Goal: Task Accomplishment & Management: Use online tool/utility

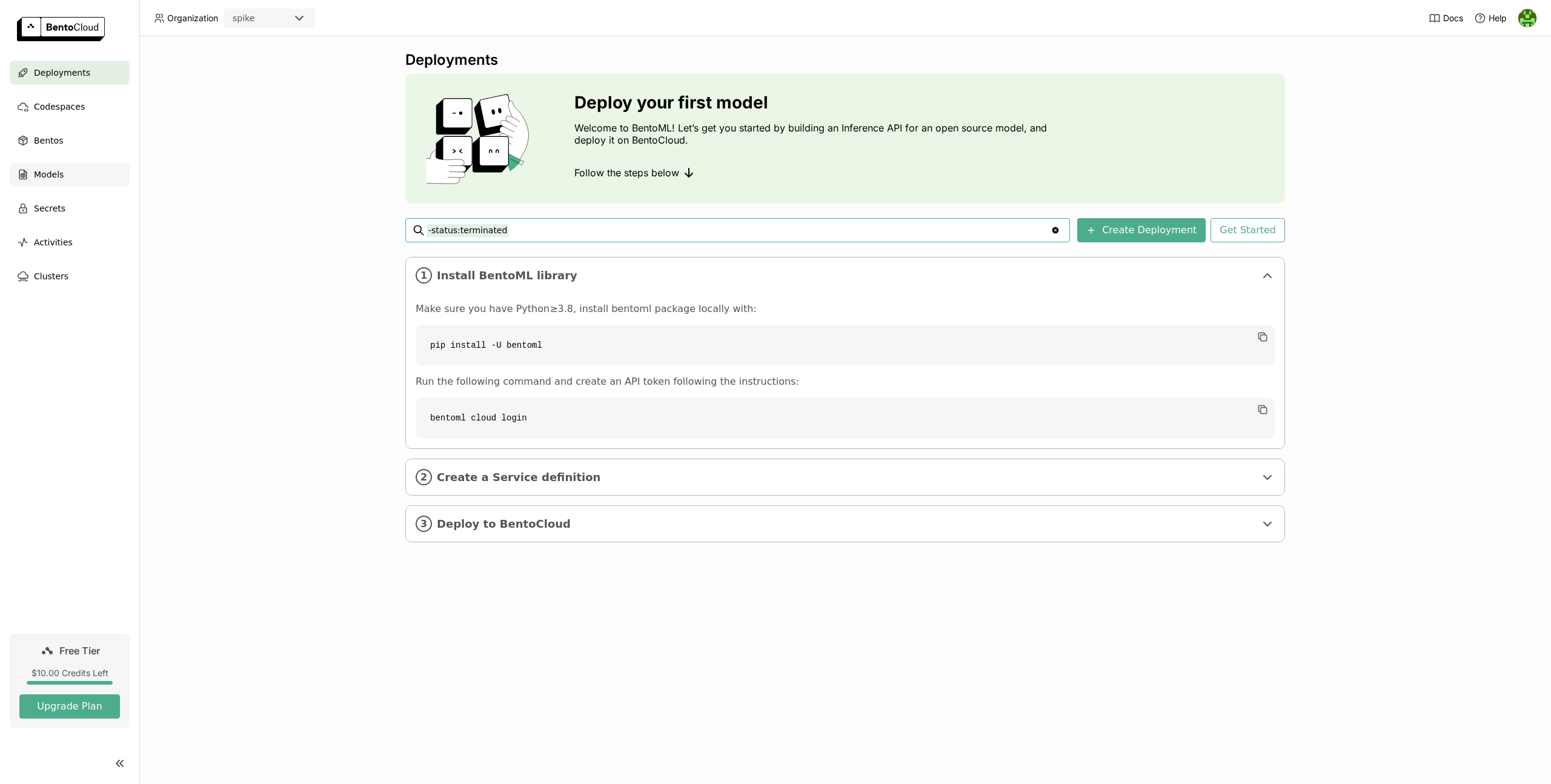
click at [68, 179] on div "Models" at bounding box center [70, 174] width 120 height 24
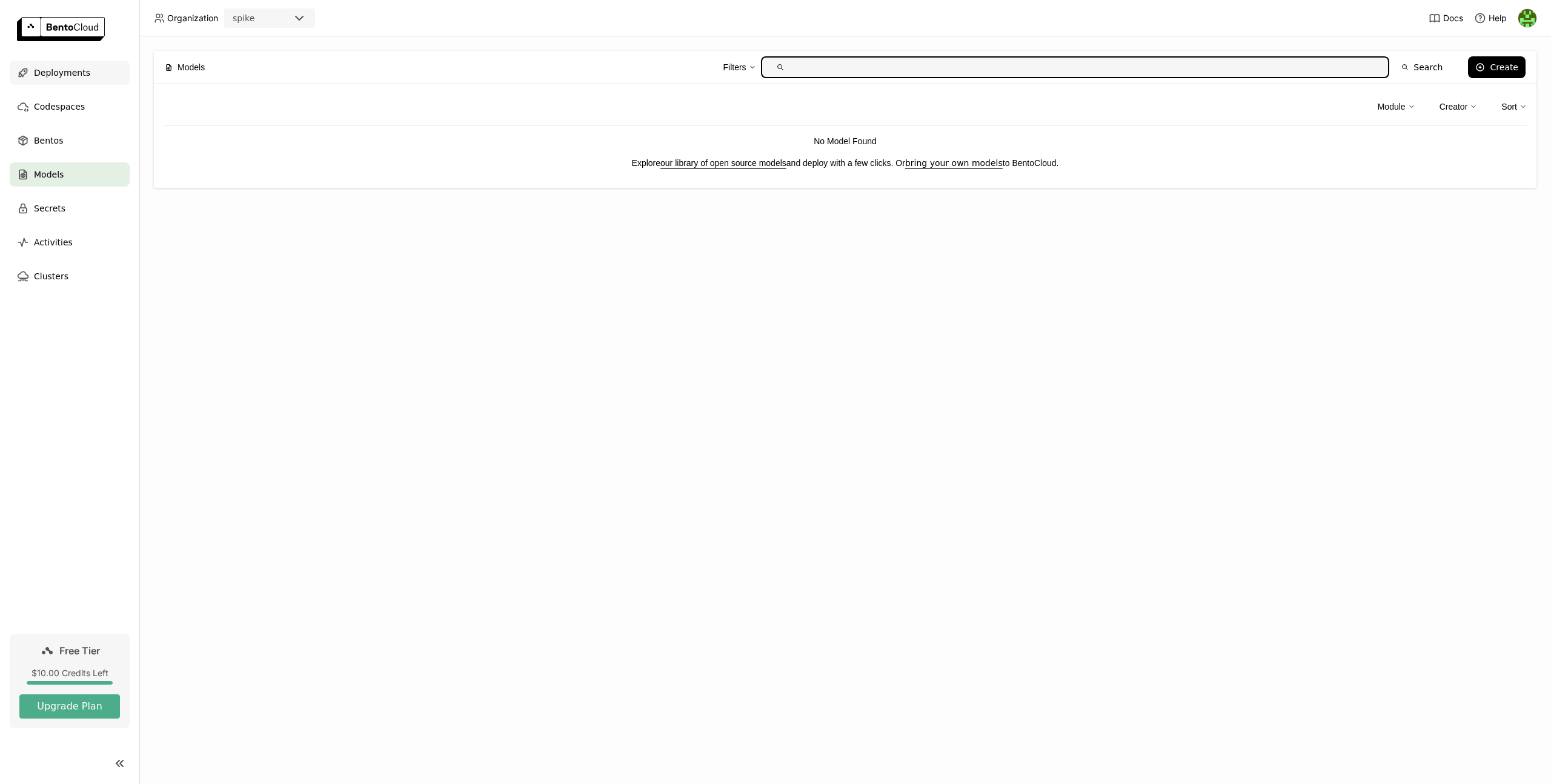
click at [92, 69] on div "Deployments" at bounding box center [70, 73] width 120 height 24
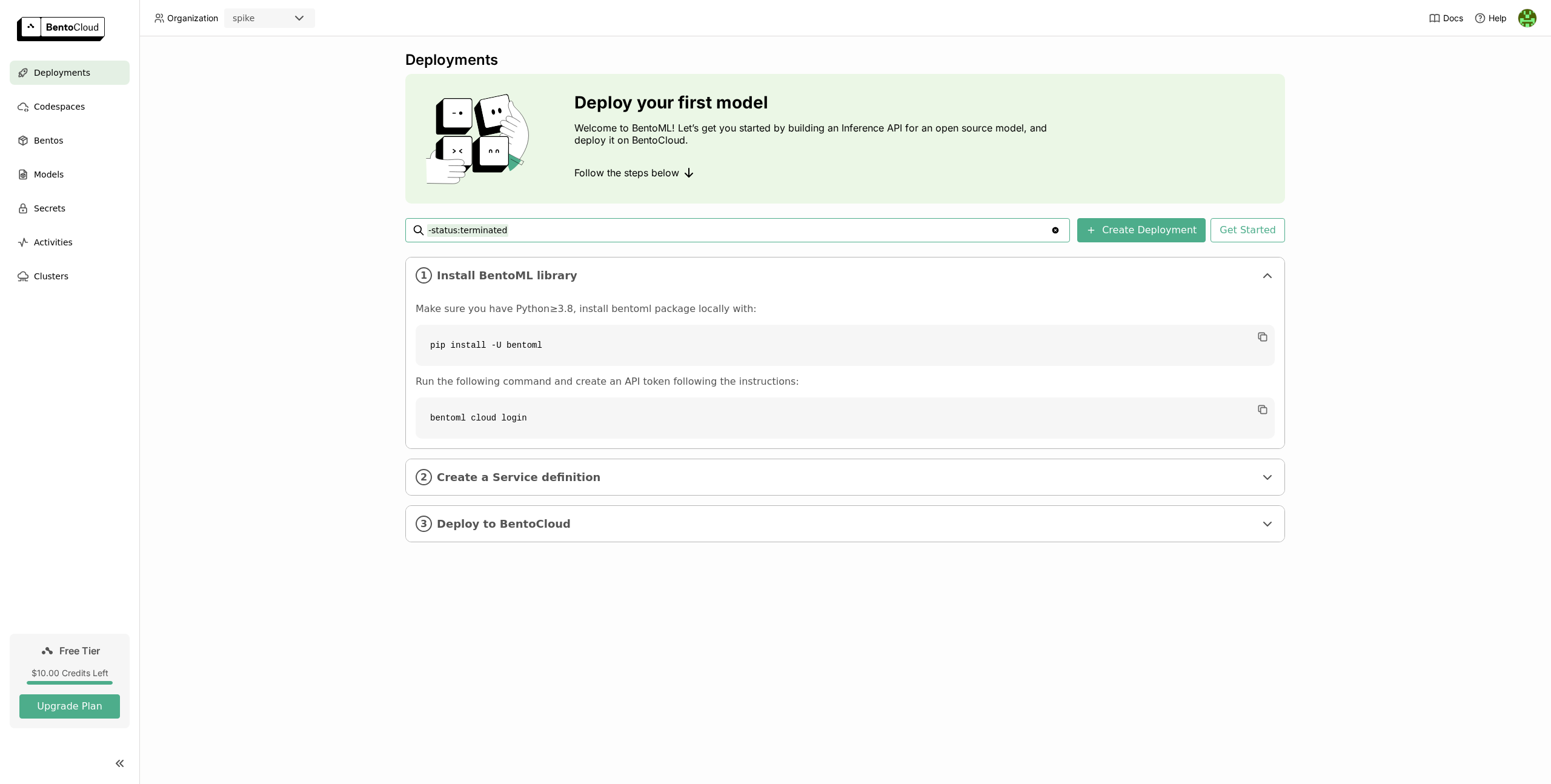
click at [622, 345] on code "pip install -U bentoml" at bounding box center [845, 345] width 859 height 41
click at [519, 423] on code "bentoml cloud login" at bounding box center [845, 418] width 859 height 41
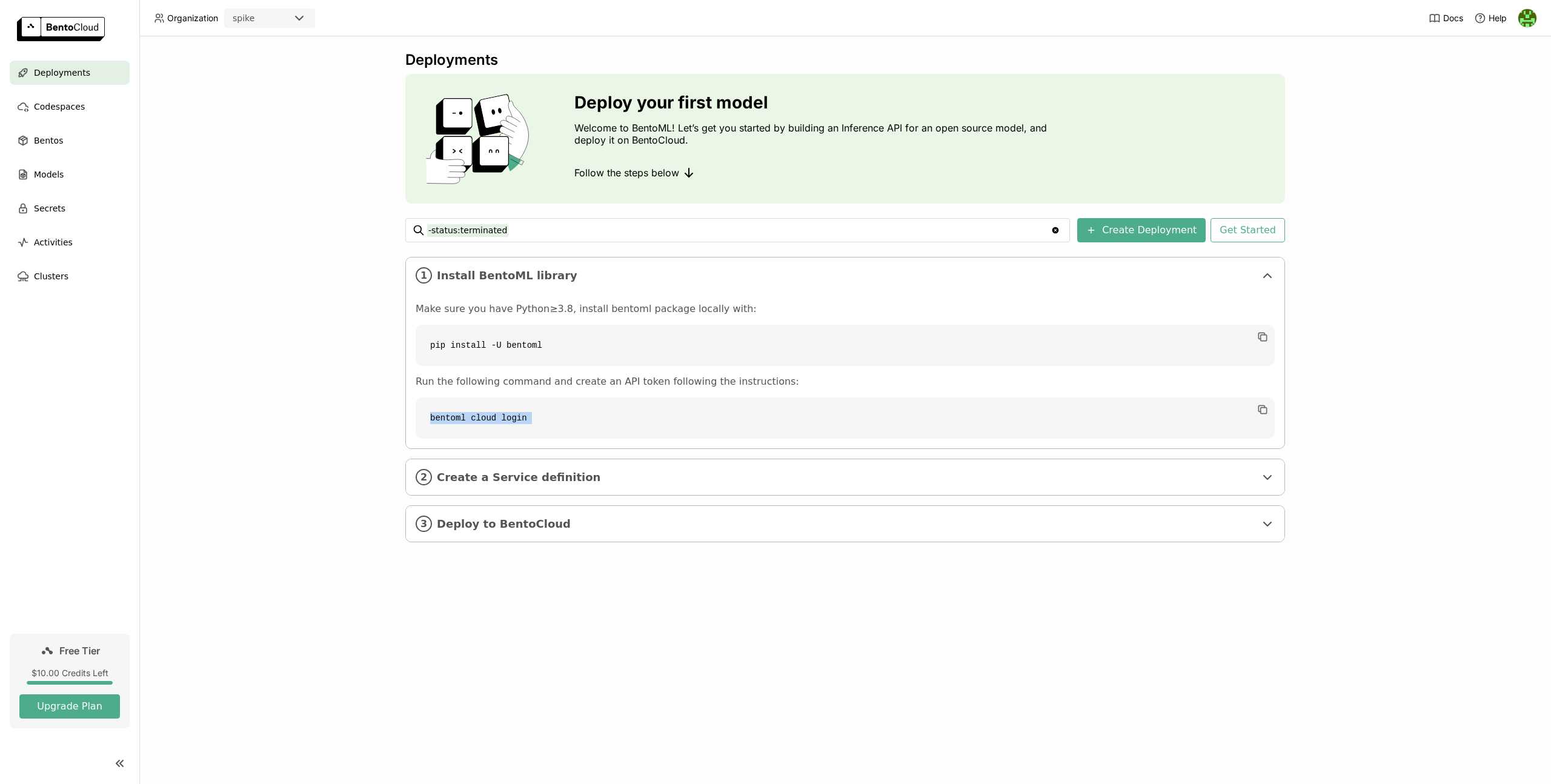
click at [519, 423] on code "bentoml cloud login" at bounding box center [845, 418] width 859 height 41
copy div "bentoml cloud login"
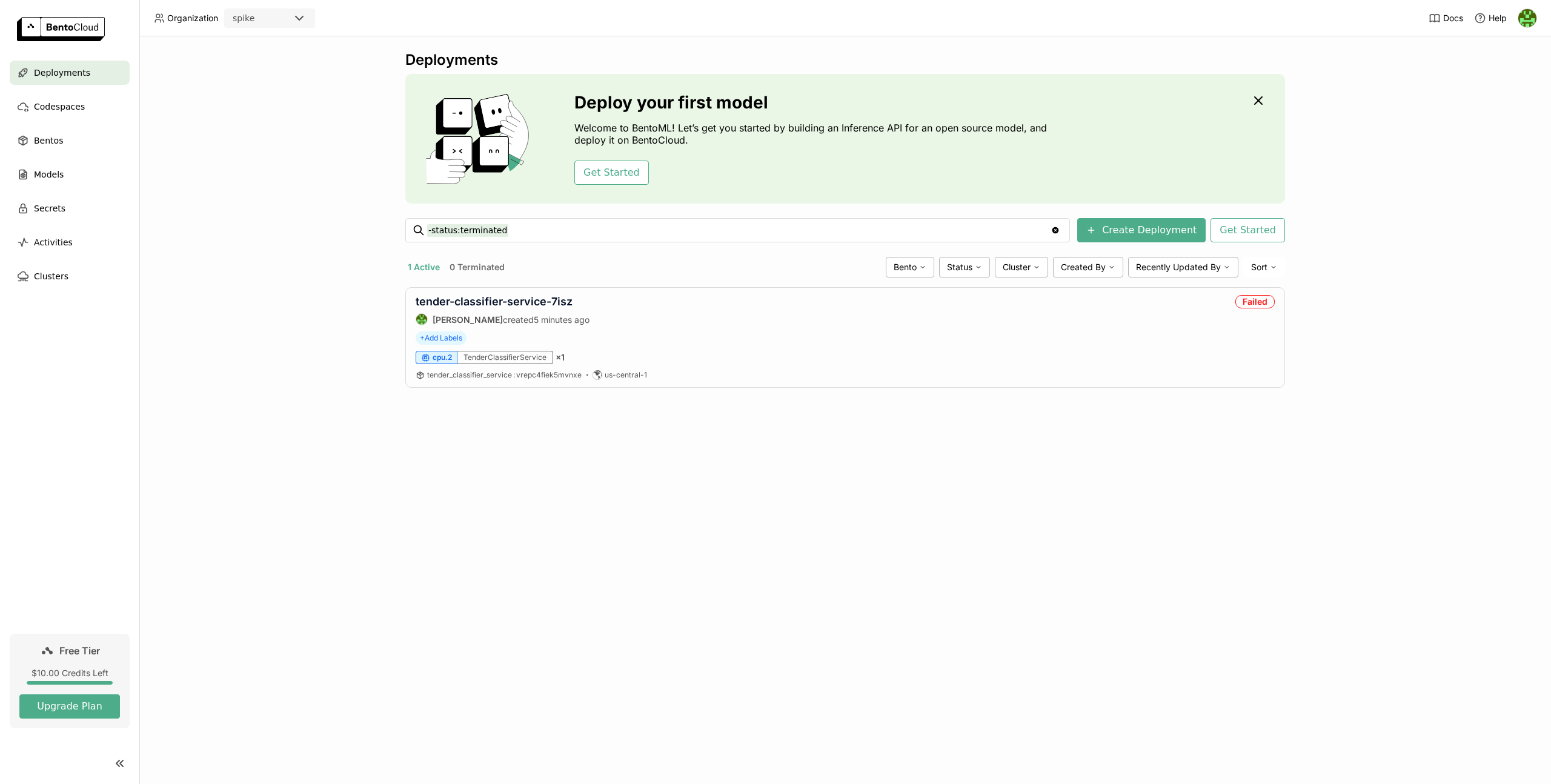
click at [756, 397] on div "Deployments Deploy your first model Welcome to BentoML! Let’s get you started b…" at bounding box center [845, 228] width 880 height 355
click at [773, 360] on div "cpu.2 TenderClassifierService × 1" at bounding box center [845, 357] width 859 height 13
click at [79, 94] on div "Codespaces" at bounding box center [70, 106] width 120 height 24
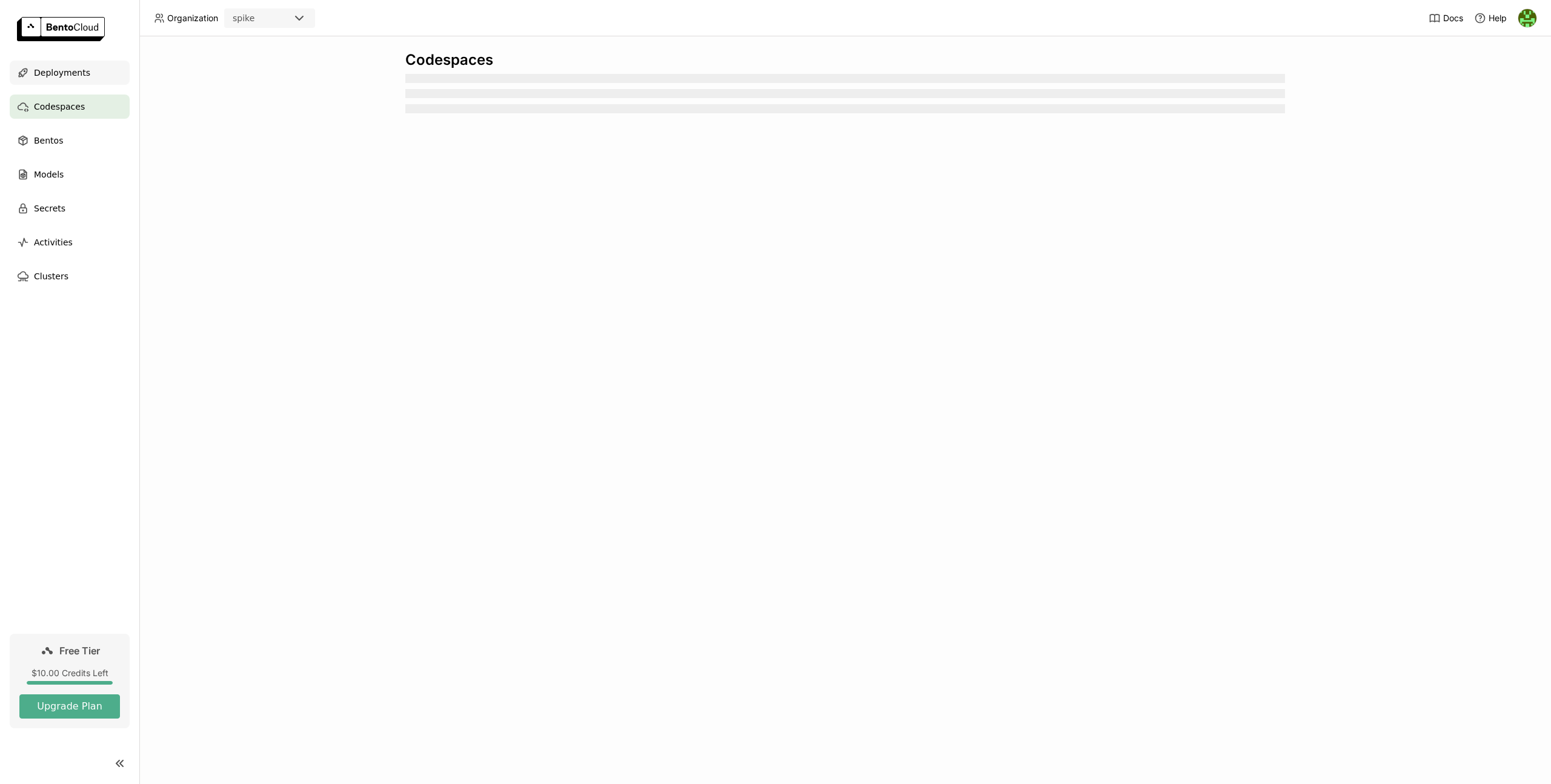
click at [79, 77] on span "Deployments" at bounding box center [61, 73] width 56 height 15
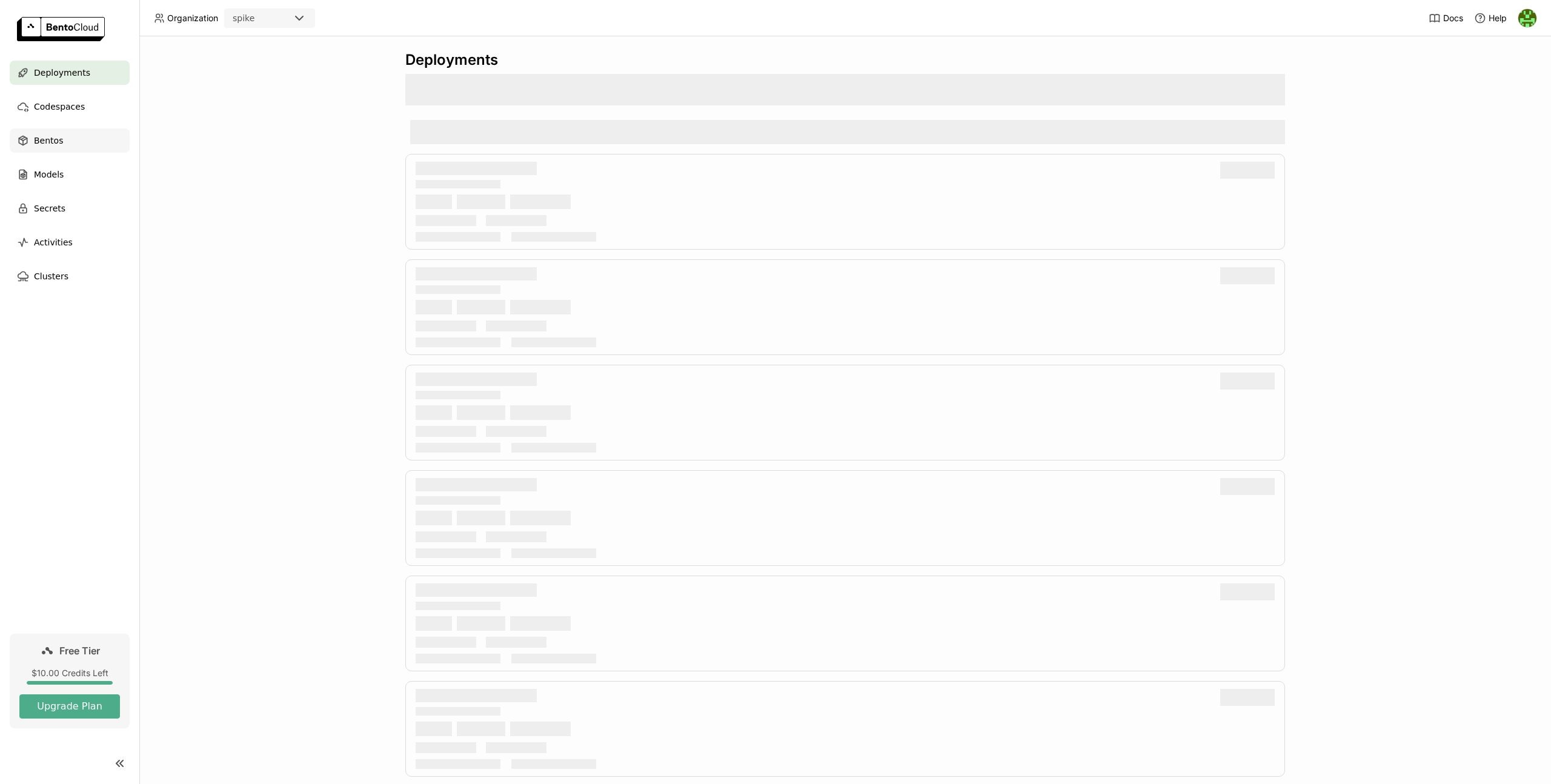
click at [79, 137] on div "Bentos" at bounding box center [70, 141] width 120 height 24
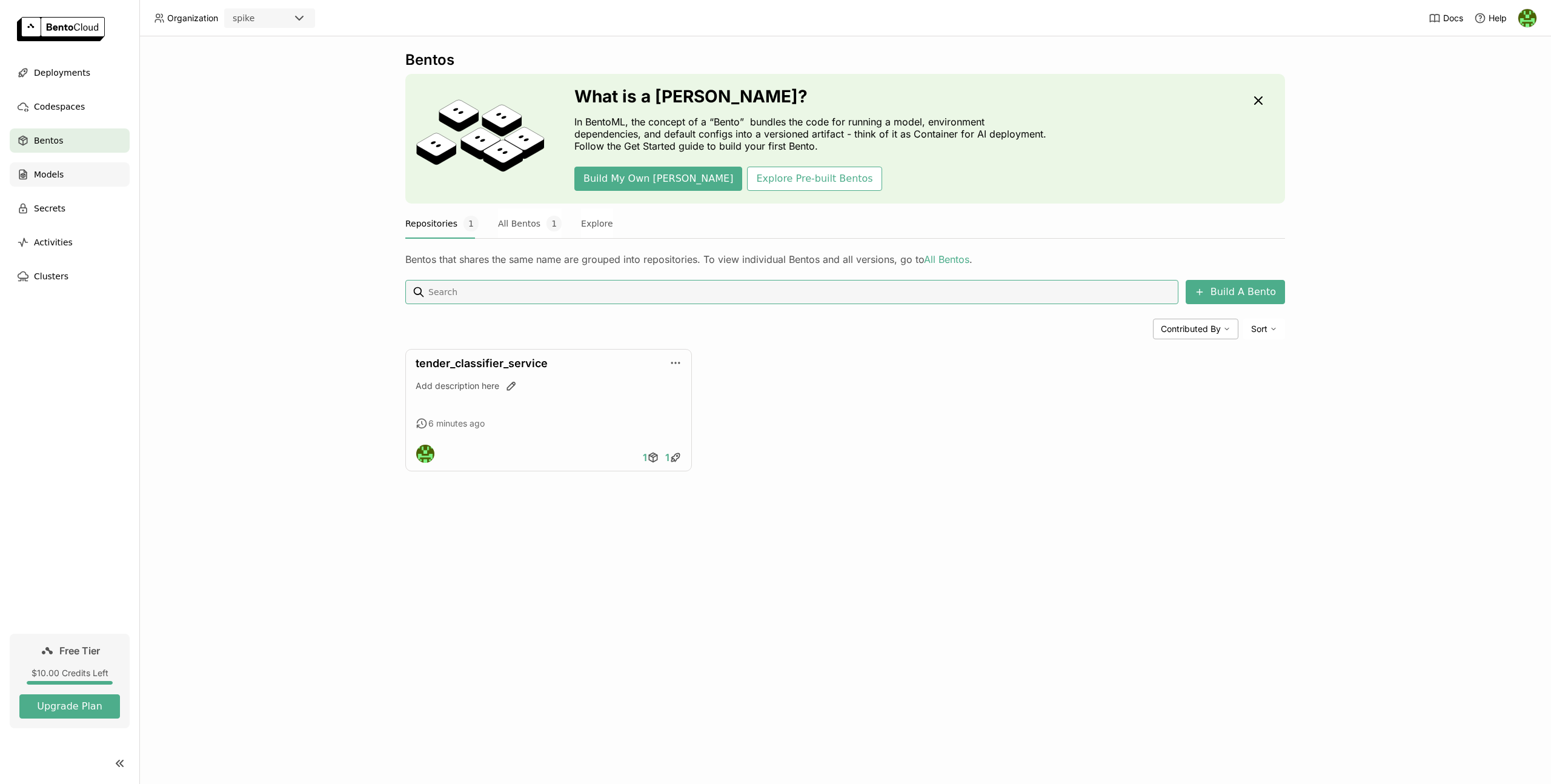
click at [40, 179] on span "Models" at bounding box center [48, 174] width 30 height 15
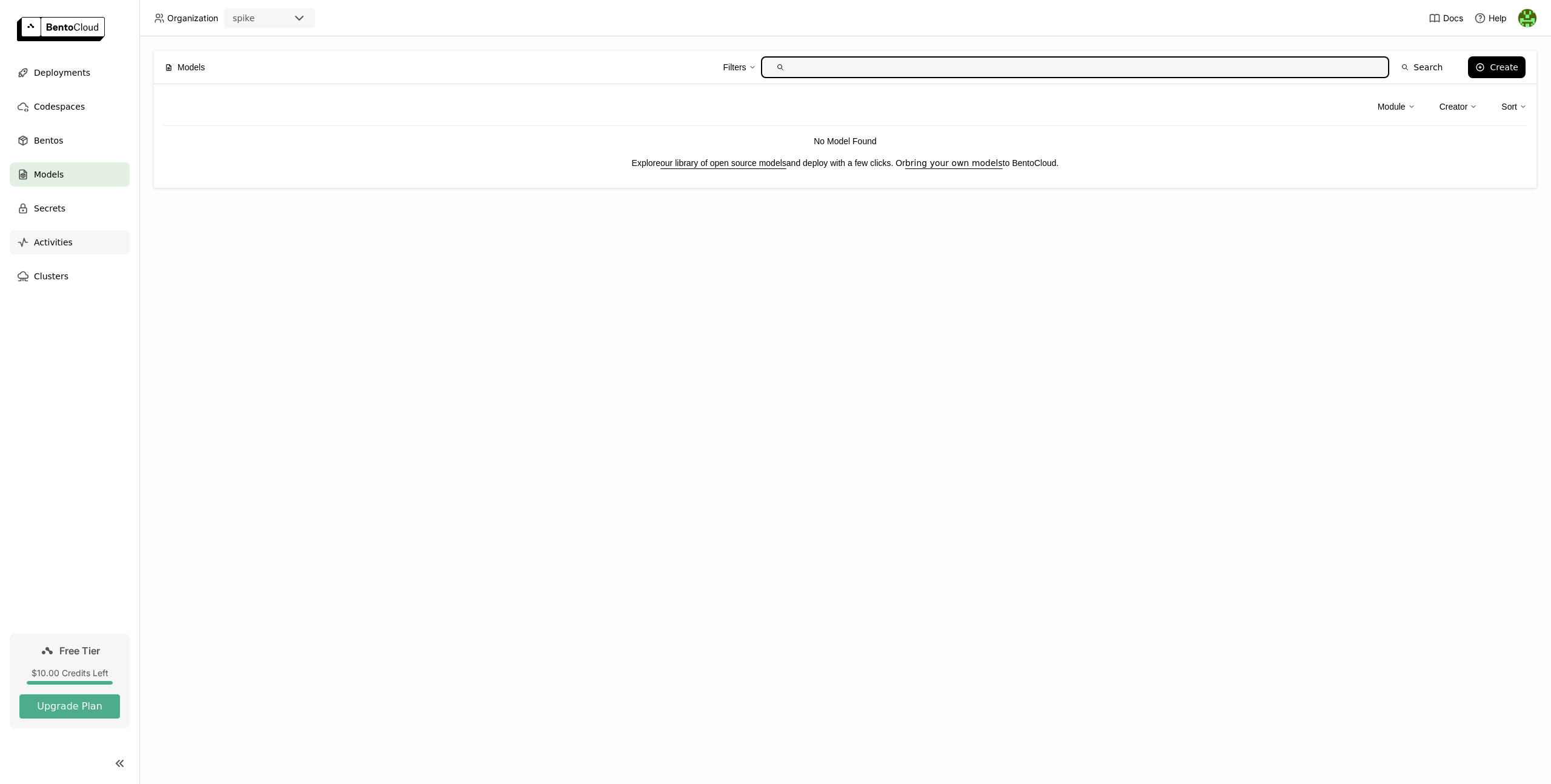
click at [63, 243] on span "Activities" at bounding box center [53, 242] width 39 height 15
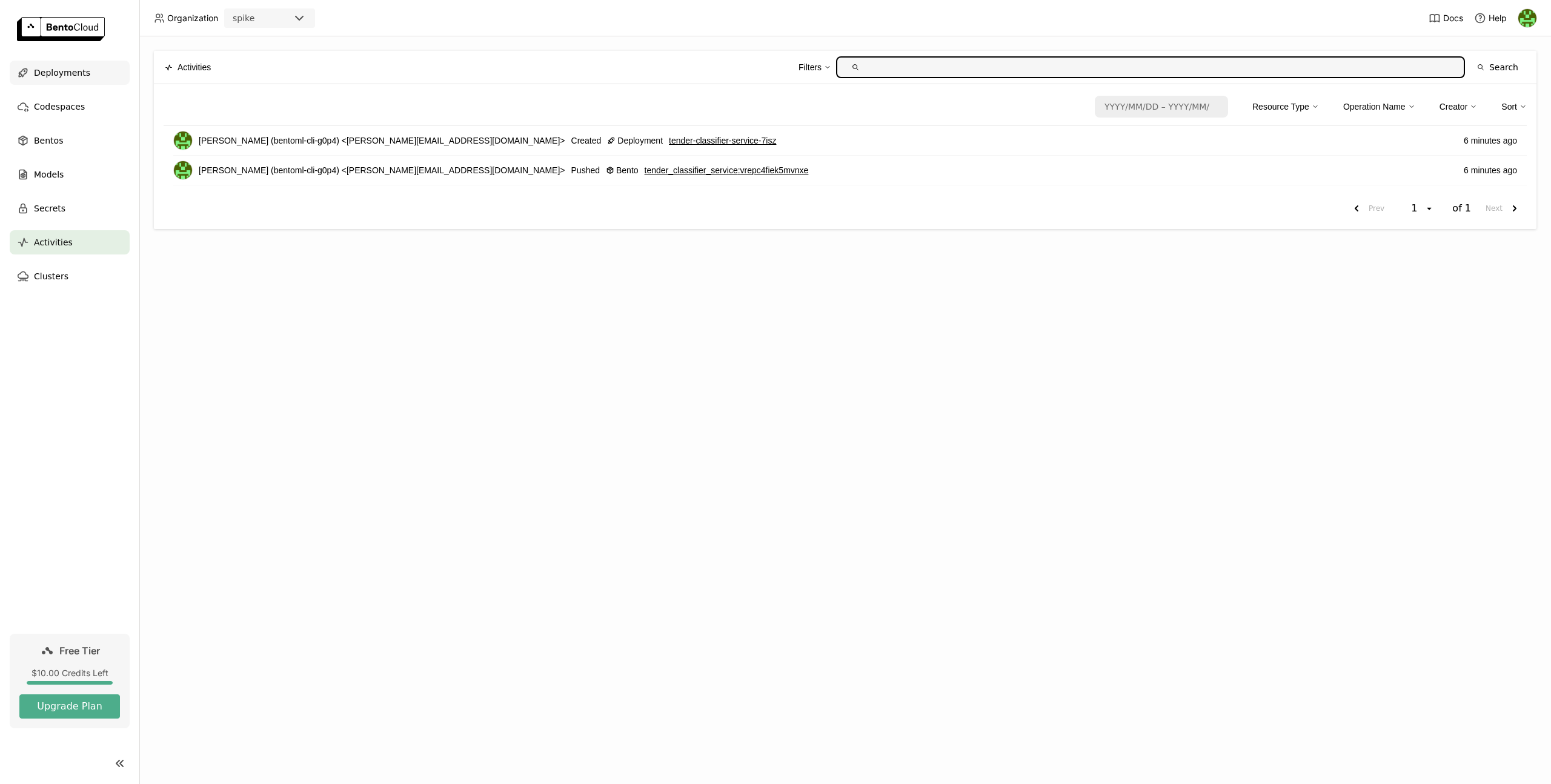
click at [65, 73] on span "Deployments" at bounding box center [61, 73] width 56 height 15
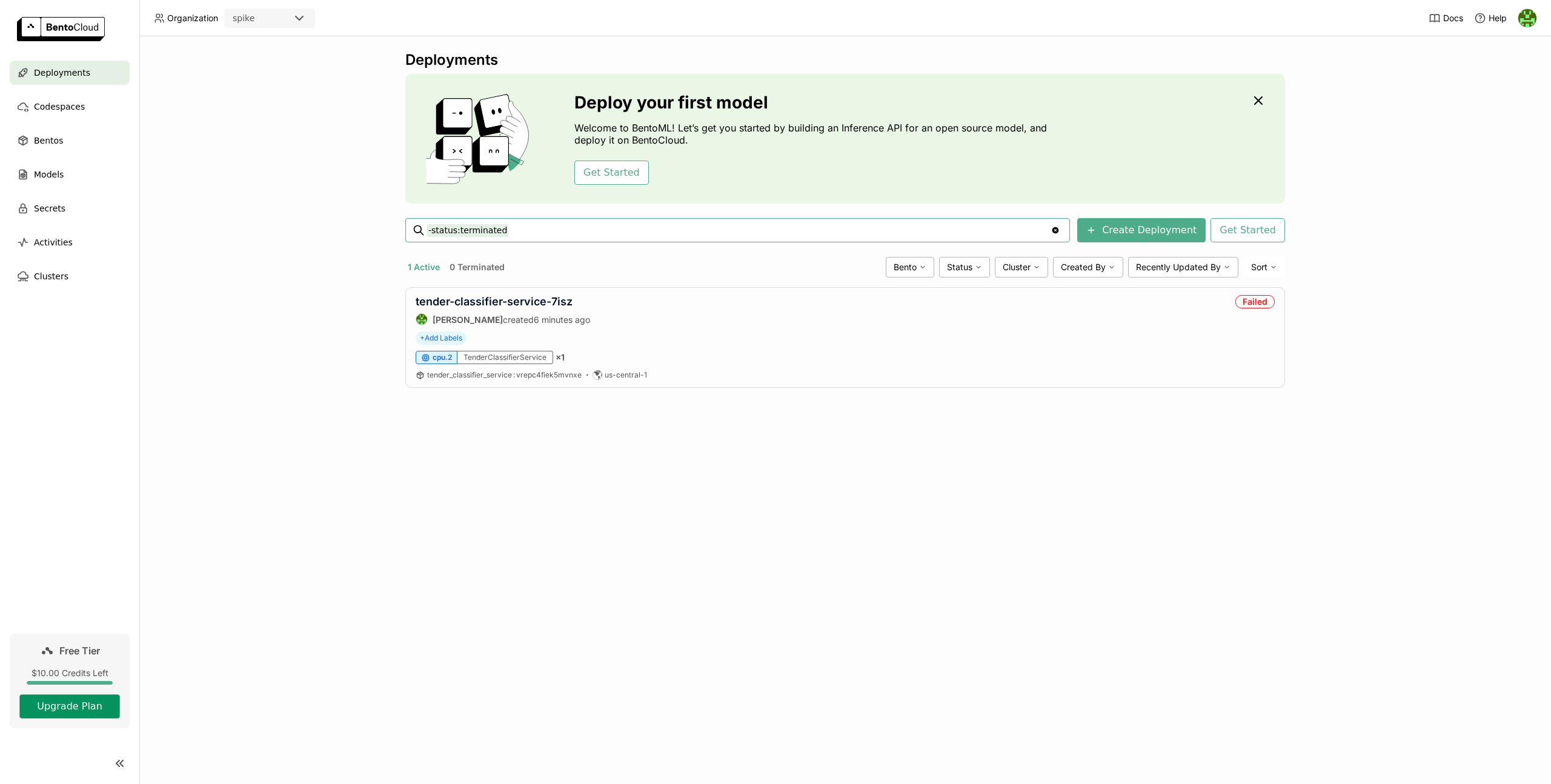
click at [86, 707] on button "Upgrade Plan" at bounding box center [69, 706] width 100 height 24
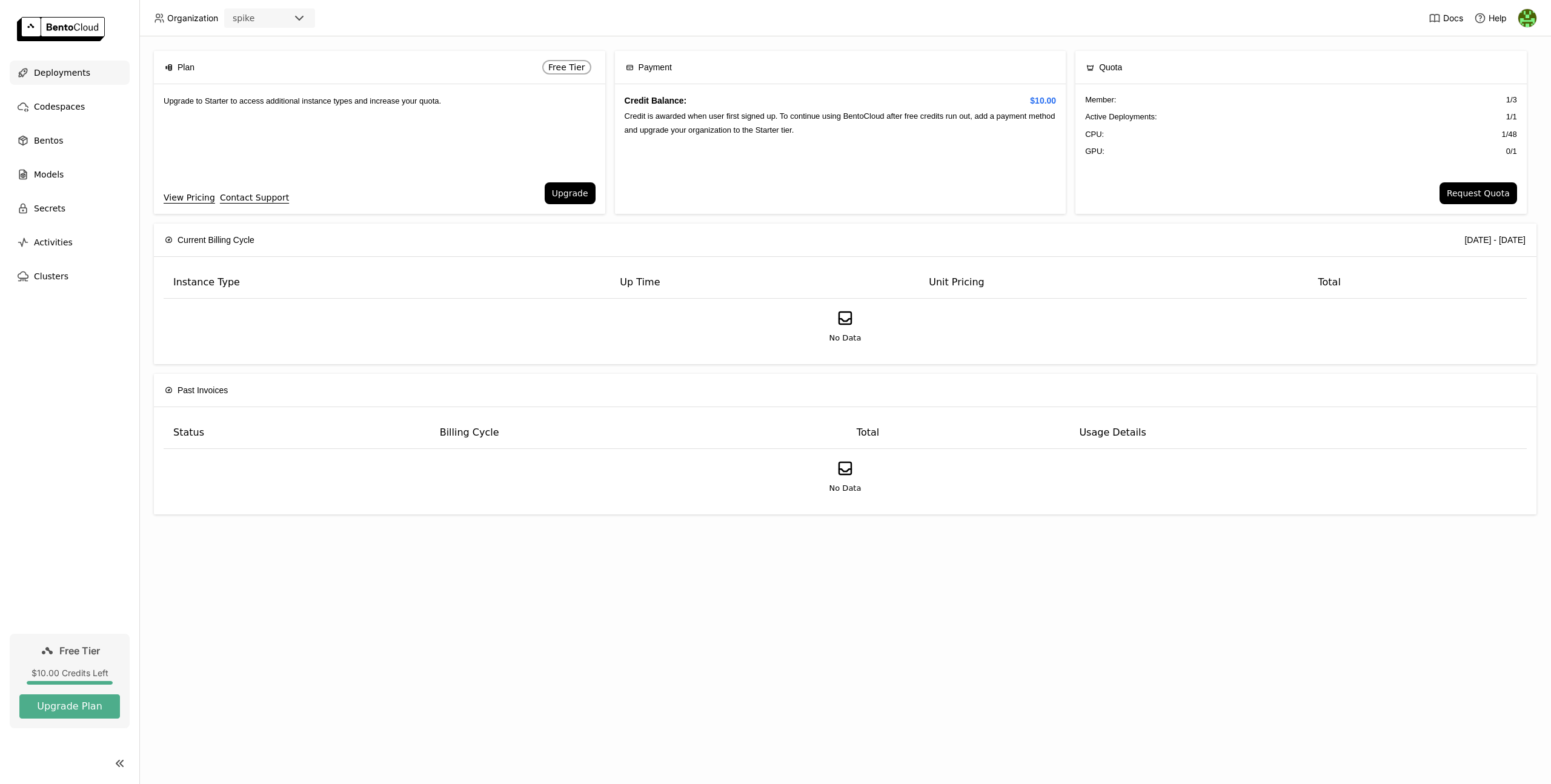
click at [30, 75] on div "Deployments" at bounding box center [70, 73] width 120 height 24
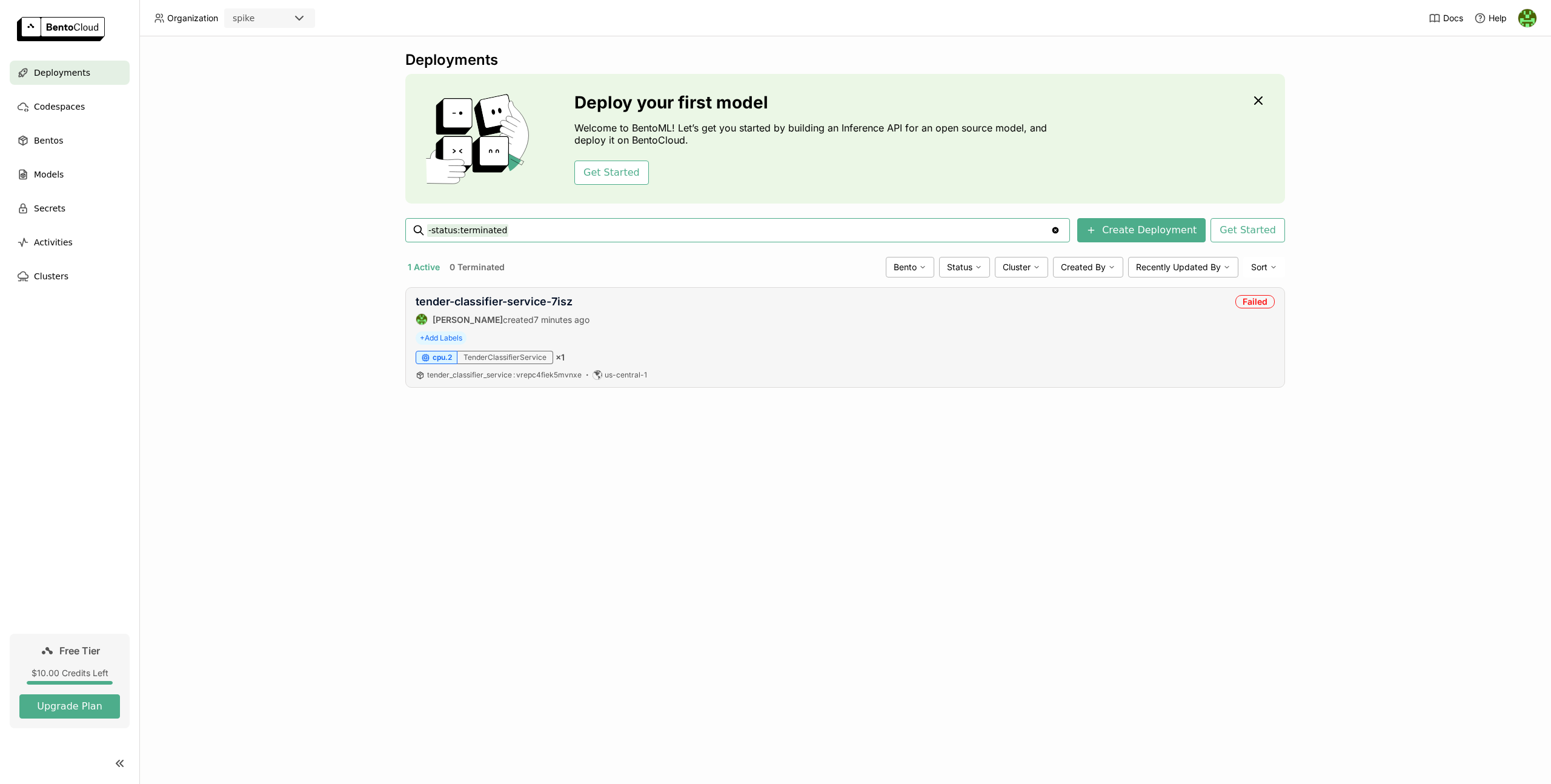
click at [1089, 451] on div "Deployments Deploy your first model Welcome to BentoML! Let’s get you started b…" at bounding box center [845, 410] width 1412 height 748
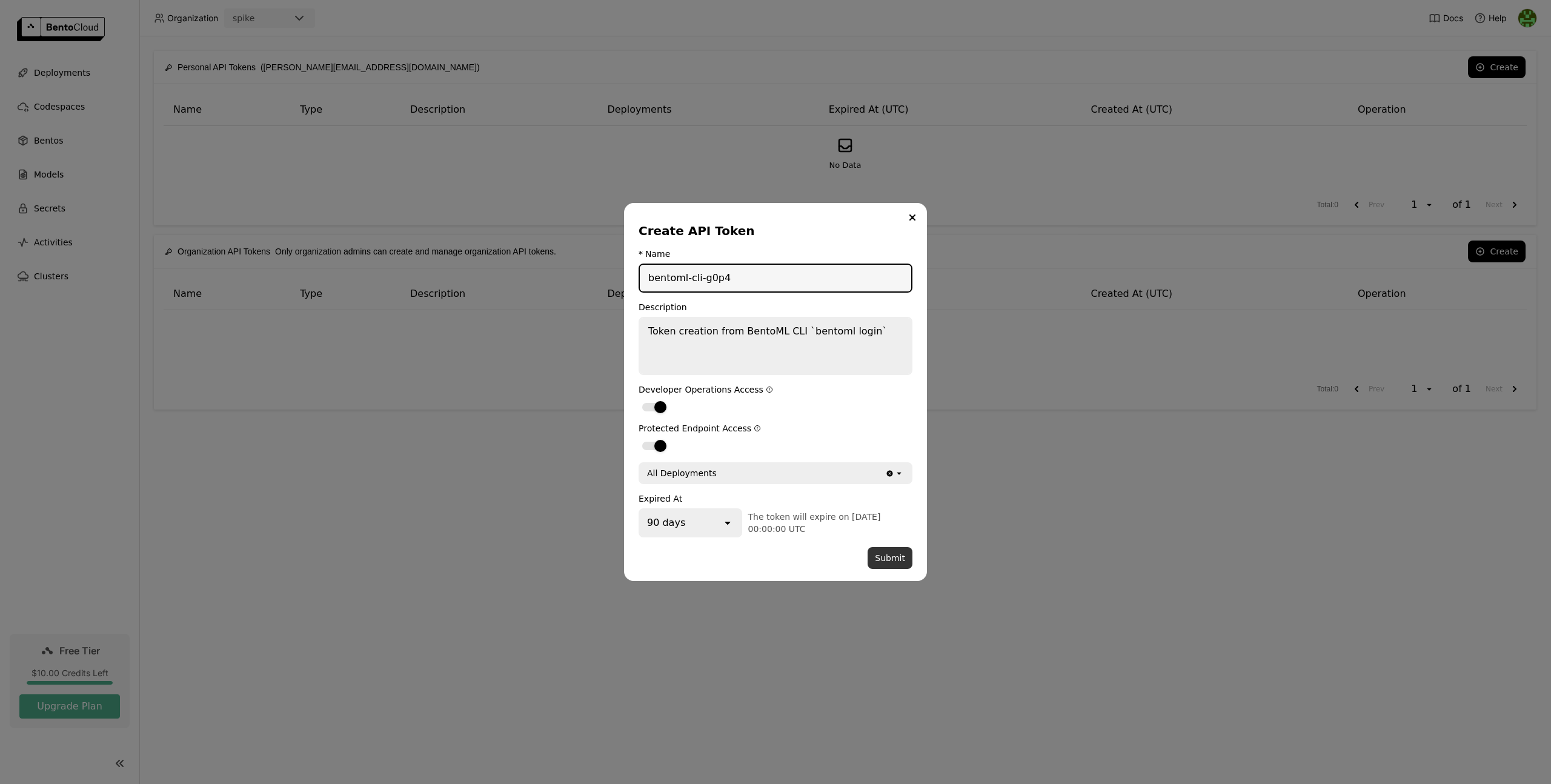
click at [897, 560] on button "Submit" at bounding box center [890, 558] width 45 height 22
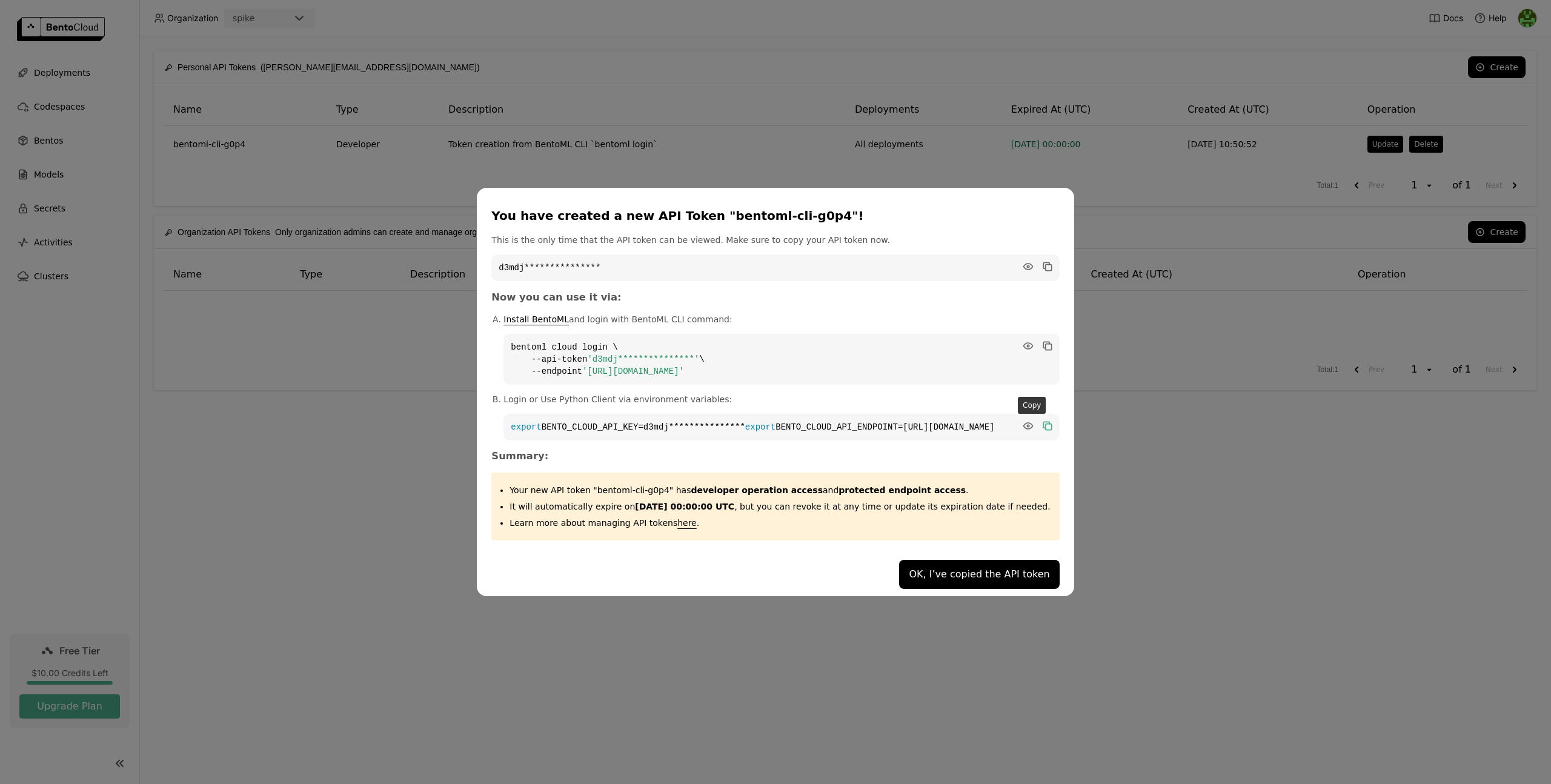
click at [1043, 422] on icon "dialog" at bounding box center [1046, 424] width 6 height 6
click at [1168, 528] on div "**********" at bounding box center [776, 392] width 1551 height 784
click at [1057, 619] on div "**********" at bounding box center [776, 392] width 1551 height 784
click at [1164, 595] on div "**********" at bounding box center [776, 392] width 1551 height 784
drag, startPoint x: 1096, startPoint y: 525, endPoint x: 1050, endPoint y: 575, distance: 67.9
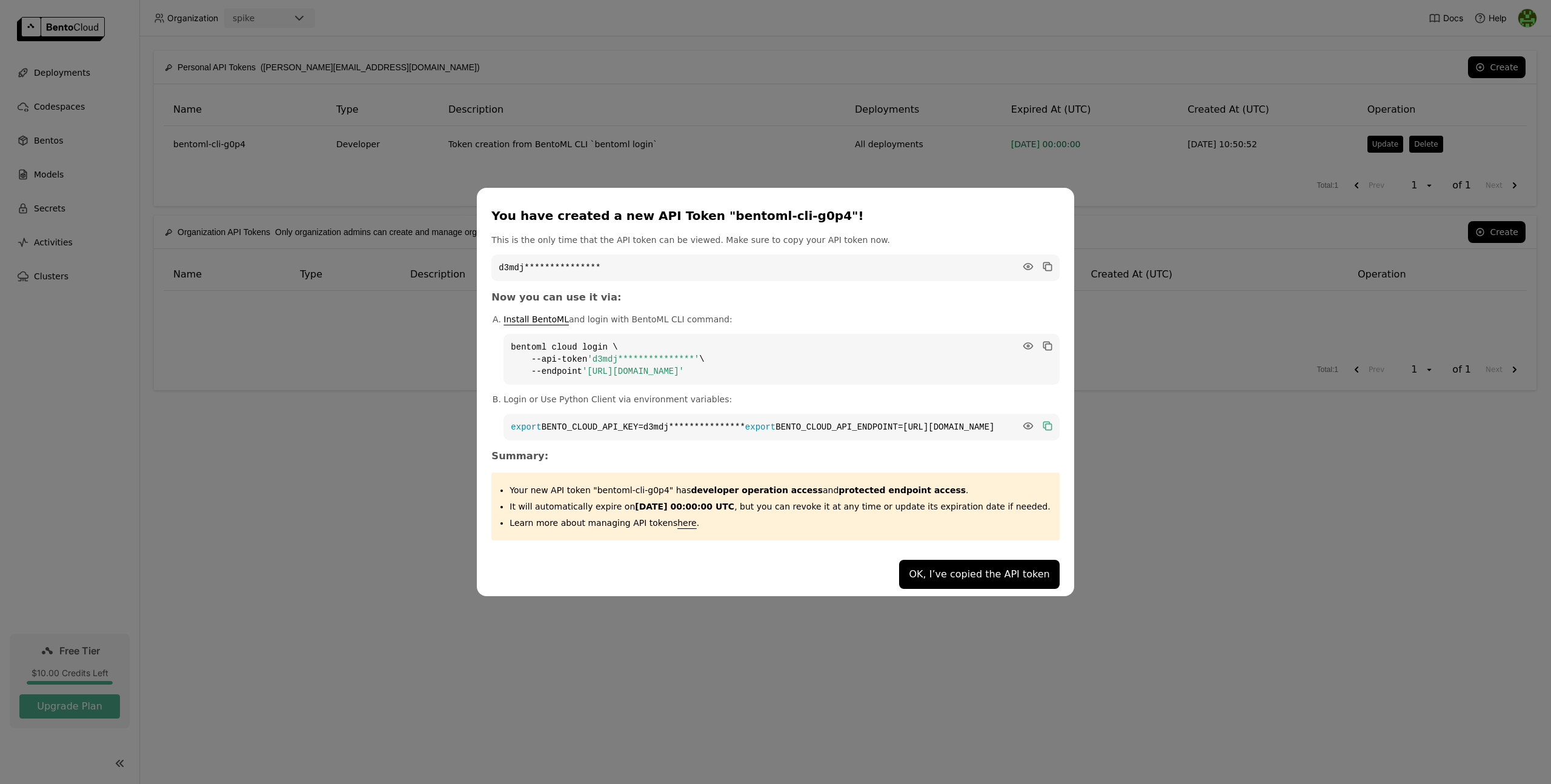
click at [1096, 525] on div "**********" at bounding box center [776, 392] width 1551 height 784
click at [1026, 580] on button "OK, I’ve copied the API token" at bounding box center [979, 574] width 160 height 29
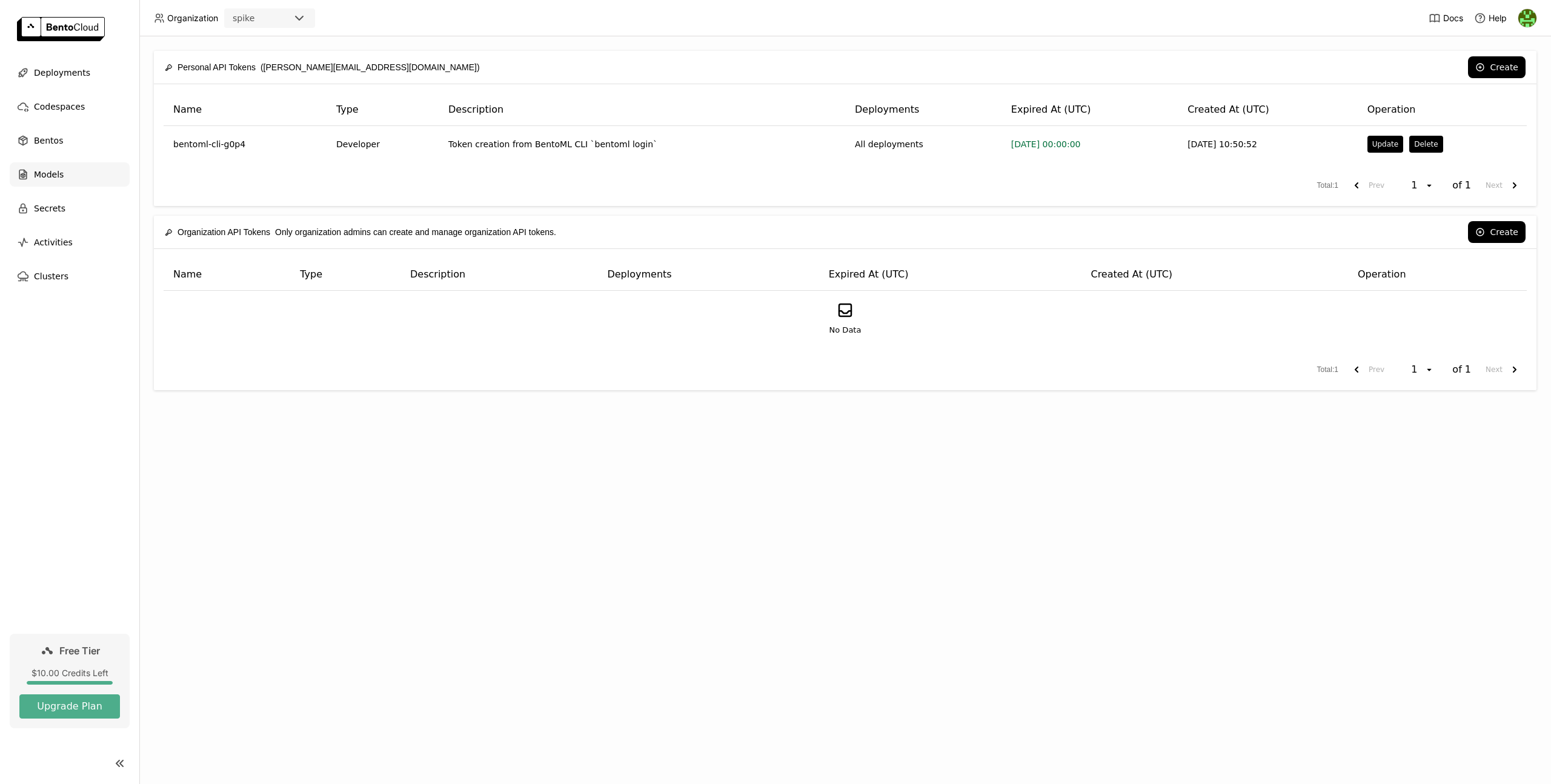
click at [56, 171] on span "Models" at bounding box center [48, 174] width 30 height 15
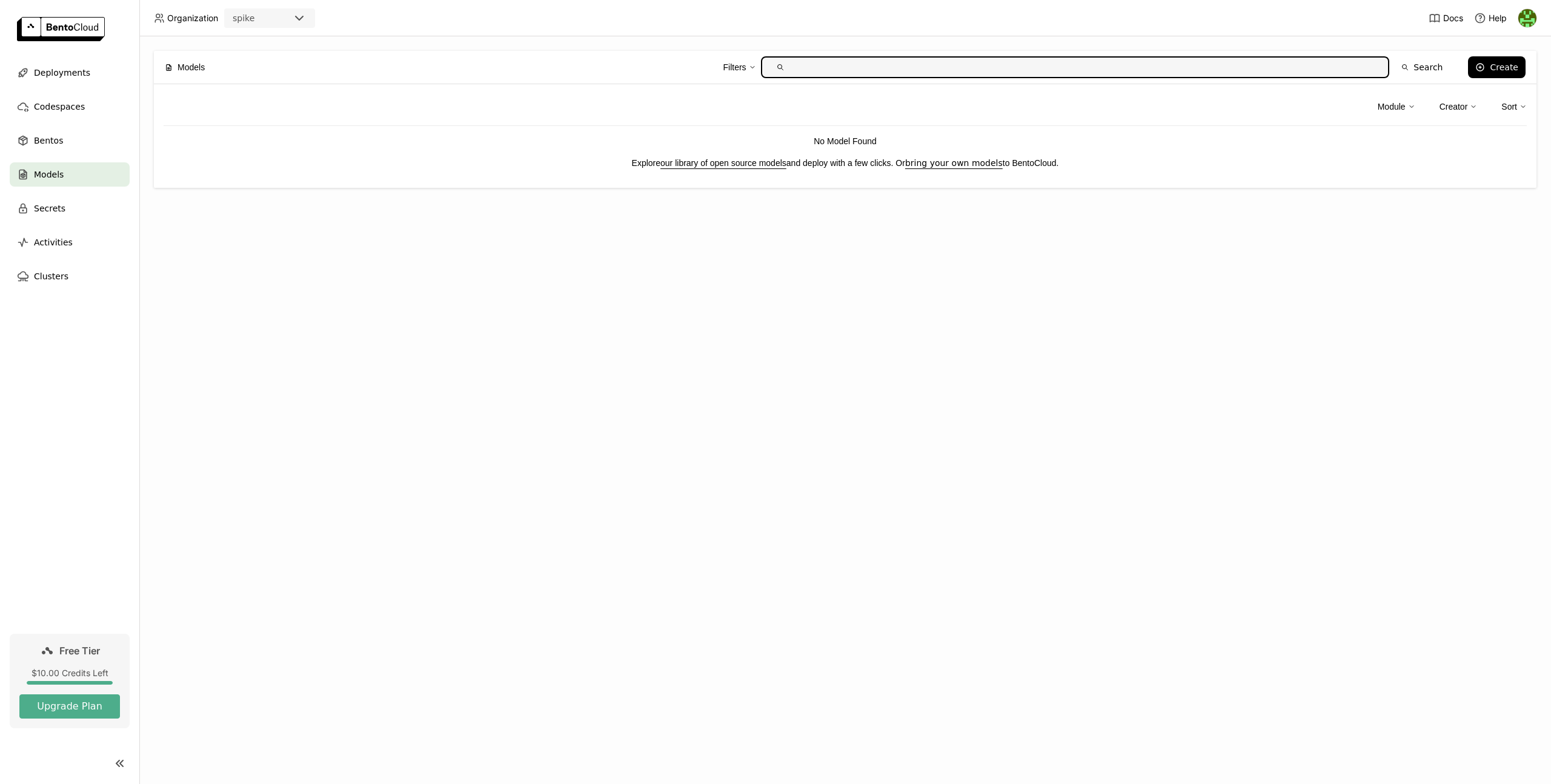
click at [1086, 419] on div "Models Filters Search Create Module Creator Sort No Model Found Explore our lib…" at bounding box center [845, 410] width 1412 height 748
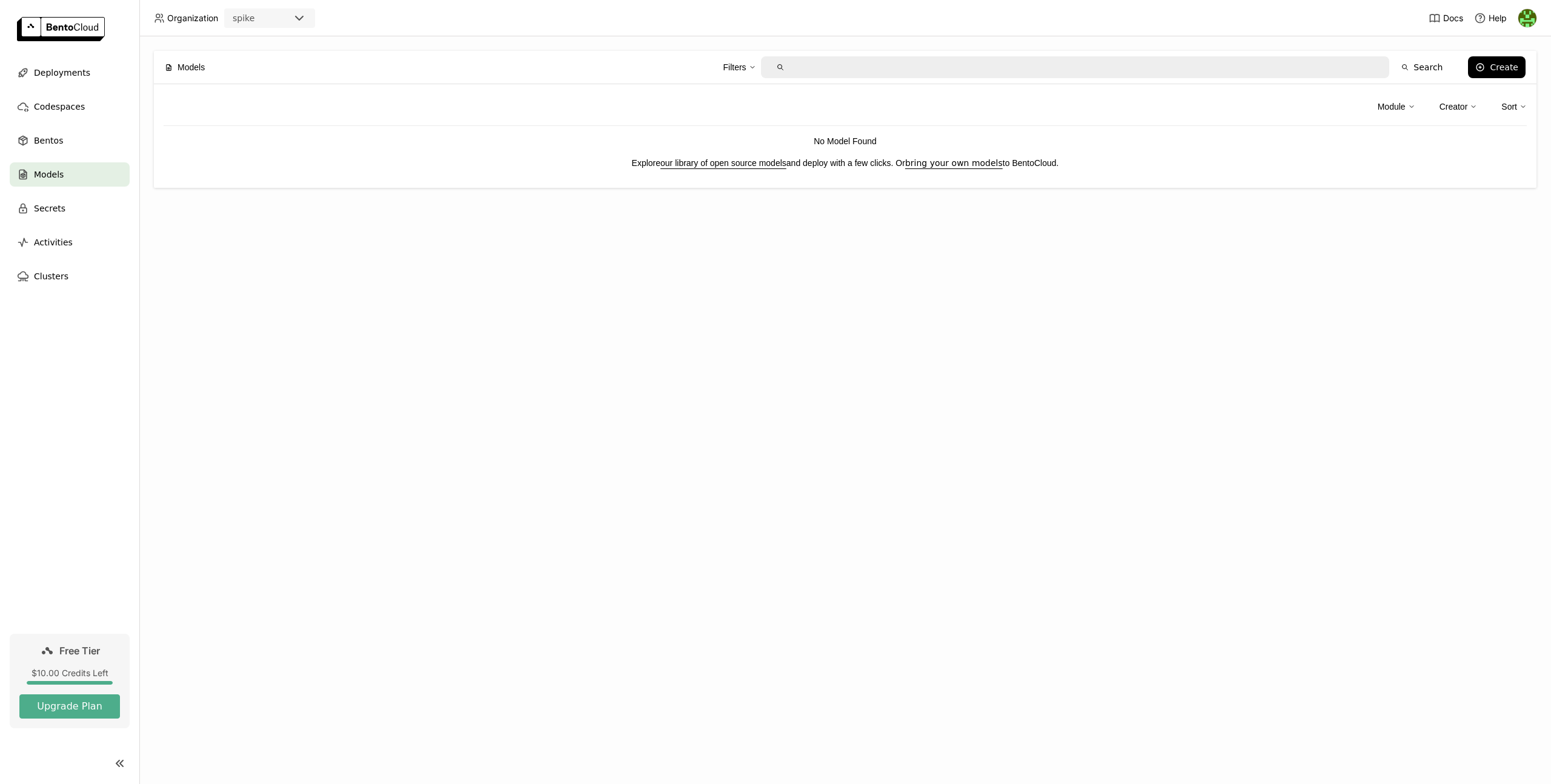
click at [55, 71] on span "Deployments" at bounding box center [61, 73] width 56 height 15
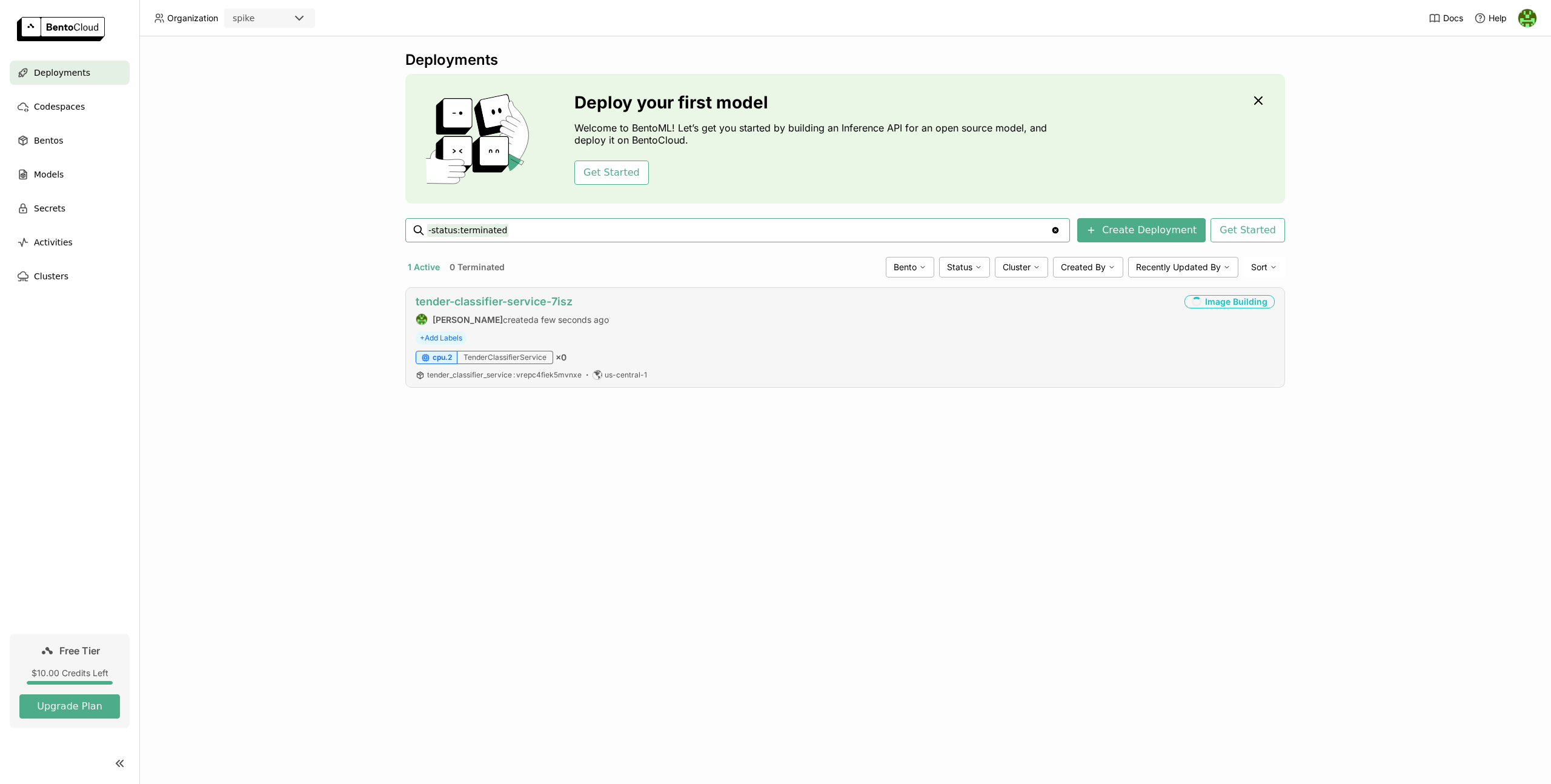
click at [500, 299] on link "tender-classifier-service-7isz" at bounding box center [494, 301] width 157 height 13
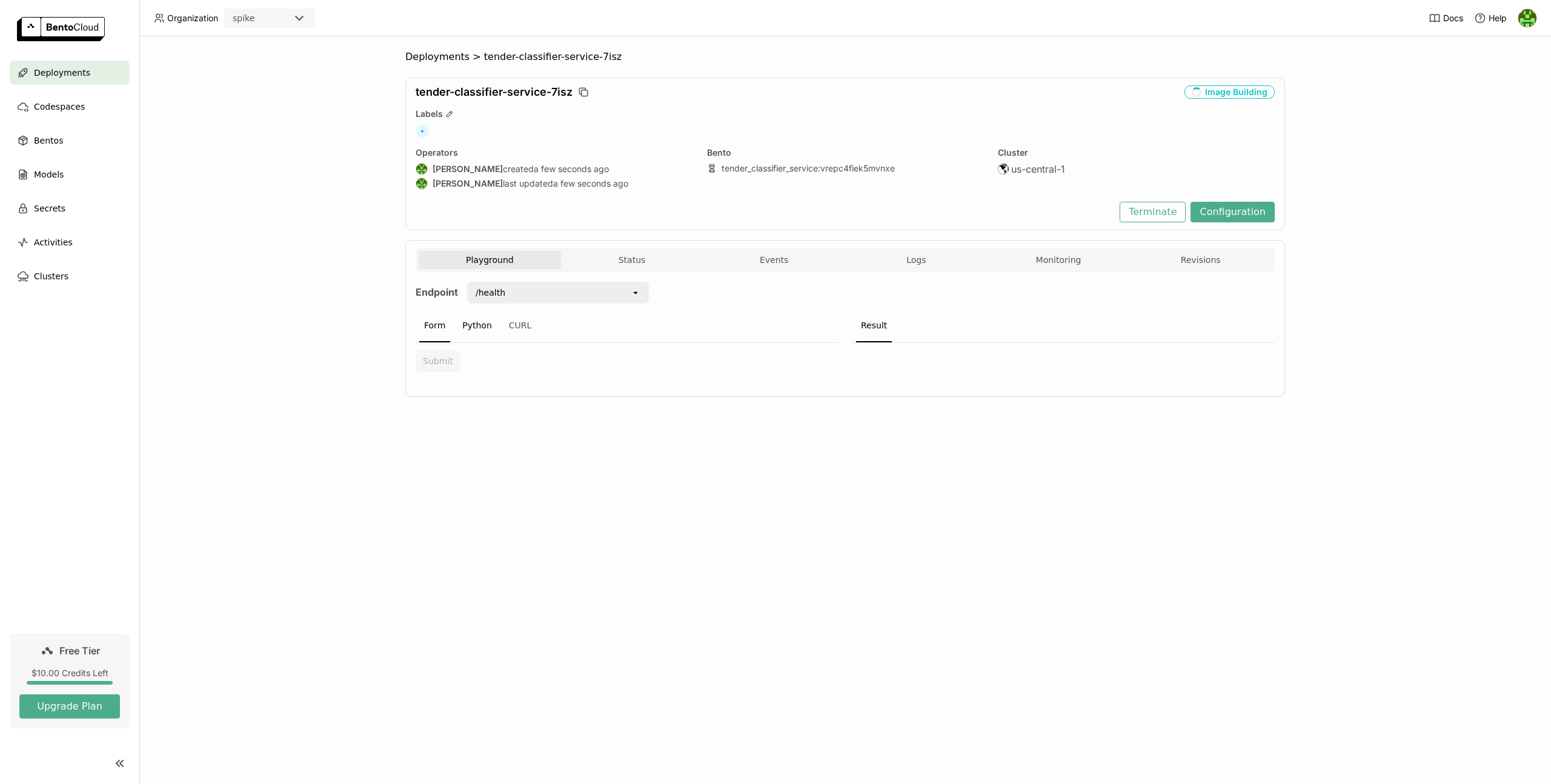
click at [486, 339] on div "Python" at bounding box center [477, 326] width 40 height 33
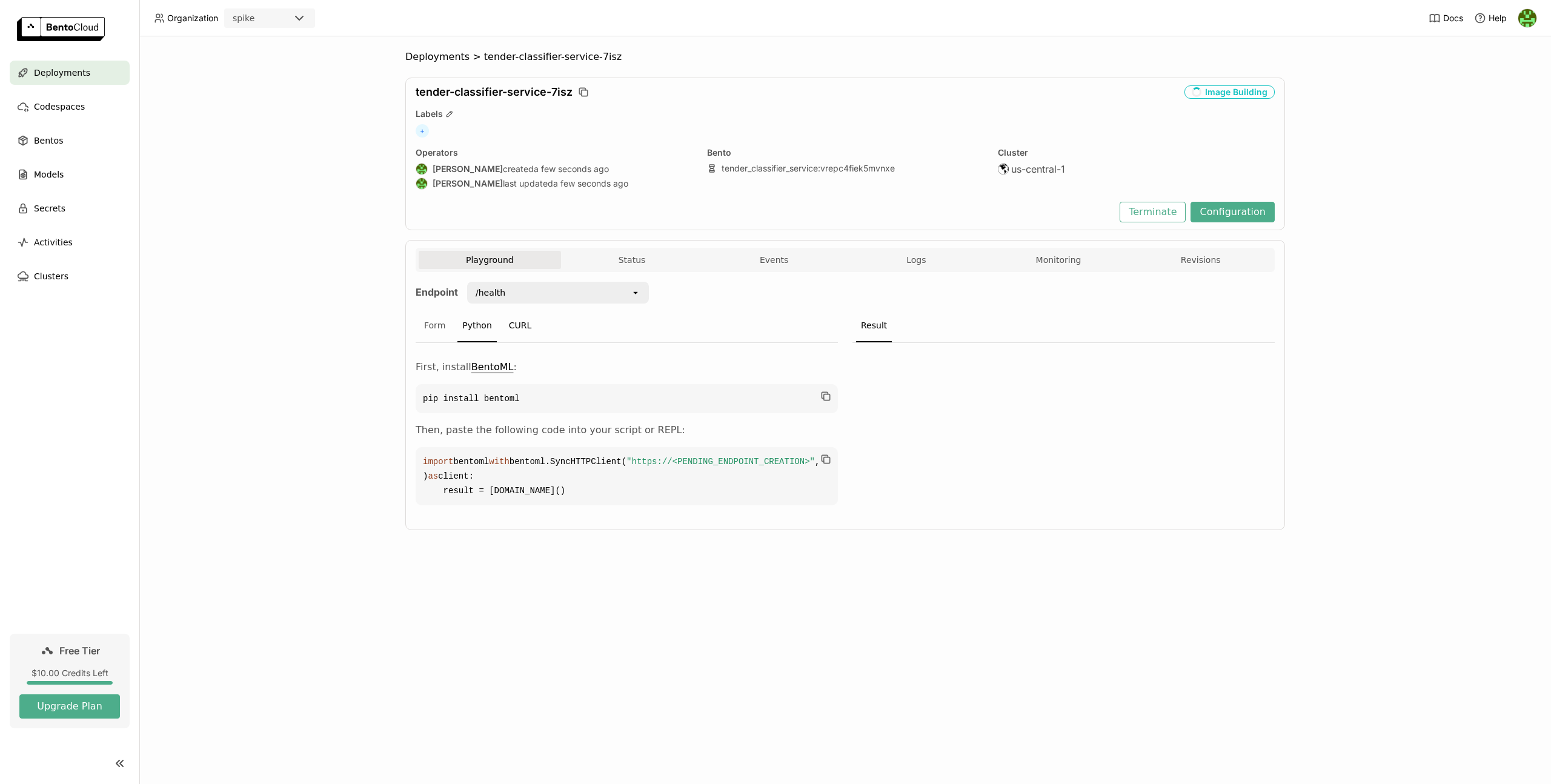
click at [504, 329] on div "CURL" at bounding box center [521, 326] width 33 height 33
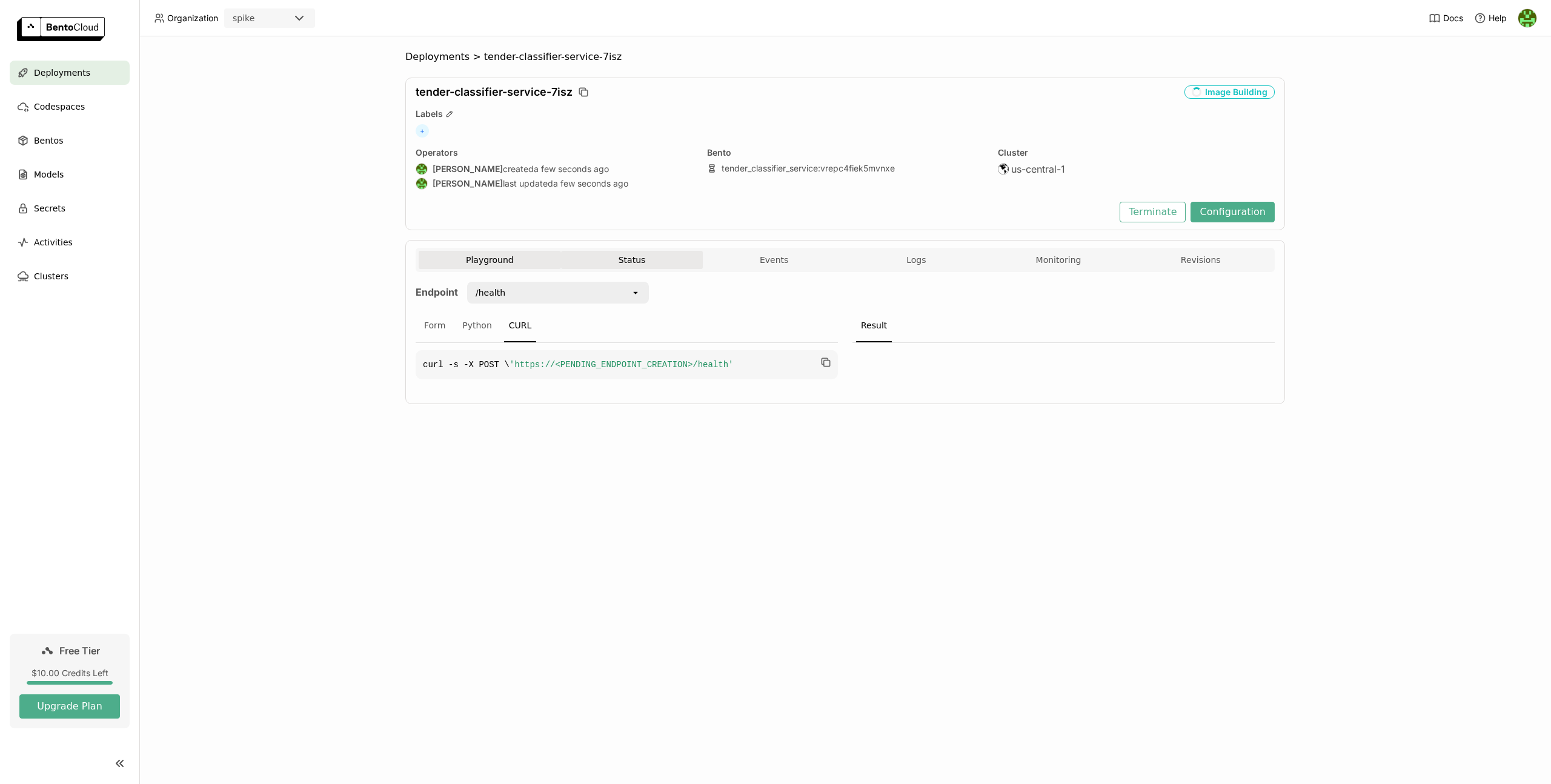
click at [608, 264] on button "Status" at bounding box center [632, 260] width 143 height 18
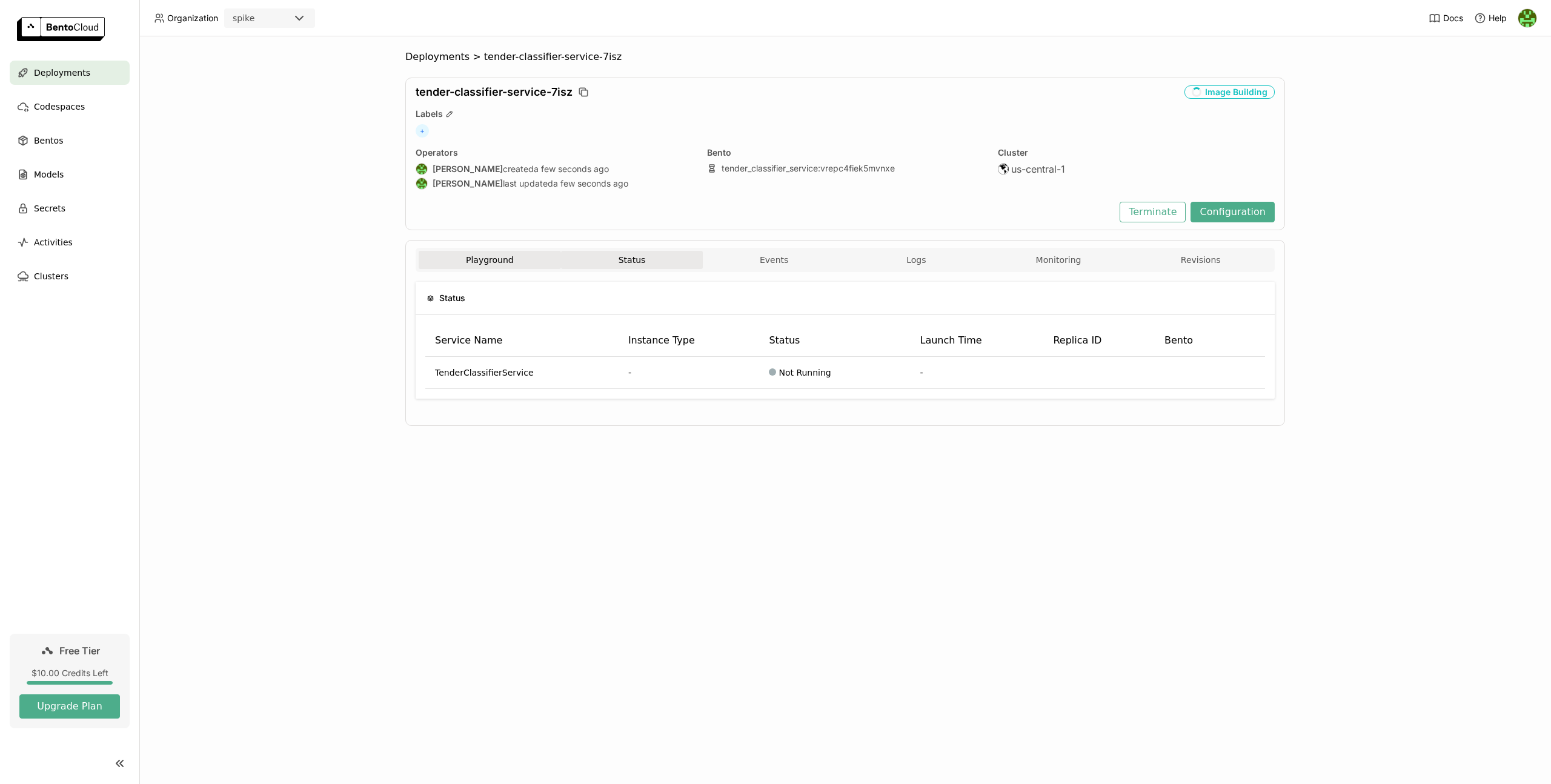
drag, startPoint x: 536, startPoint y: 261, endPoint x: 823, endPoint y: 279, distance: 287.6
click at [537, 260] on button "Playground" at bounding box center [490, 260] width 143 height 18
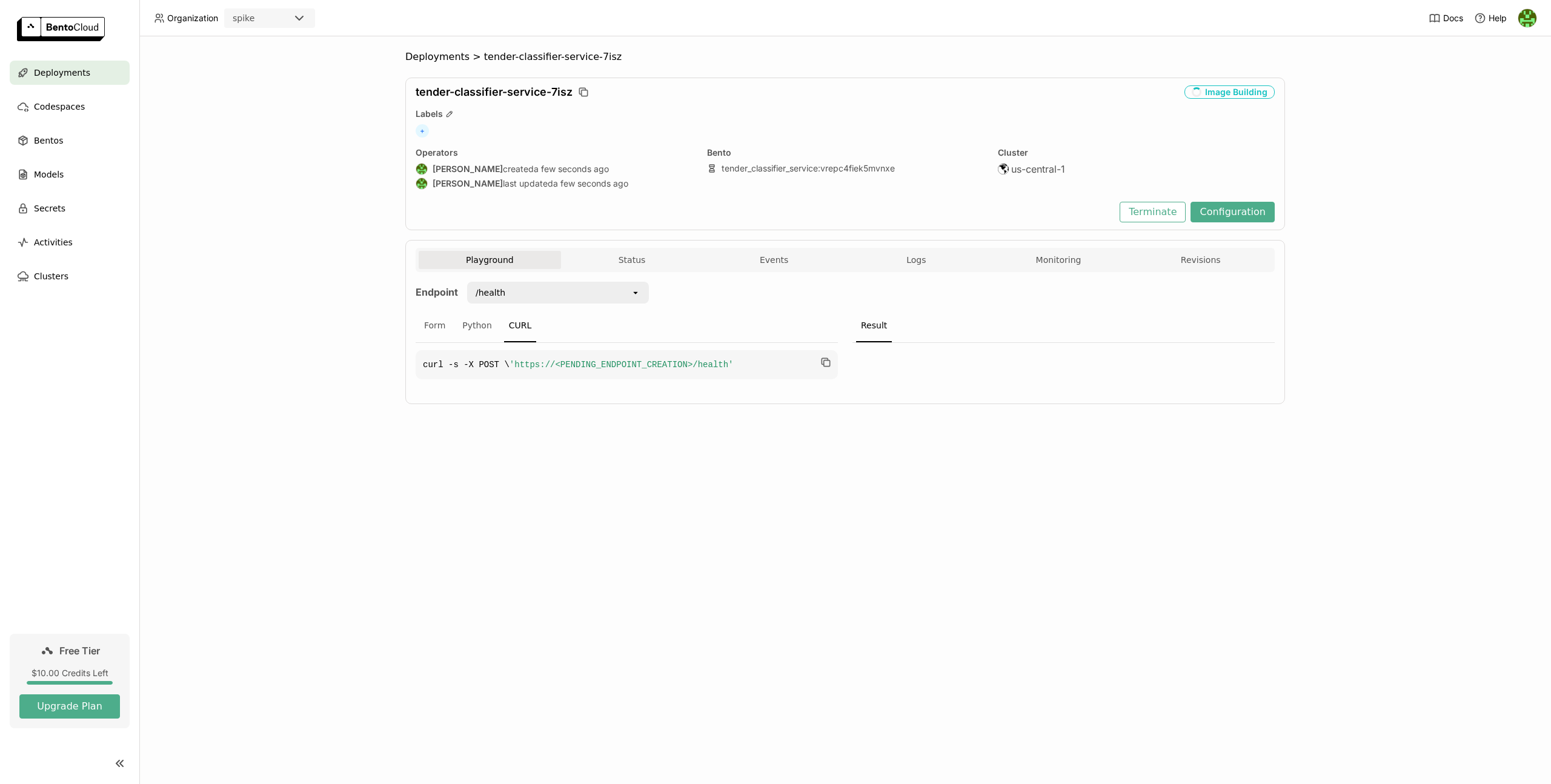
drag, startPoint x: 917, startPoint y: 266, endPoint x: 911, endPoint y: 286, distance: 20.9
click at [917, 266] on button "Logs" at bounding box center [917, 260] width 143 height 18
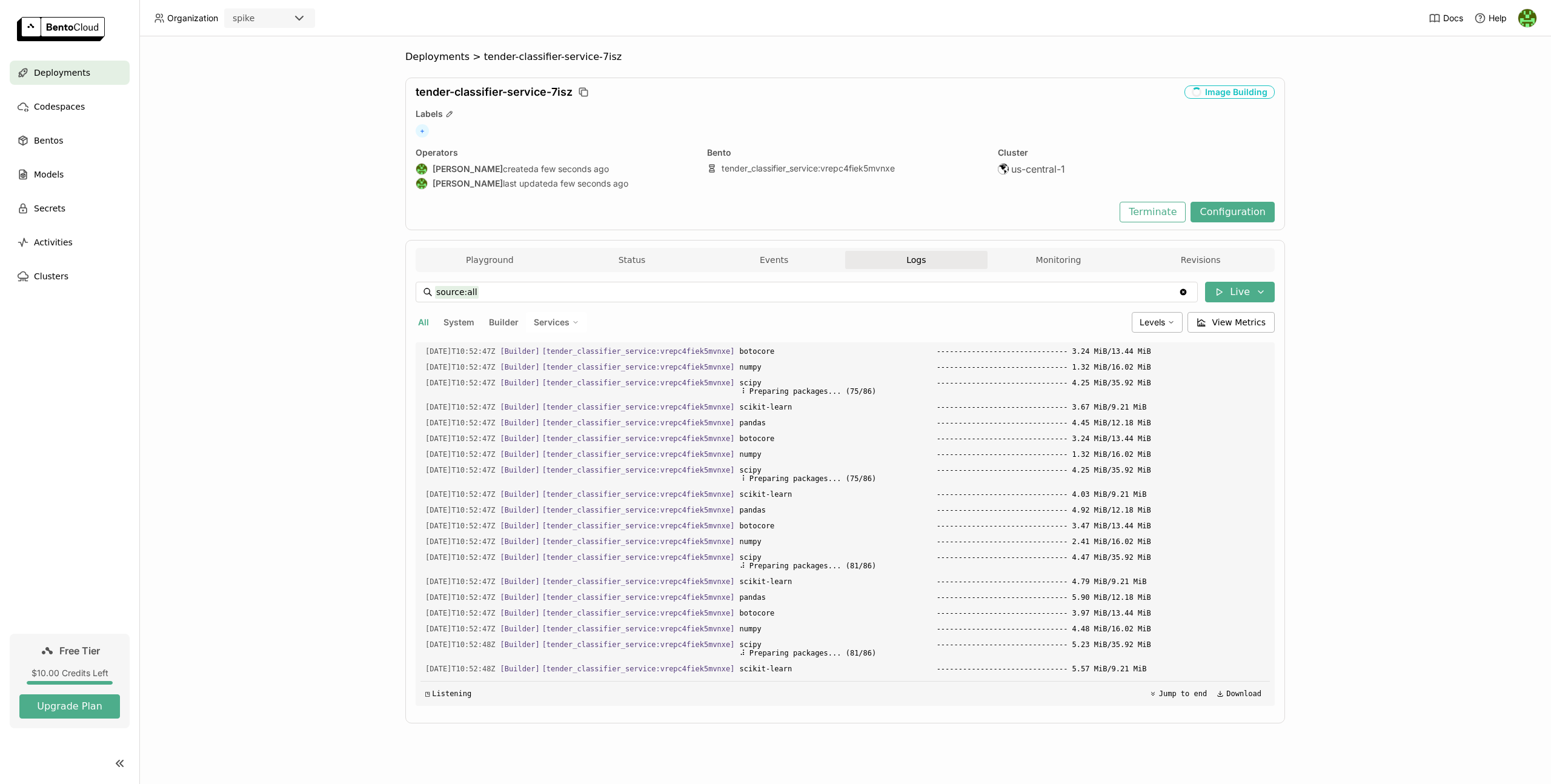
click at [1041, 270] on div "Playground Status Events Logs Monitoring Revisions" at bounding box center [845, 261] width 853 height 21
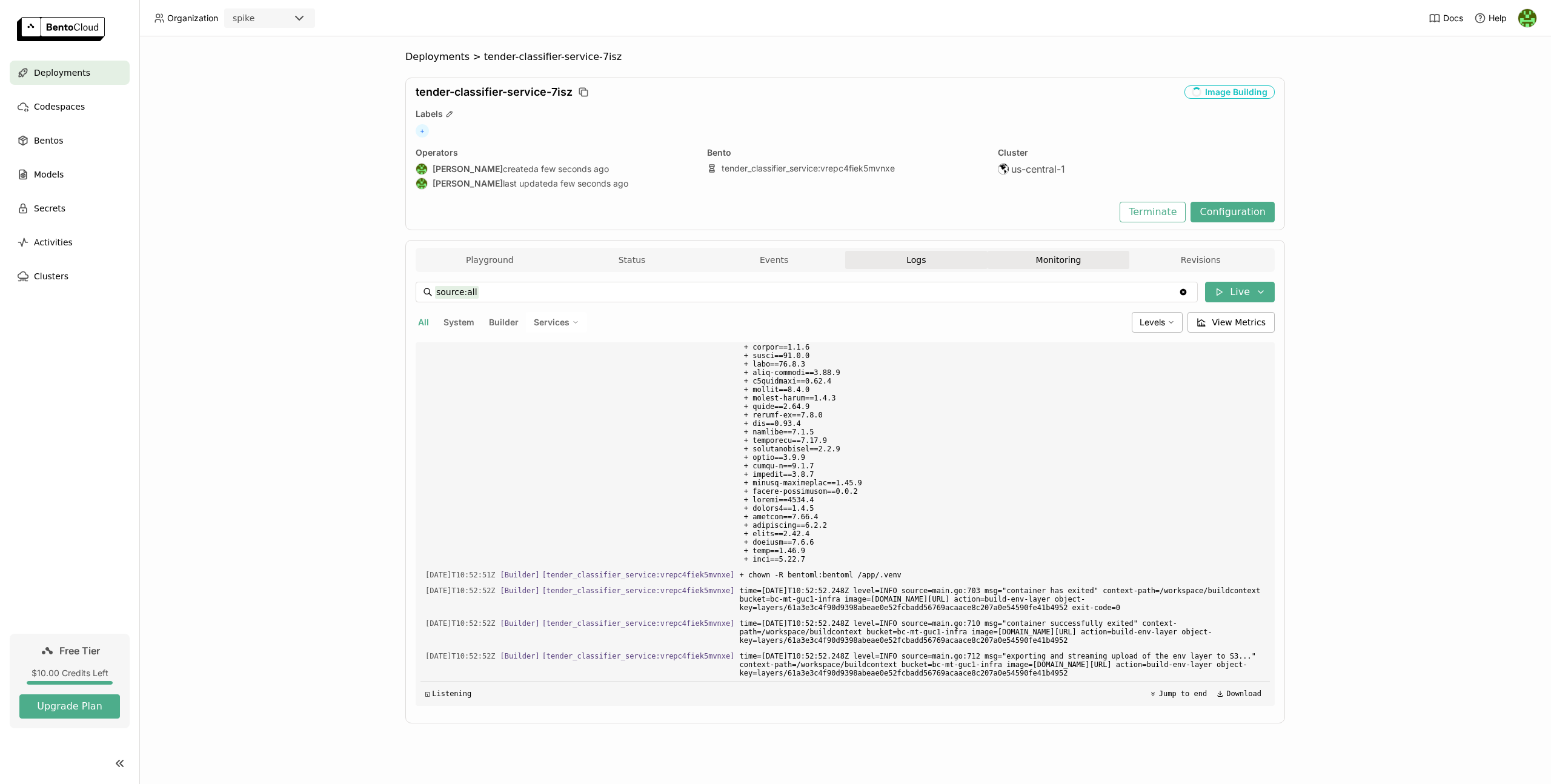
scroll to position [17332, 0]
click at [486, 259] on button "Playground" at bounding box center [490, 260] width 143 height 18
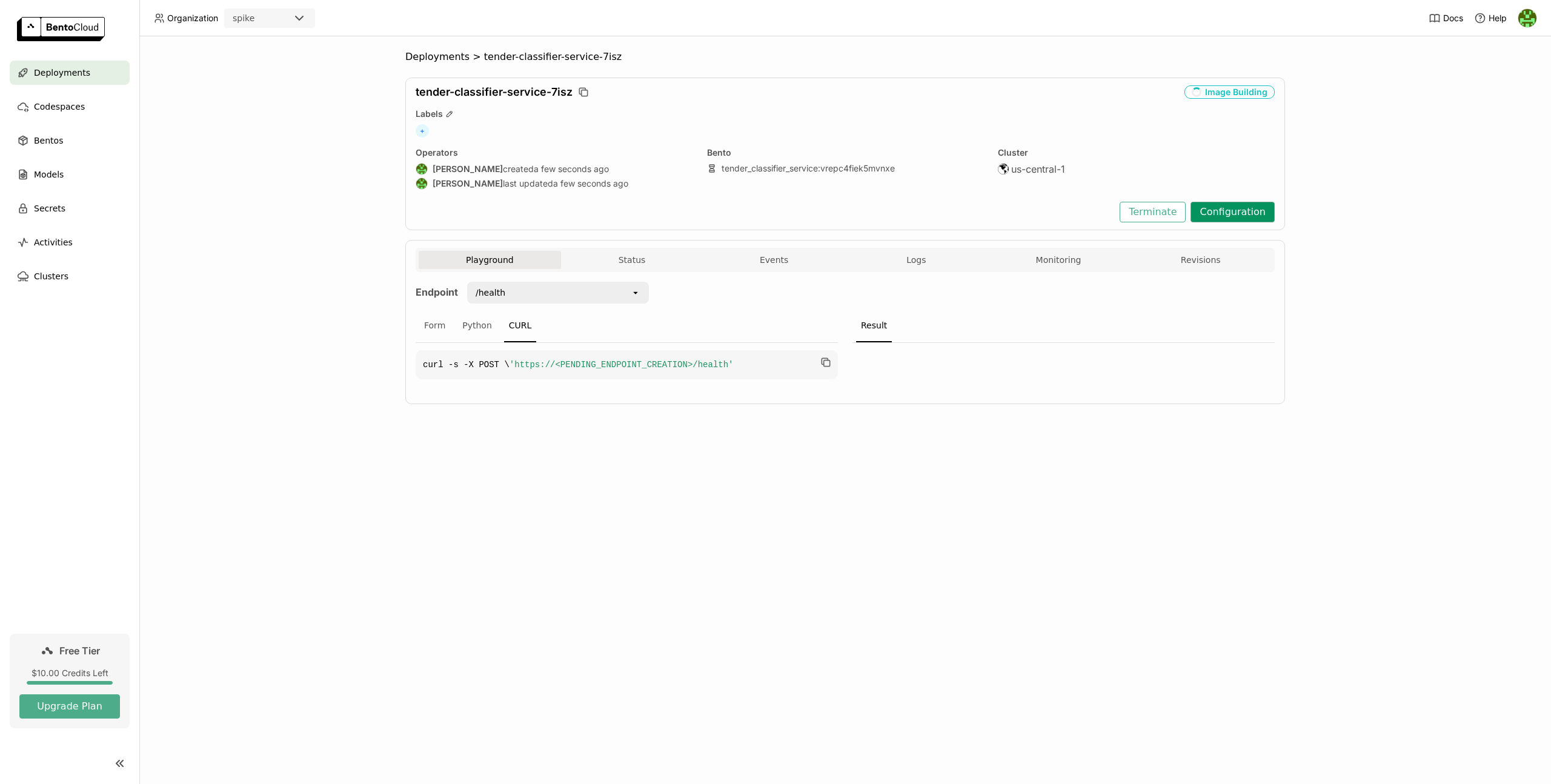
click at [1232, 216] on button "Configuration" at bounding box center [1233, 212] width 84 height 20
click at [638, 255] on button "Status" at bounding box center [632, 260] width 143 height 18
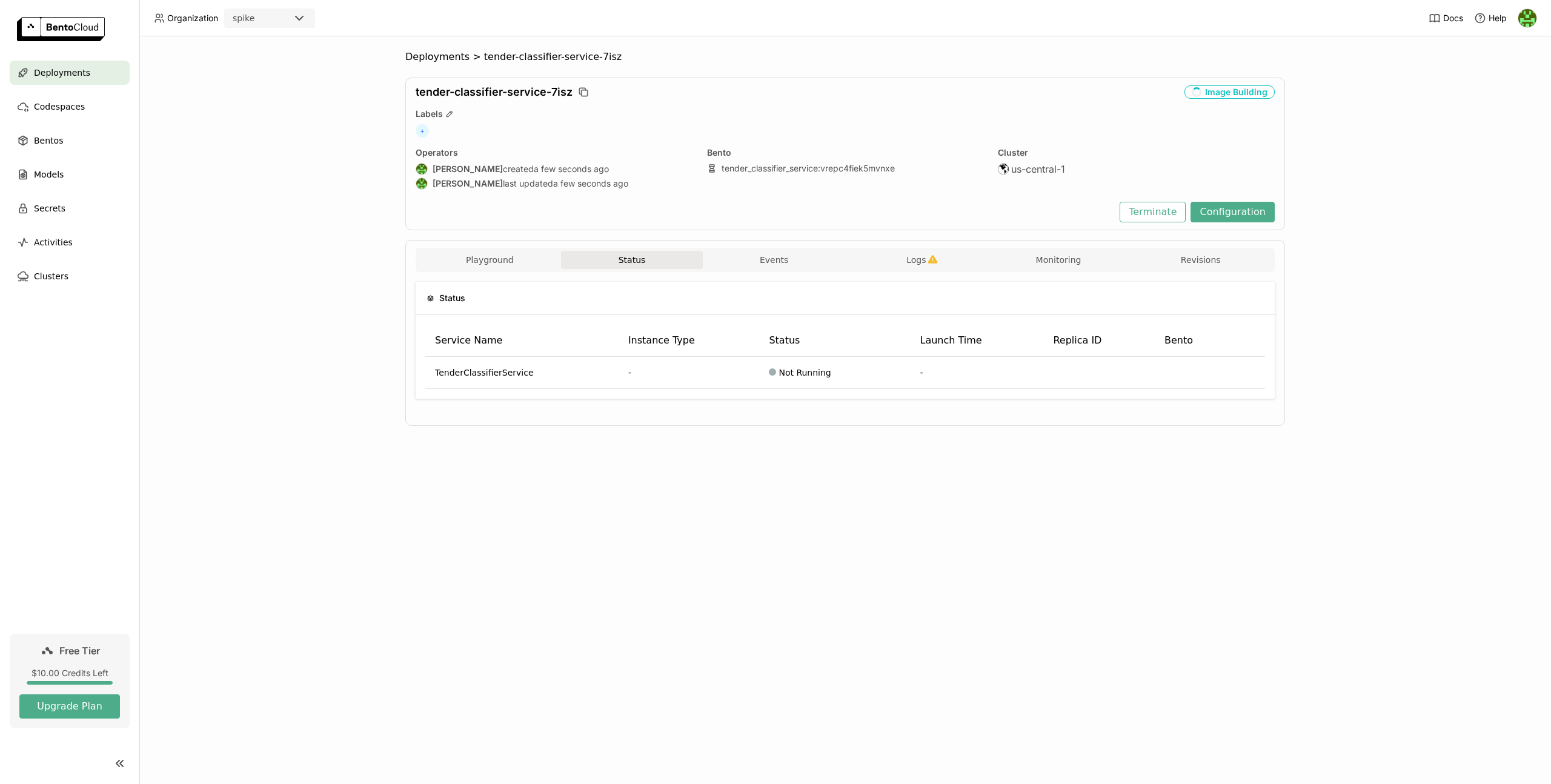
click at [438, 271] on div "Playground Status Events Logs Monitoring Revisions" at bounding box center [845, 261] width 853 height 21
click at [469, 263] on button "Playground" at bounding box center [490, 260] width 143 height 18
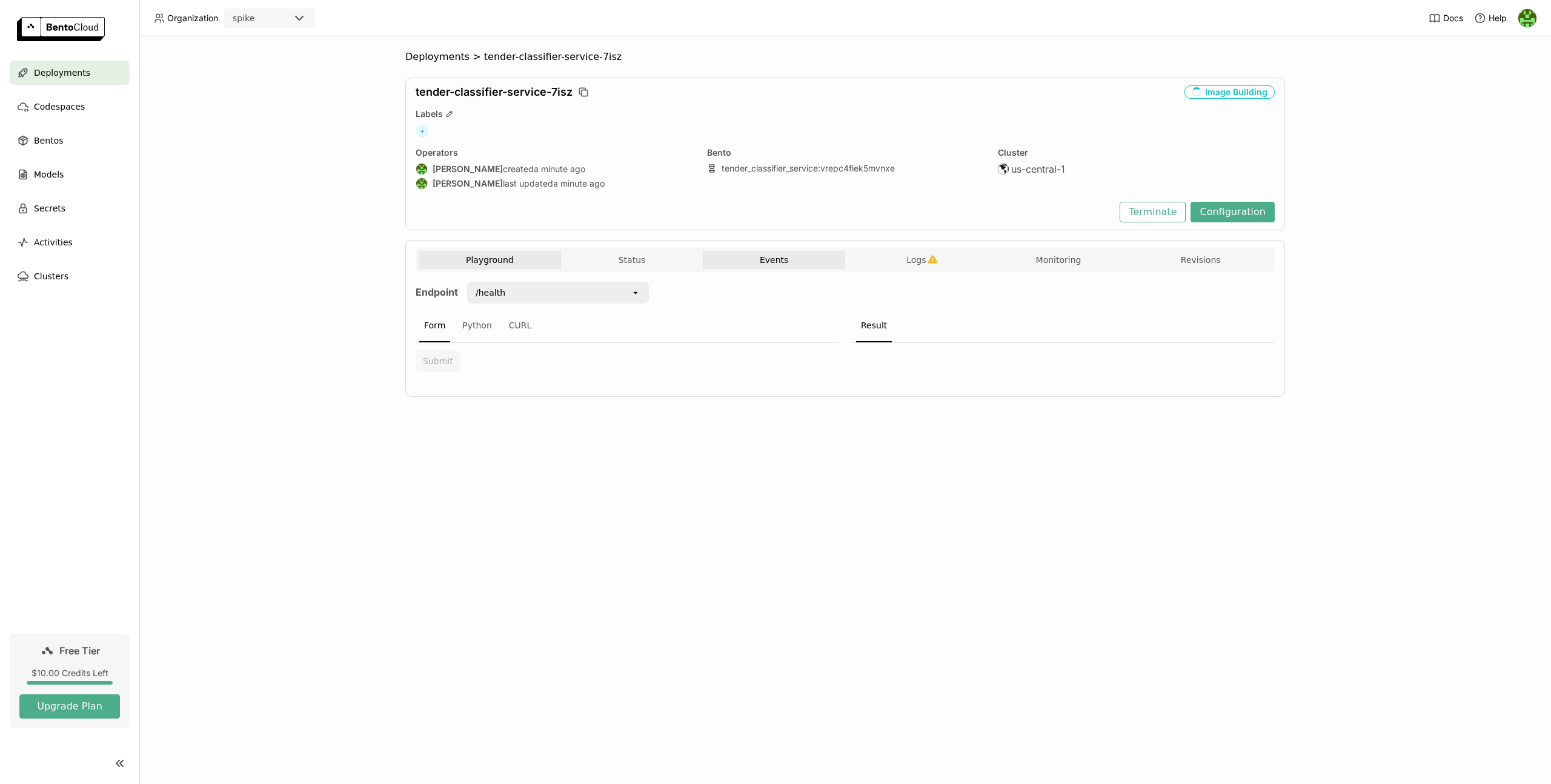
click at [826, 261] on button "Events" at bounding box center [774, 260] width 143 height 18
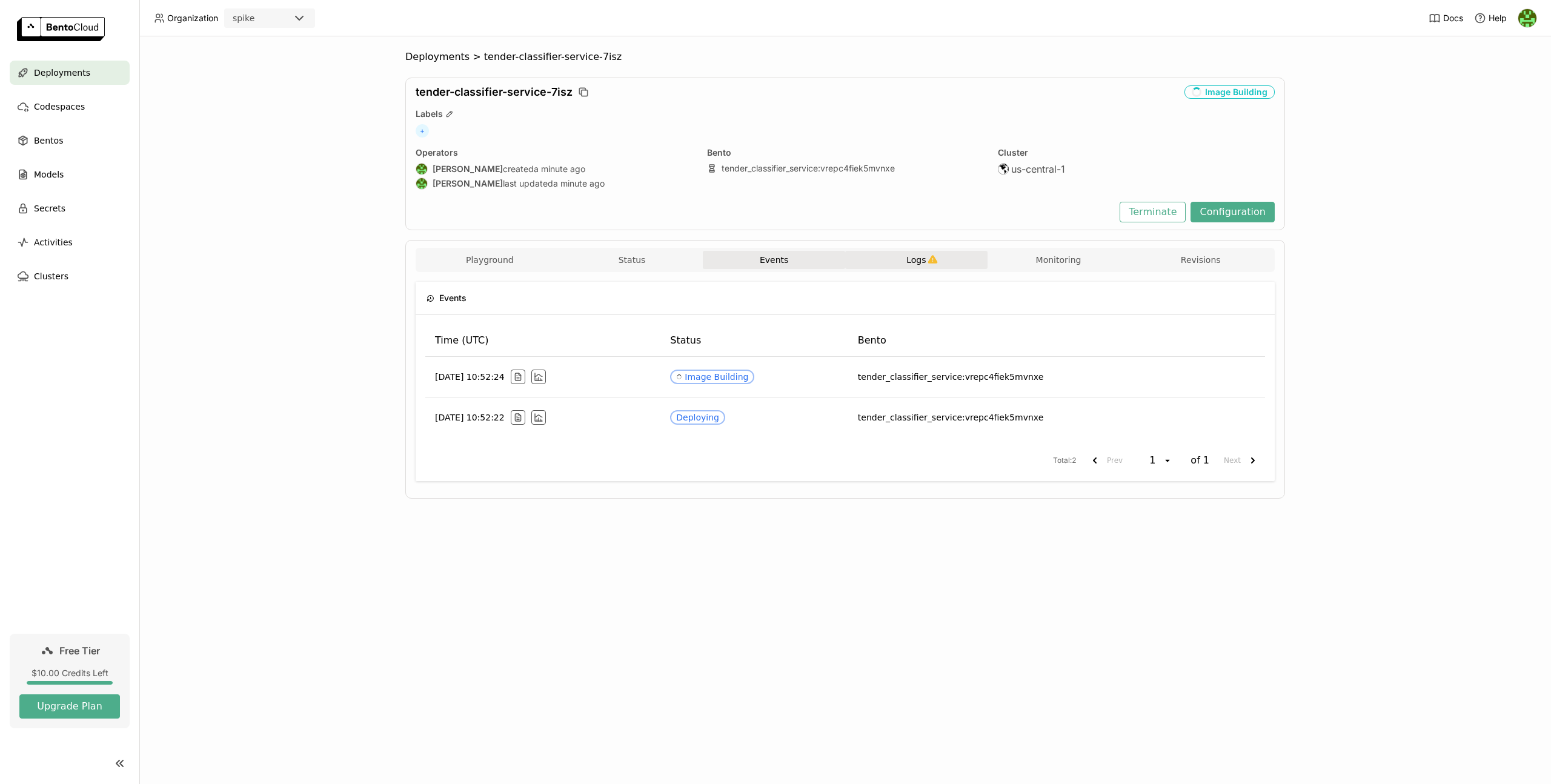
click at [904, 263] on button "Logs" at bounding box center [917, 260] width 143 height 18
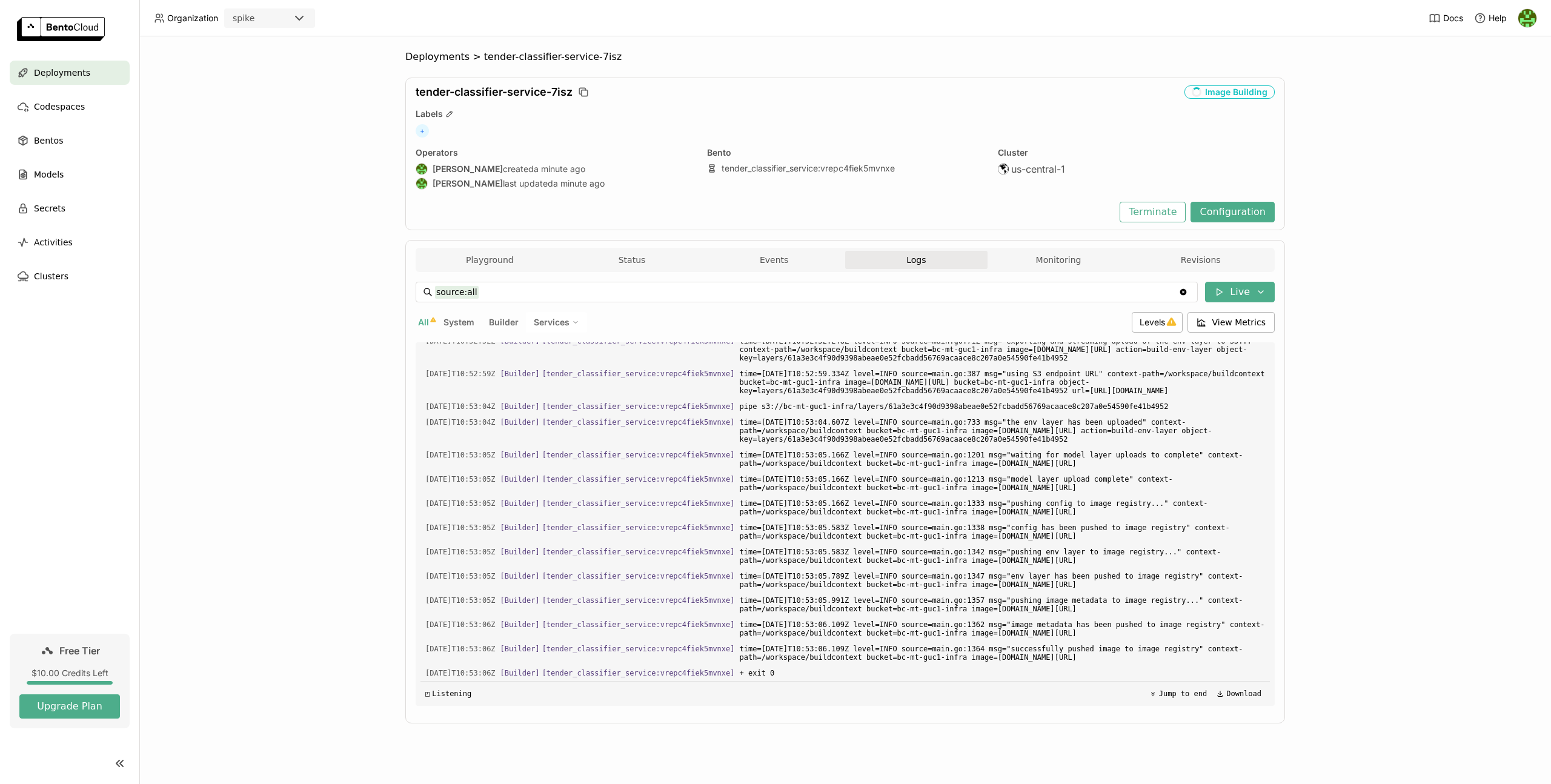
scroll to position [2795, 0]
click at [1053, 260] on button "Monitoring" at bounding box center [1059, 260] width 143 height 18
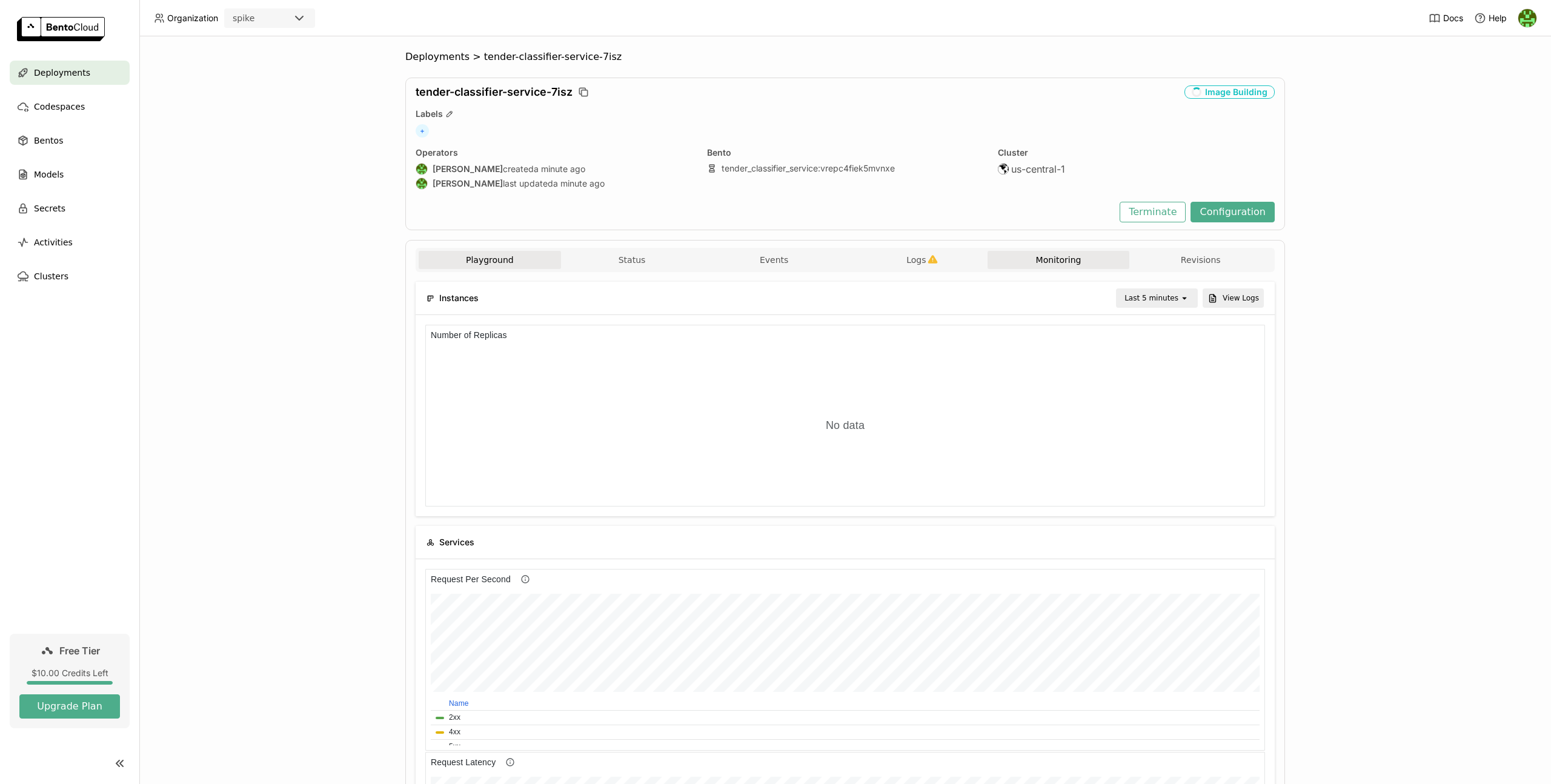
click at [447, 262] on button "Playground" at bounding box center [490, 260] width 143 height 18
click at [874, 434] on div "Deployments > tender-classifier-service-7isz tender-classifier-service-7isz Ima…" at bounding box center [845, 410] width 1412 height 748
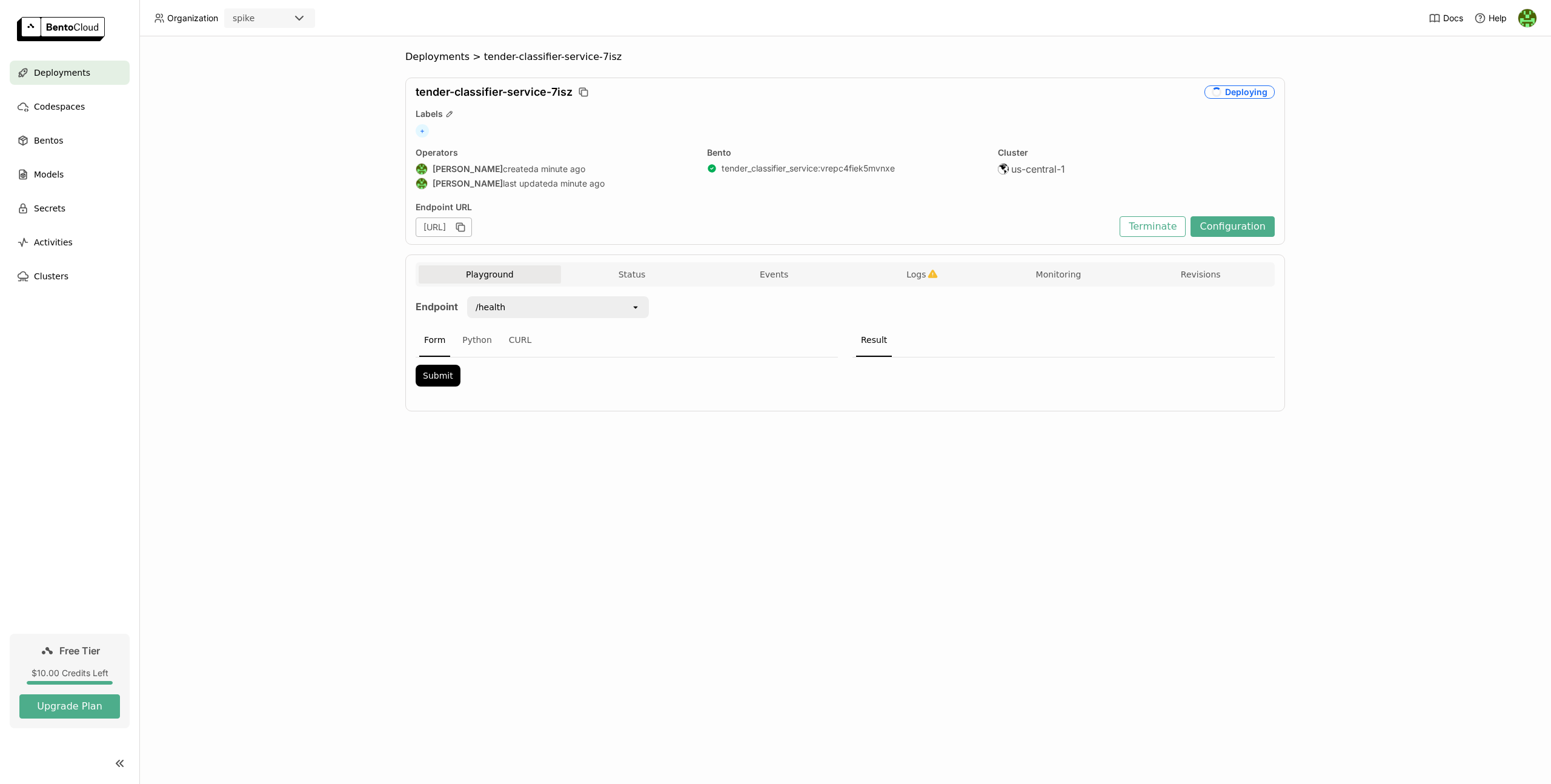
click at [746, 495] on div "Deployments > tender-classifier-service-7isz tender-classifier-service-7isz Dep…" at bounding box center [845, 410] width 1412 height 748
click at [910, 262] on div "Playground Status Events Logs Monitoring Revisions Endpoint /health open Form P…" at bounding box center [845, 333] width 880 height 157
click at [910, 269] on button "Logs" at bounding box center [917, 275] width 143 height 18
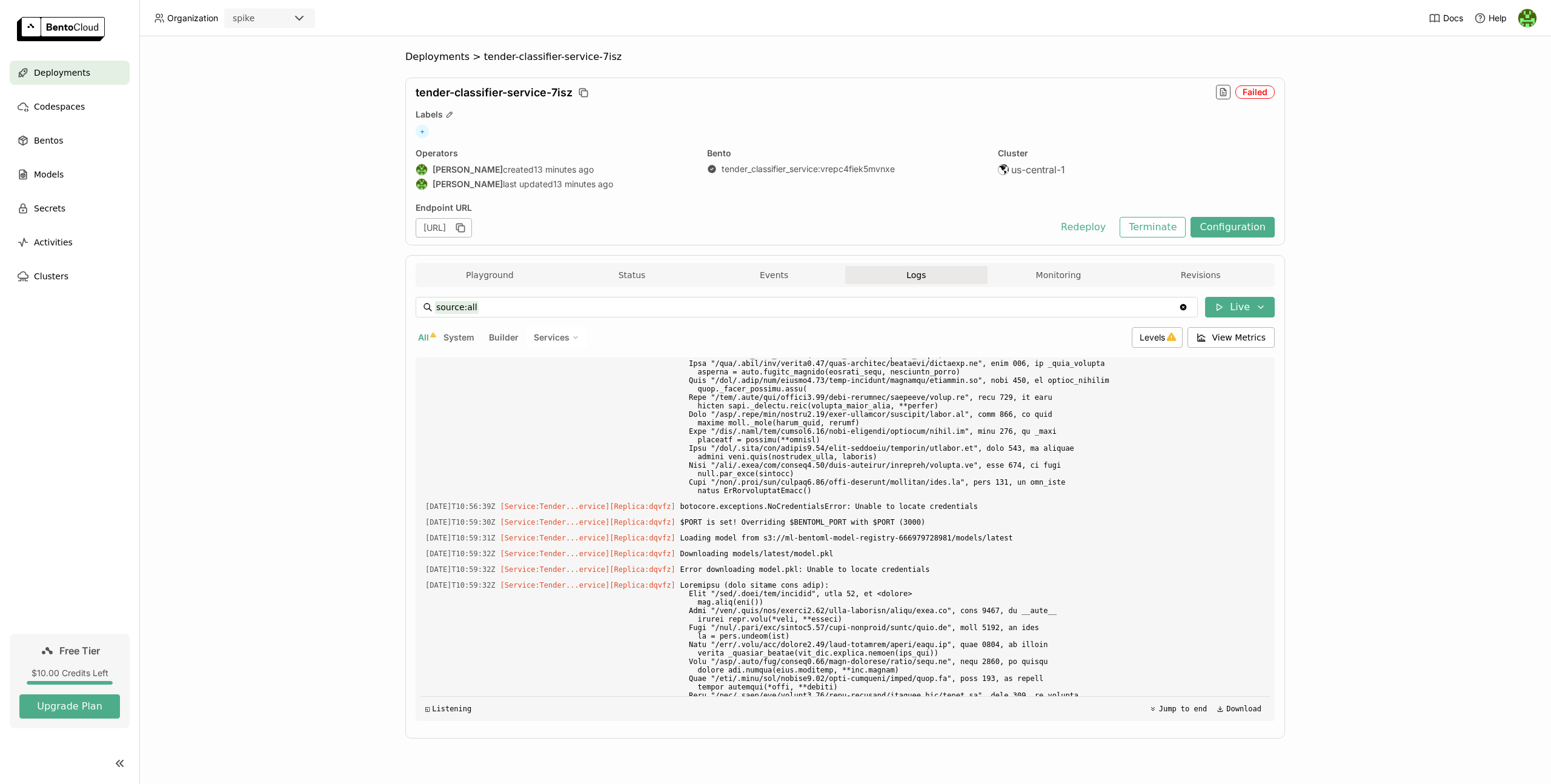
scroll to position [9034, 0]
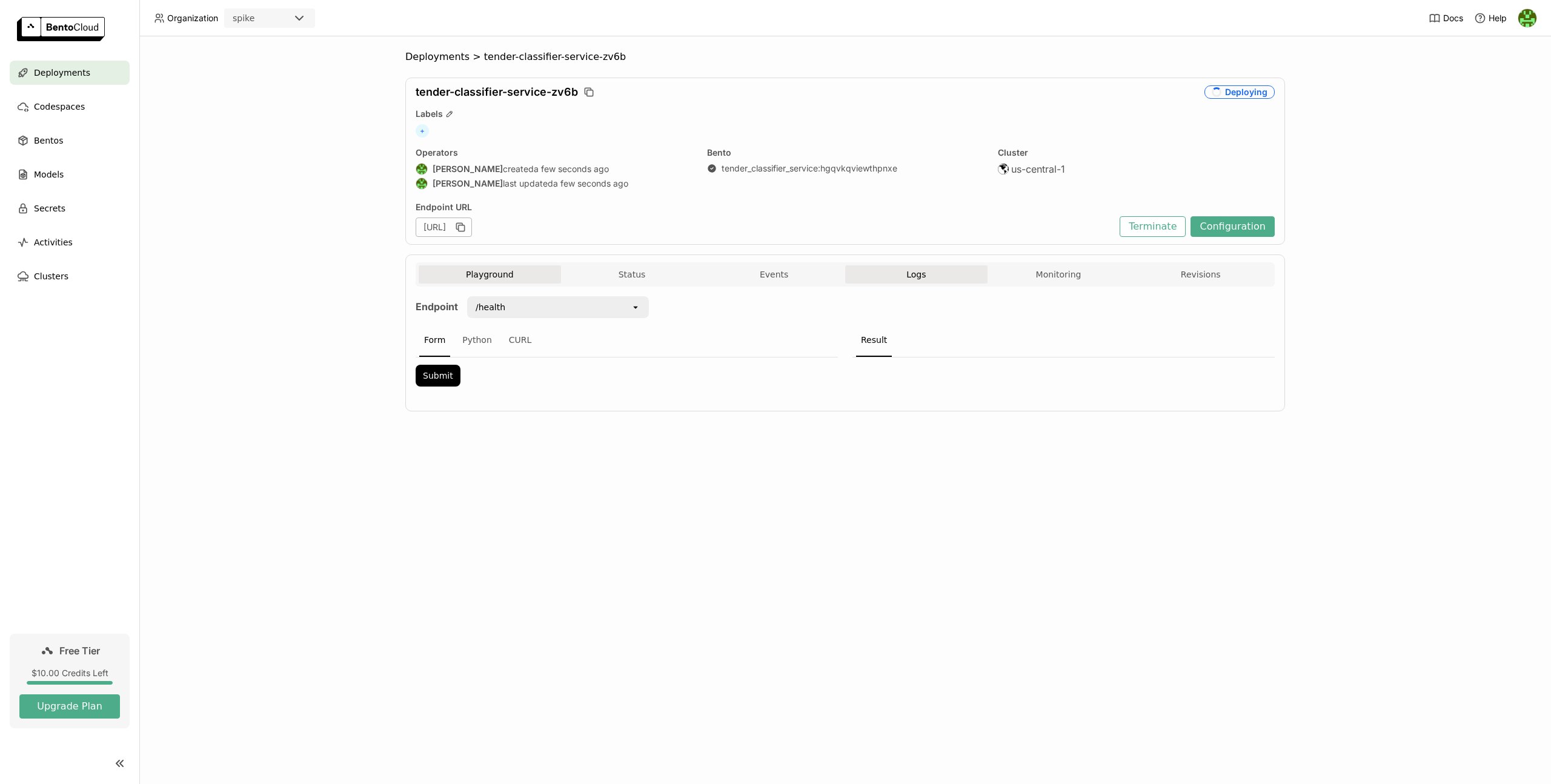
click at [926, 277] on button "Logs" at bounding box center [917, 275] width 143 height 18
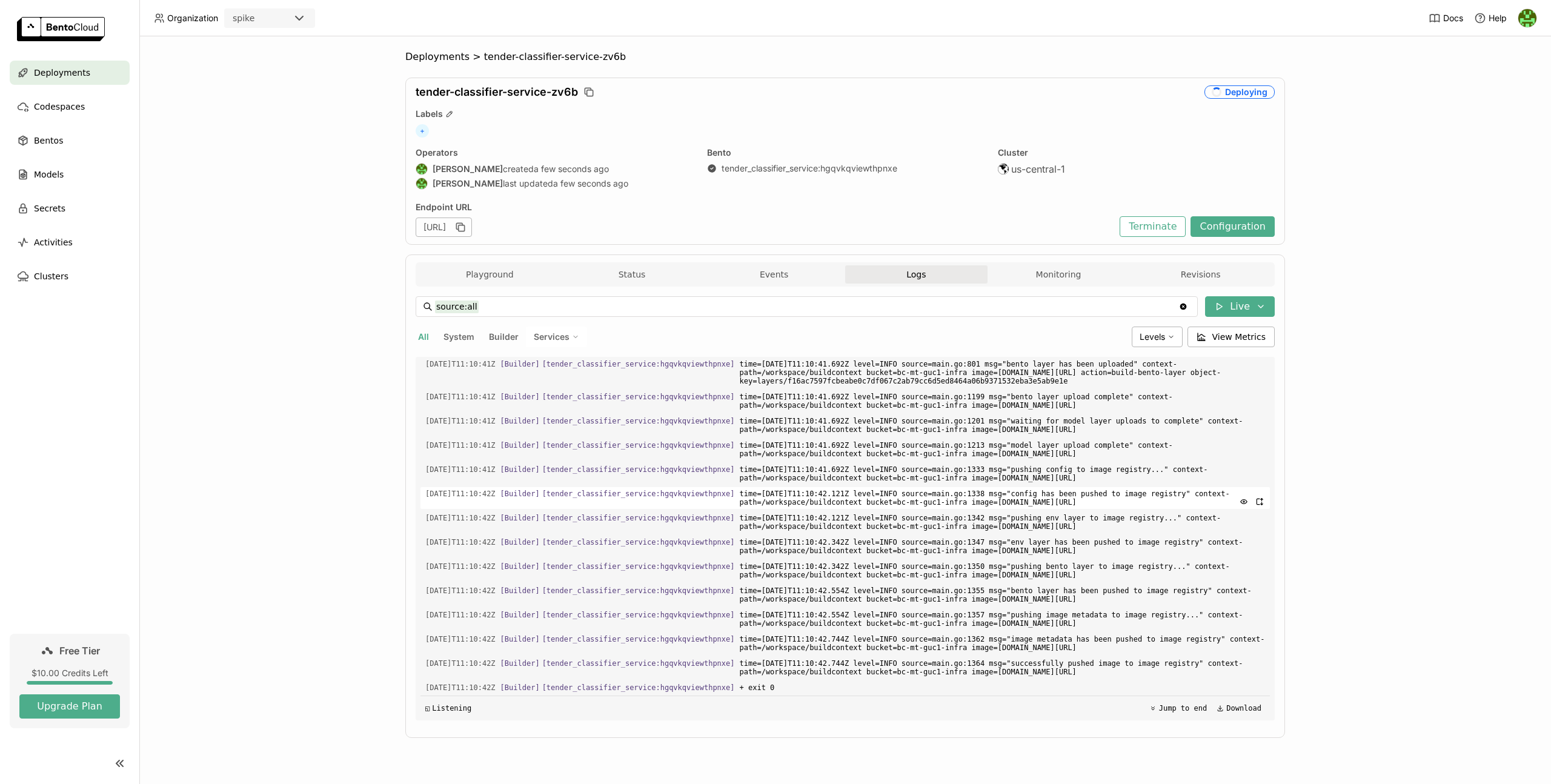
scroll to position [1308, 0]
click at [467, 230] on icon "button" at bounding box center [460, 227] width 12 height 12
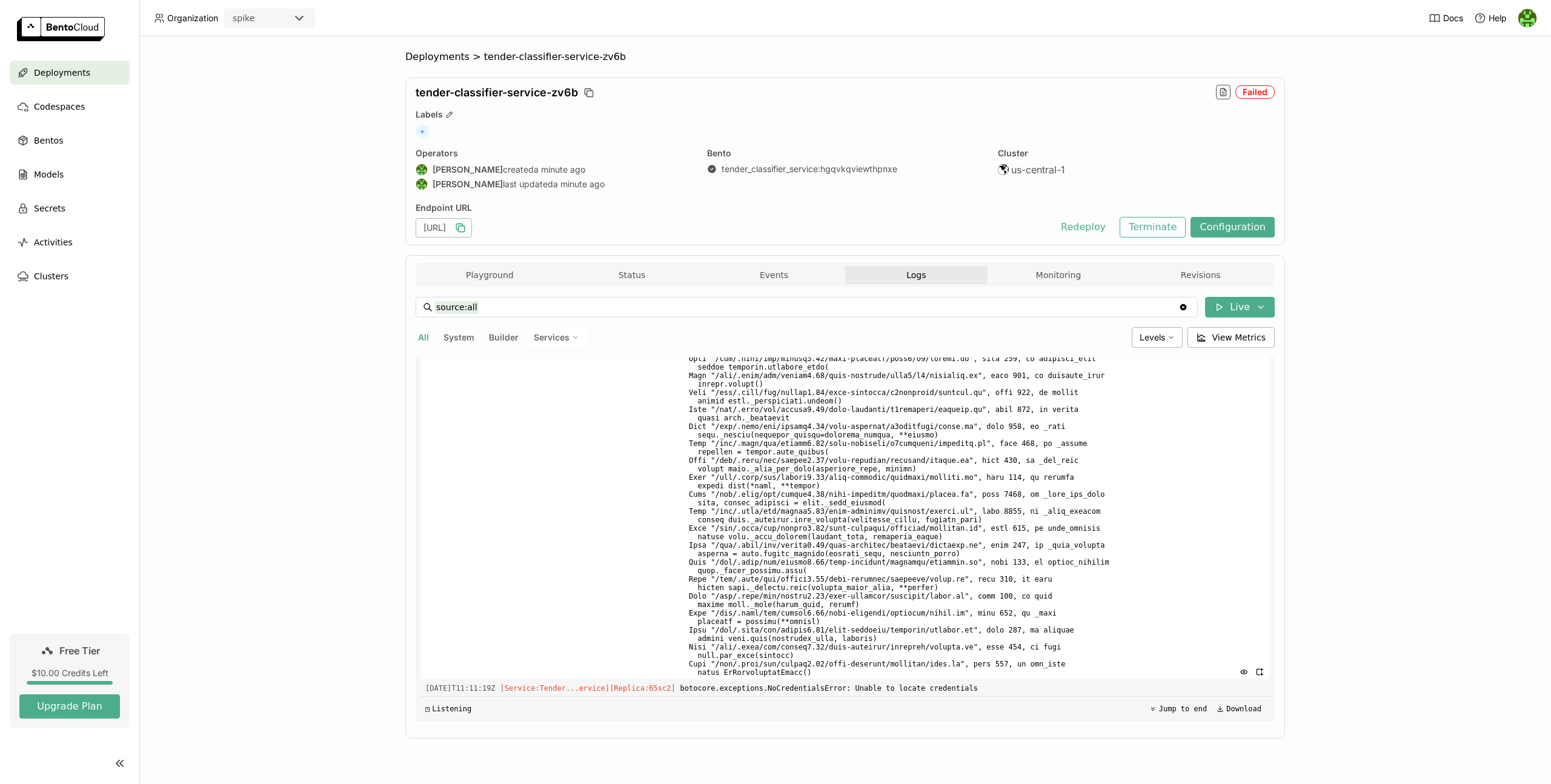
scroll to position [2676, 0]
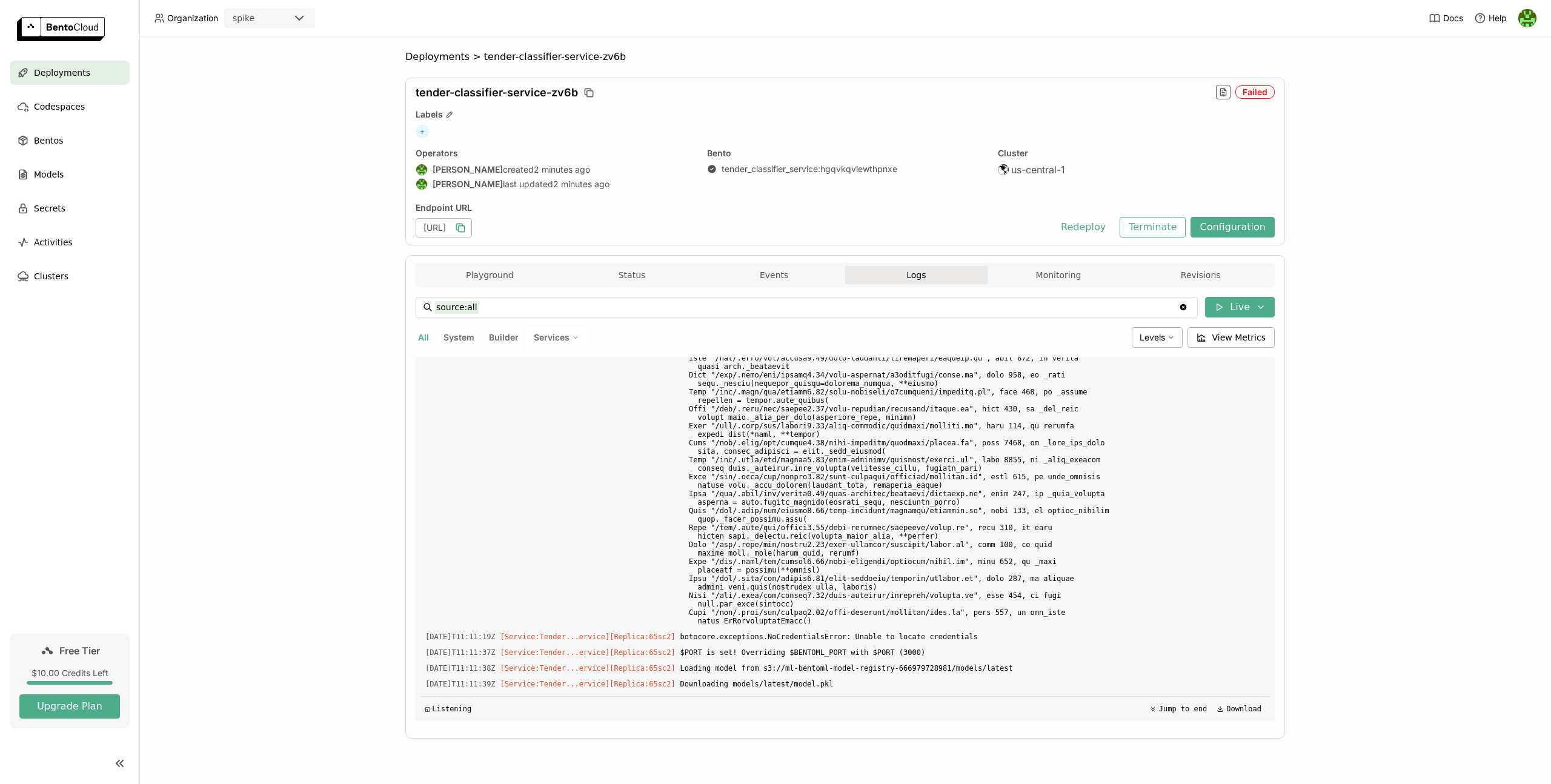
click at [110, 61] on div "Deployments" at bounding box center [70, 73] width 120 height 24
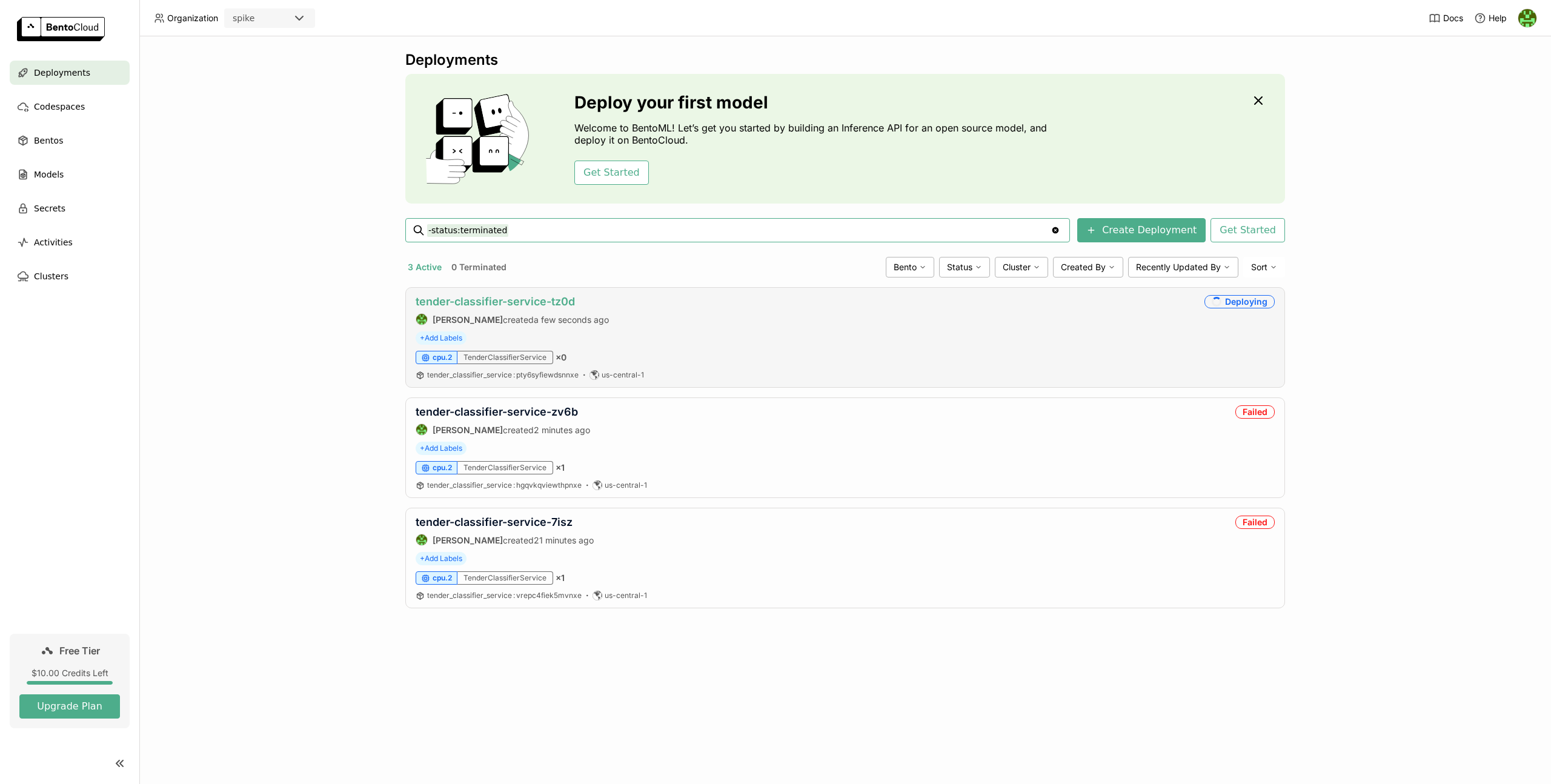
click at [512, 295] on link "tender-classifier-service-tz0d" at bounding box center [495, 301] width 159 height 13
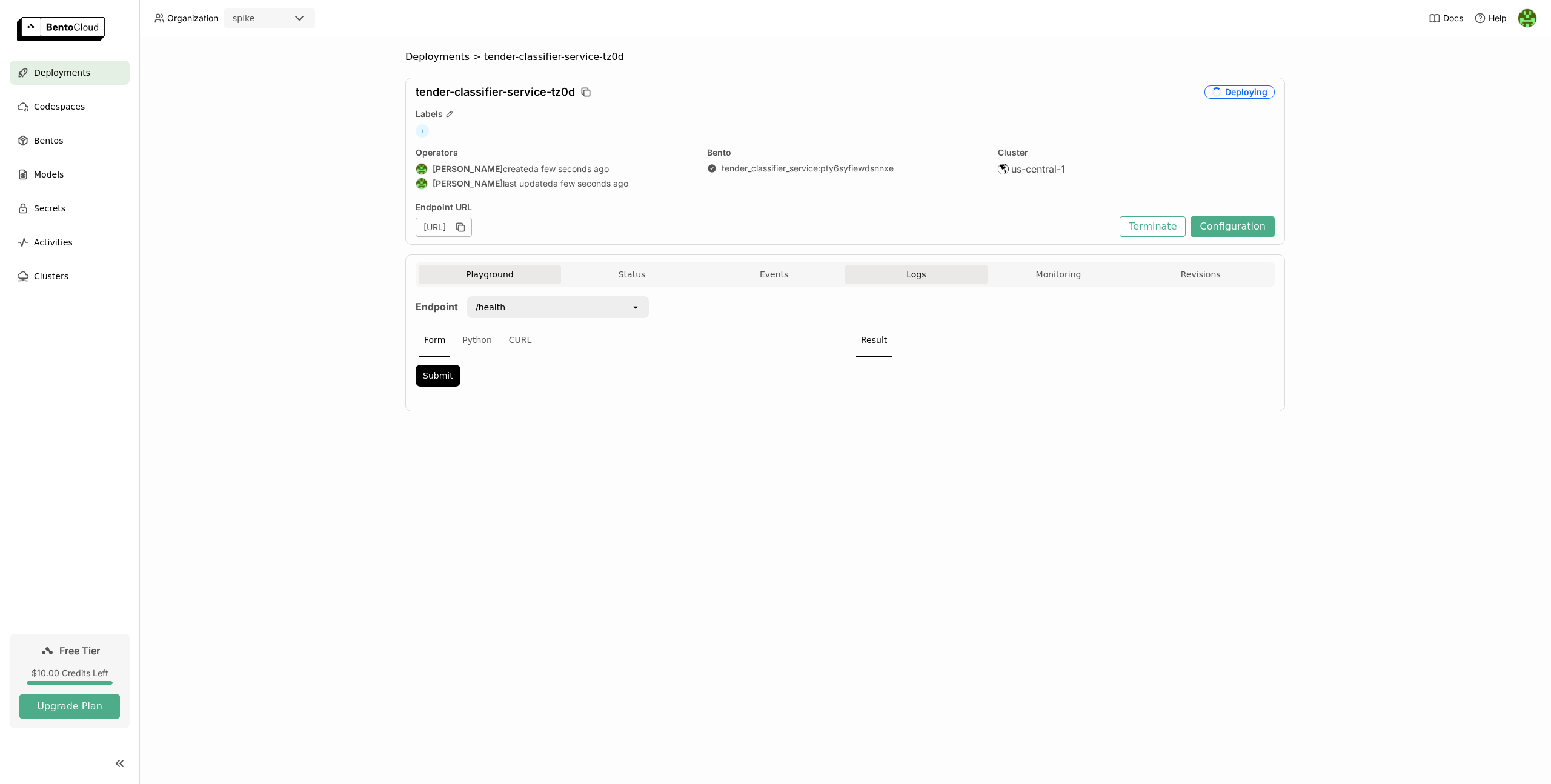
click at [956, 275] on button "Logs" at bounding box center [917, 275] width 143 height 18
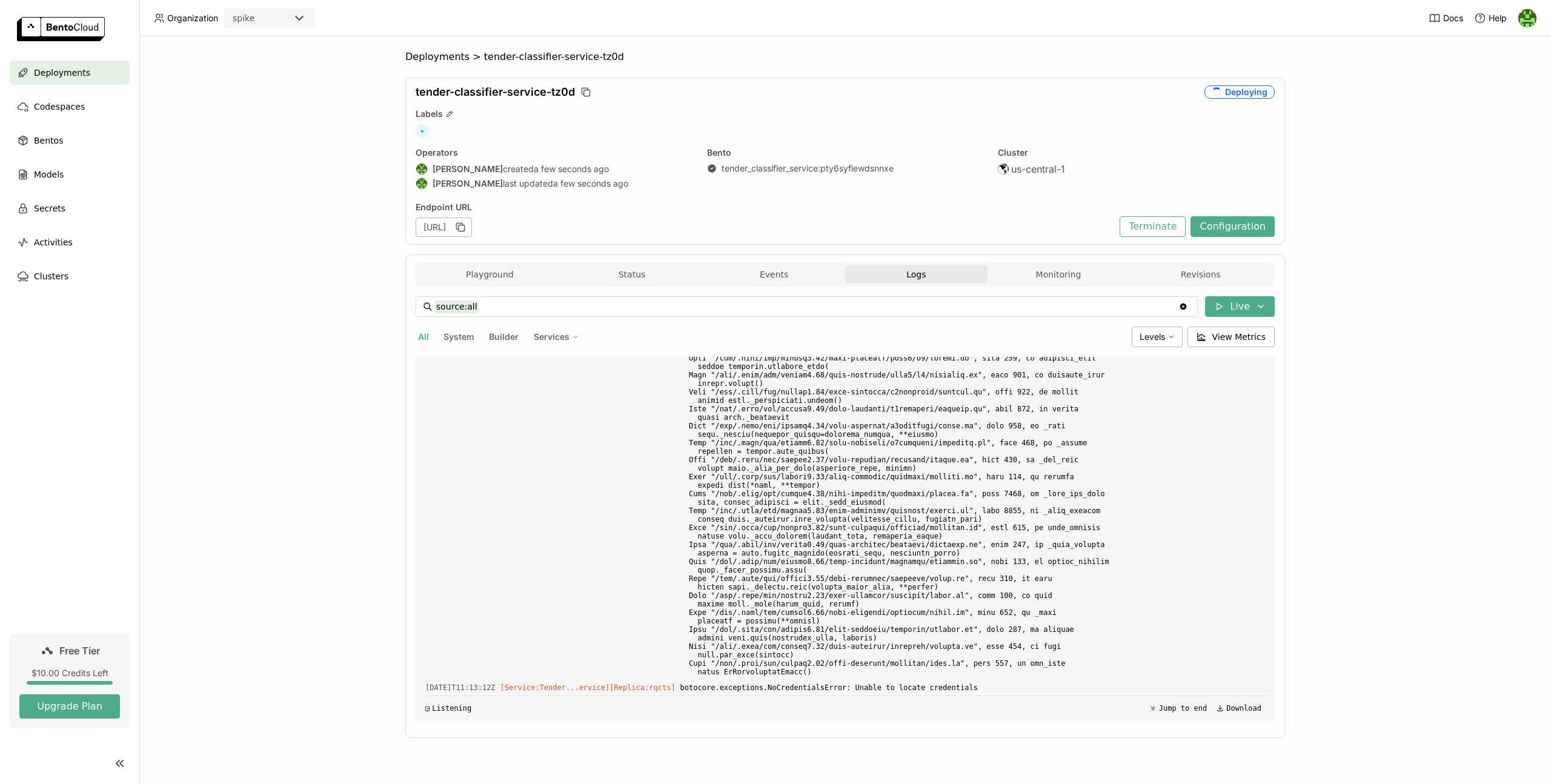
scroll to position [2930, 0]
click at [49, 211] on span "Secrets" at bounding box center [50, 209] width 32 height 15
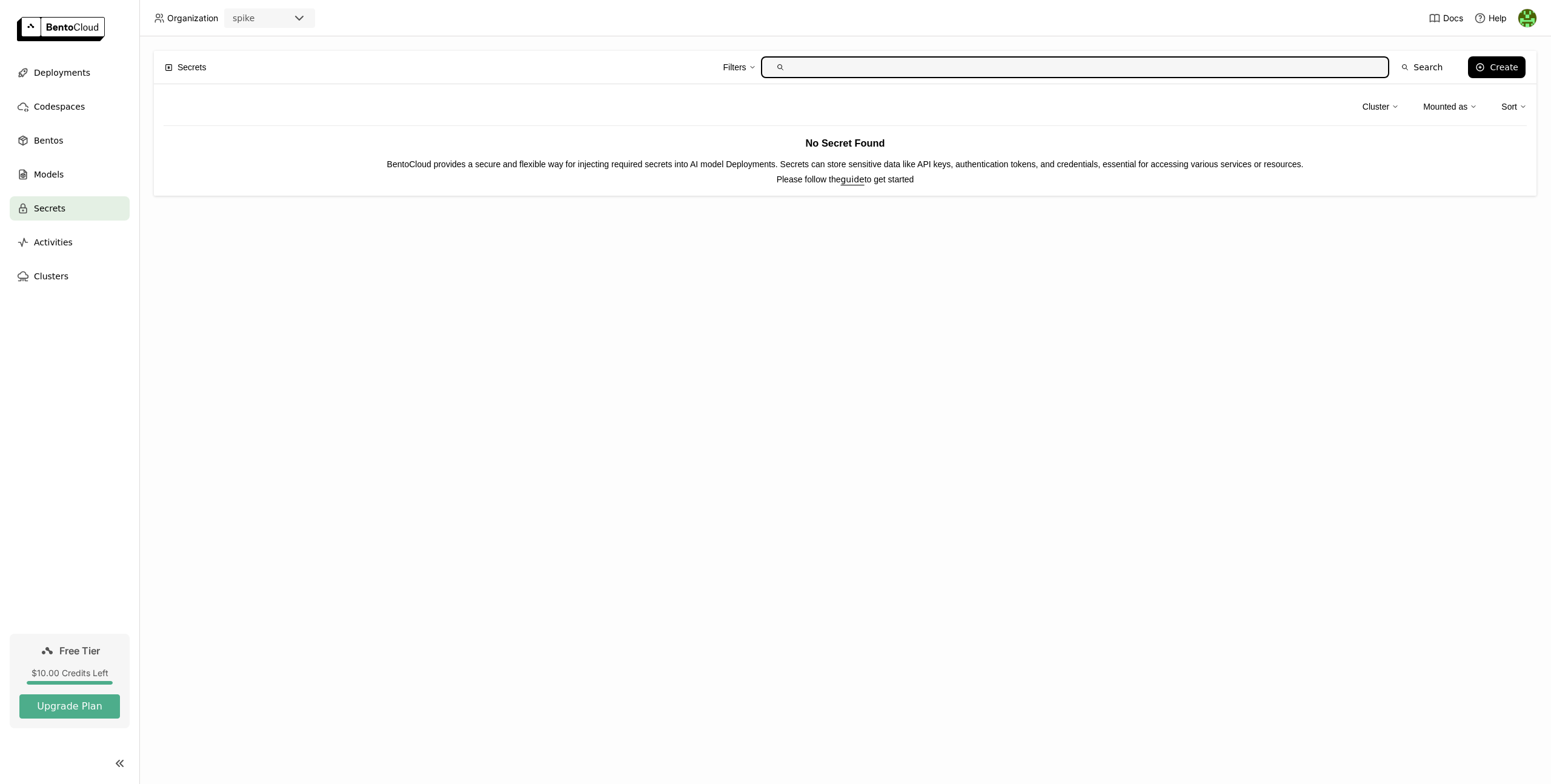
click at [581, 319] on div "Secrets Filters Search Create Cluster Mounted as Sort No Secret Found BentoClou…" at bounding box center [845, 410] width 1412 height 748
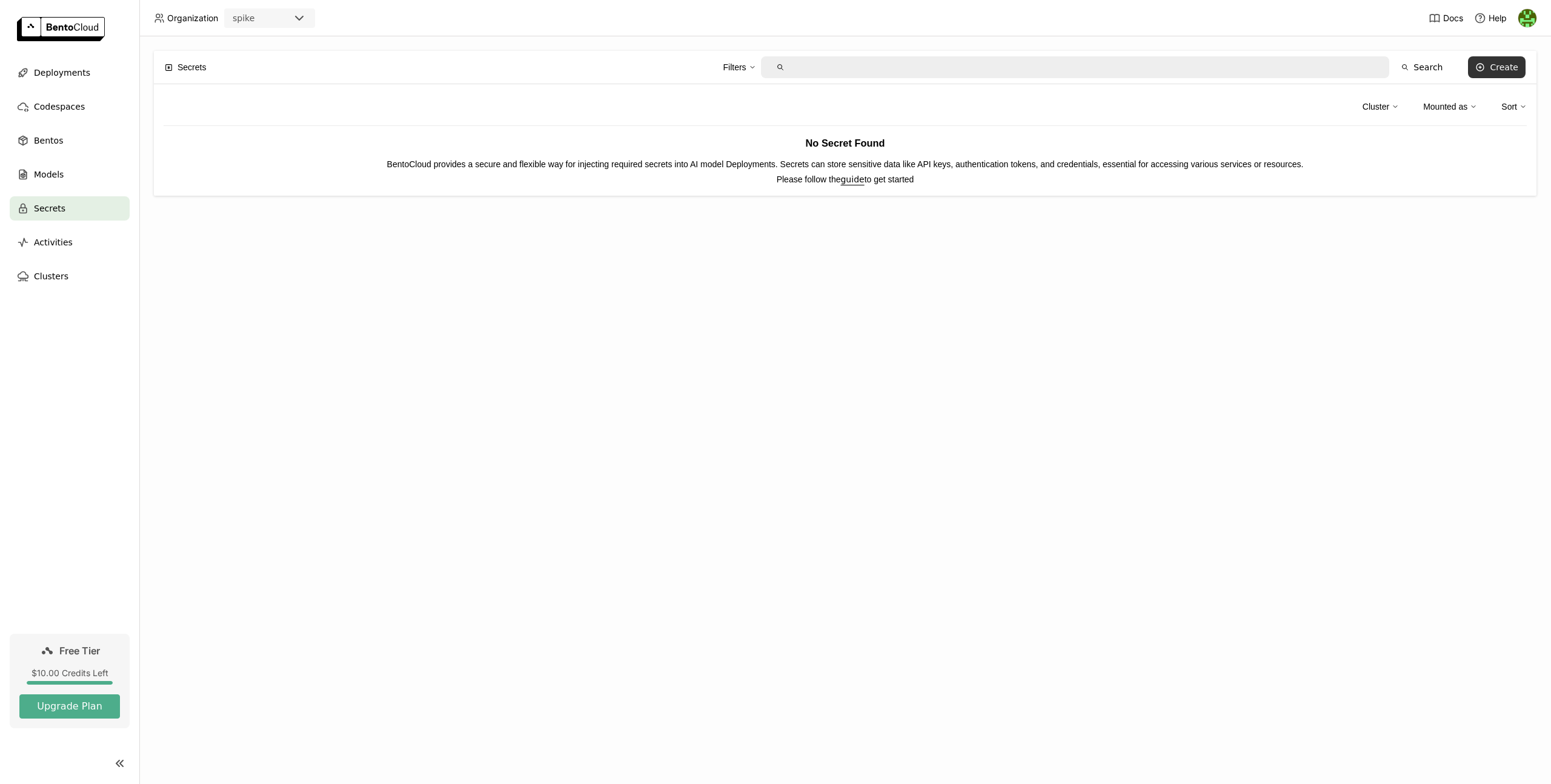
click at [1509, 71] on div "Create" at bounding box center [1503, 67] width 28 height 10
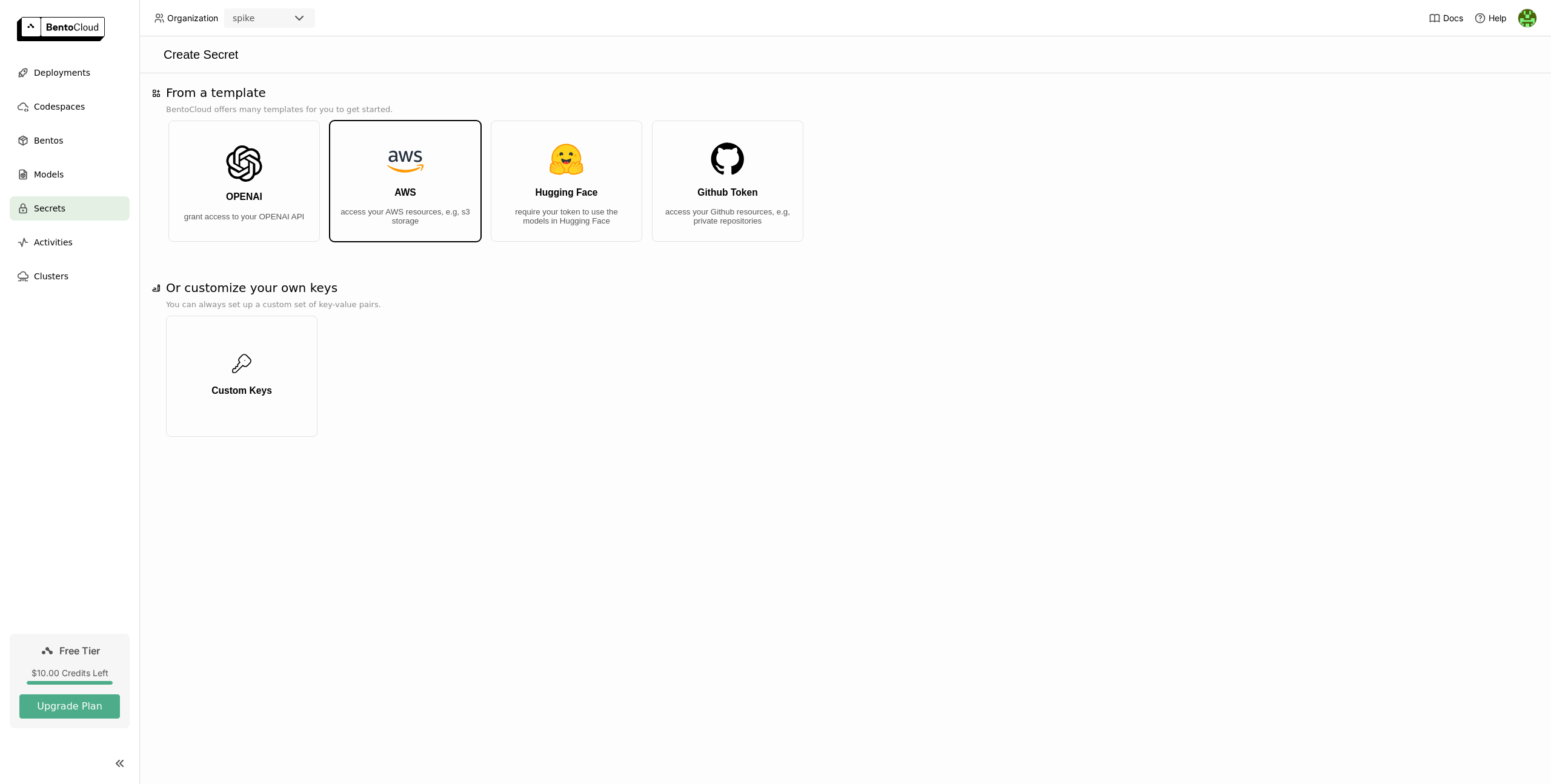
click at [415, 216] on p "access your AWS resources, e.g, s3 storage" at bounding box center [405, 216] width 131 height 18
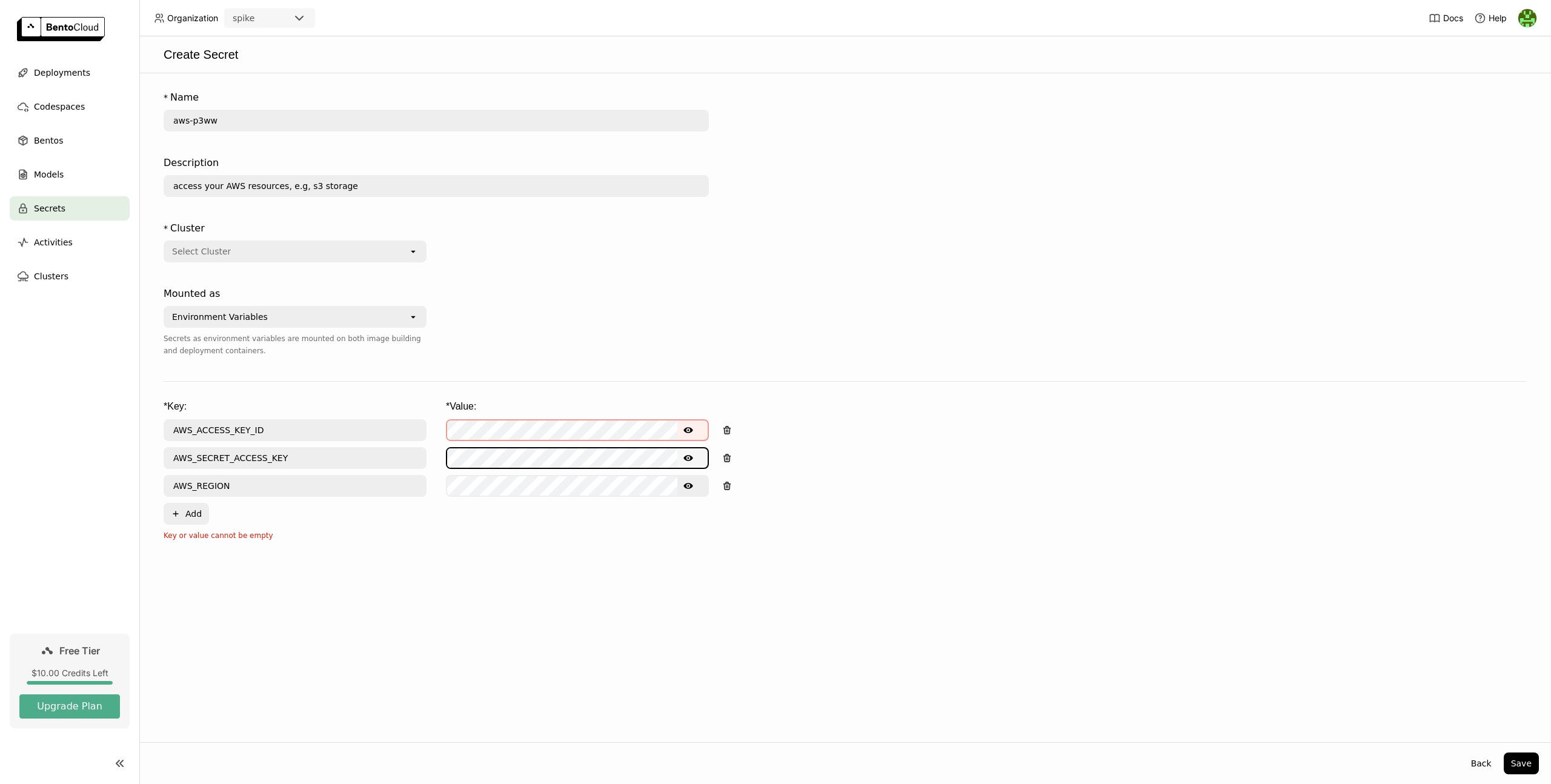
click at [259, 428] on input "AWS_ACCESS_KEY_ID" at bounding box center [295, 430] width 261 height 19
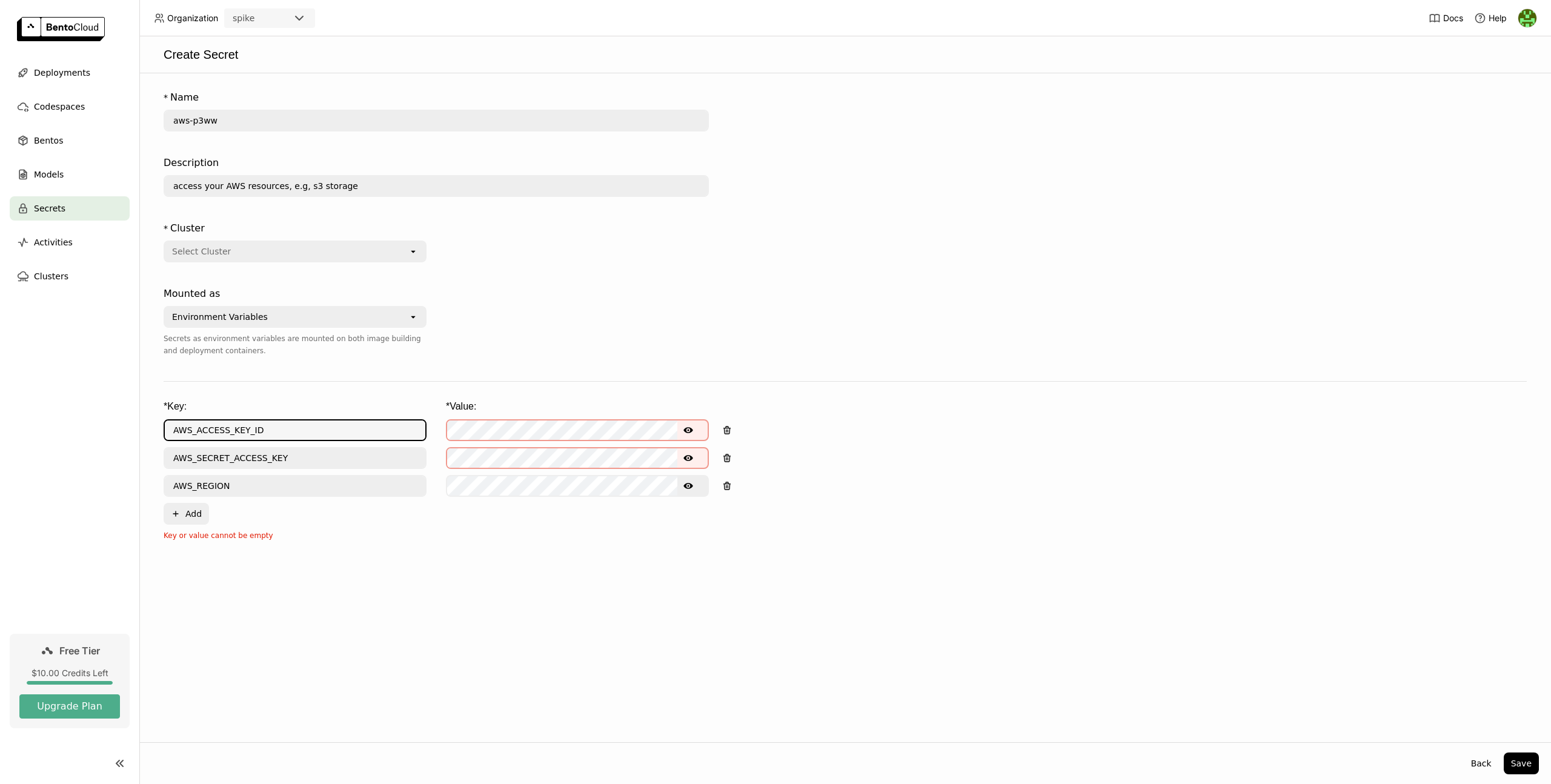
click at [259, 428] on input "AWS_ACCESS_KEY_ID" at bounding box center [295, 430] width 261 height 19
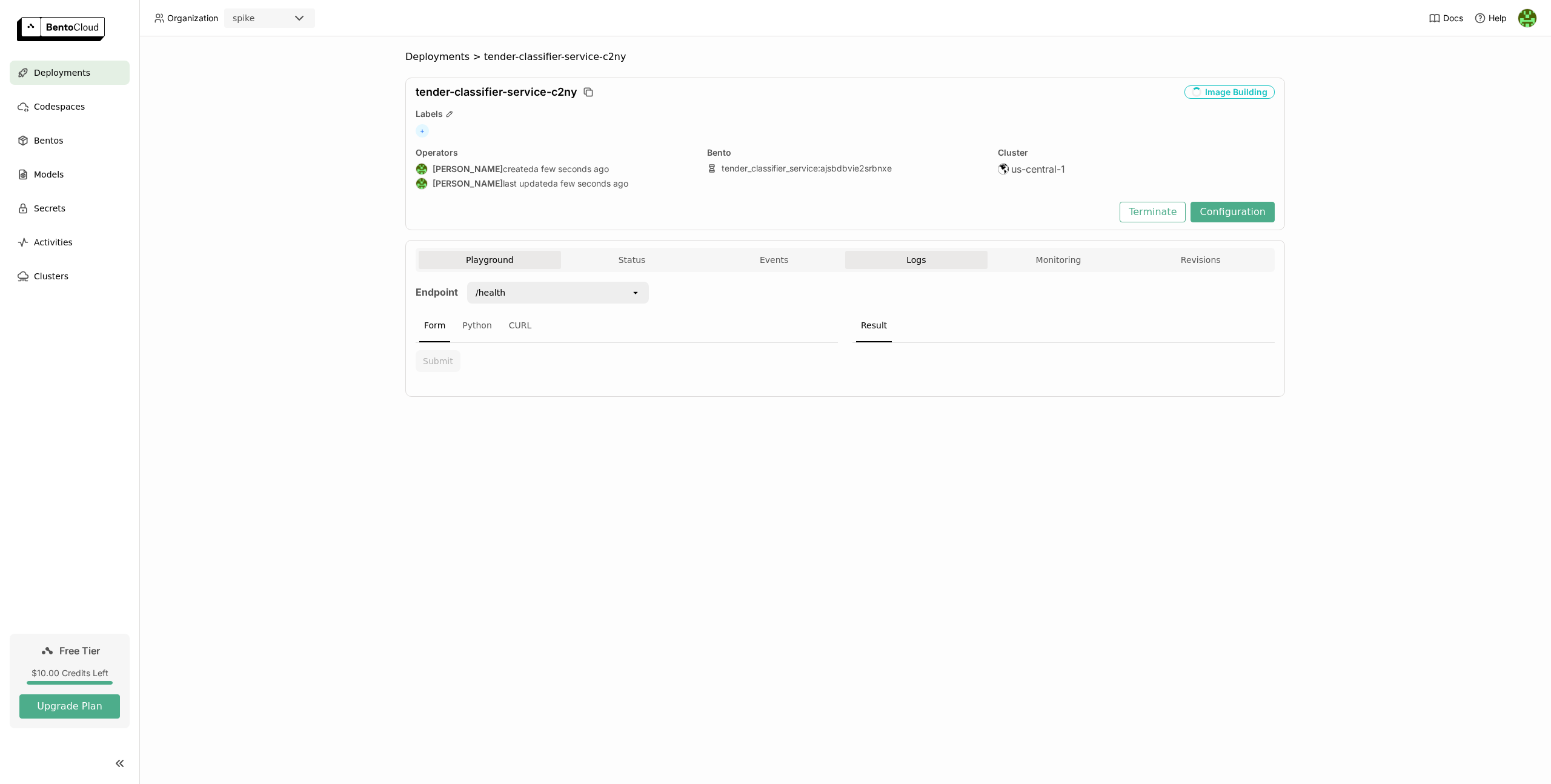
click at [884, 268] on button "Logs" at bounding box center [917, 260] width 143 height 18
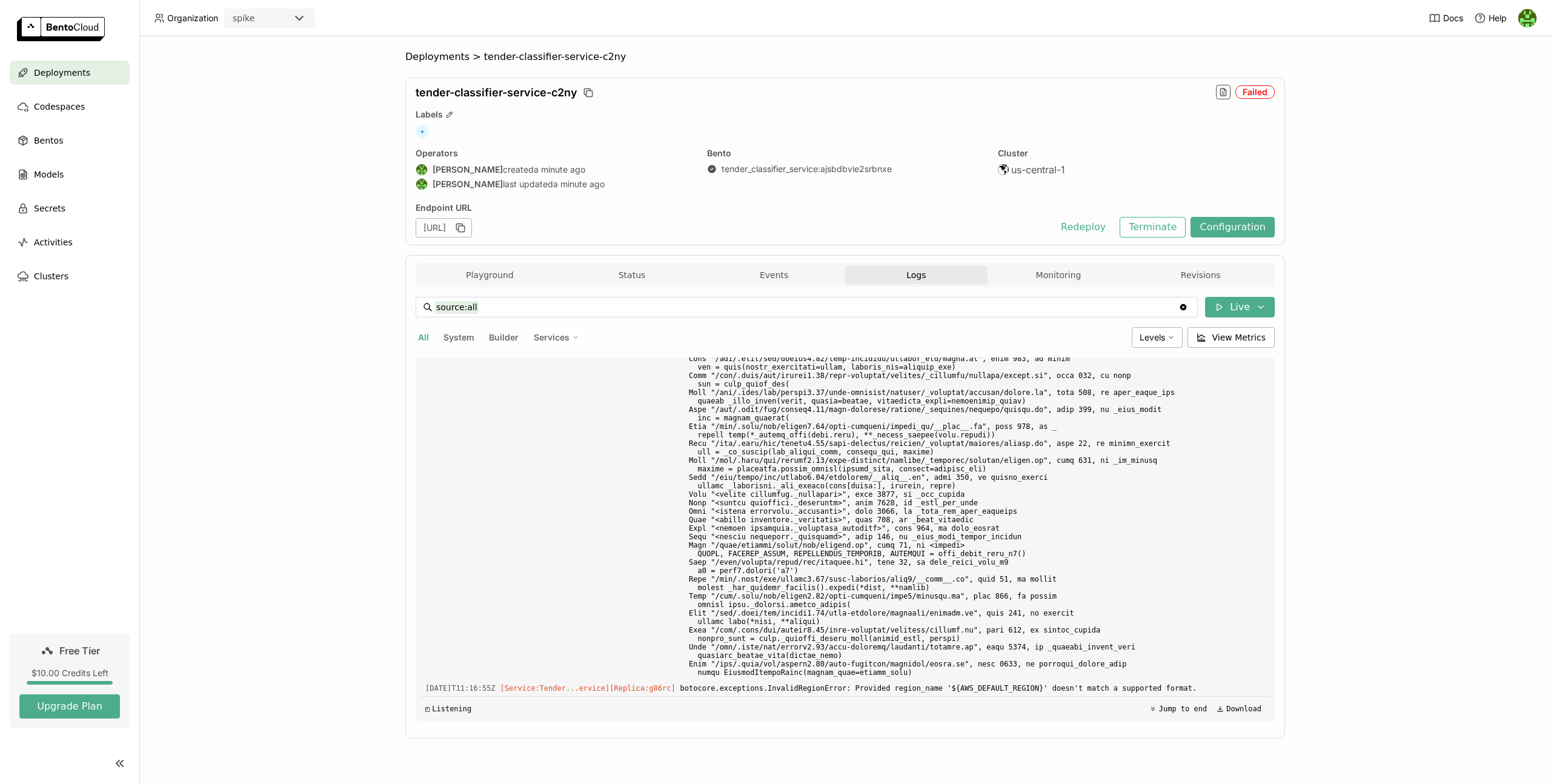
scroll to position [2392, 0]
click at [1054, 684] on span "botocore.exceptions.InvalidRegionError: Provided region_name '${AWS_DEFAULT_REG…" at bounding box center [973, 688] width 585 height 13
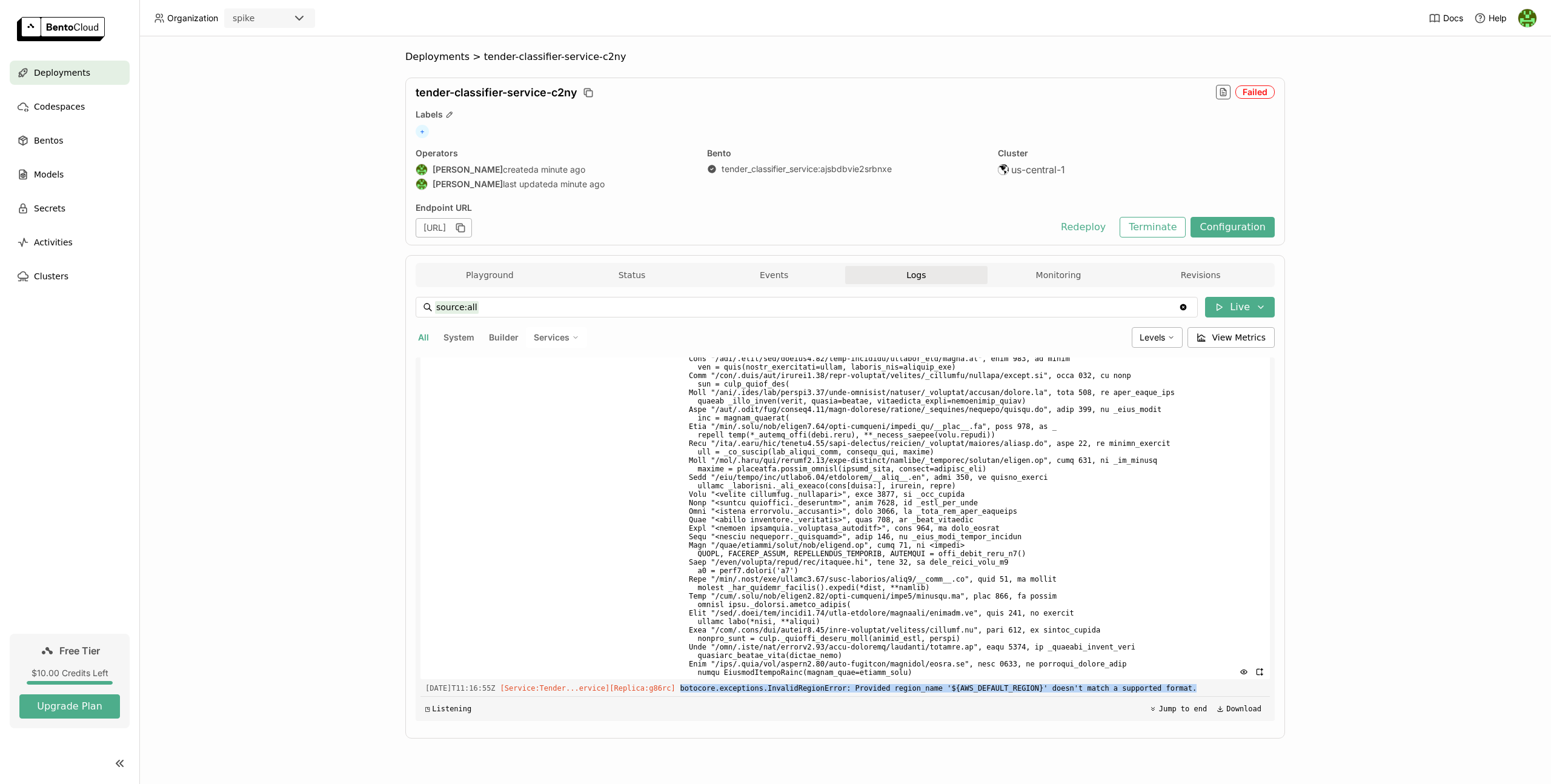
copy div "botocore.exceptions.InvalidRegionError: Provided region_name '${AWS_DEFAULT_REG…"
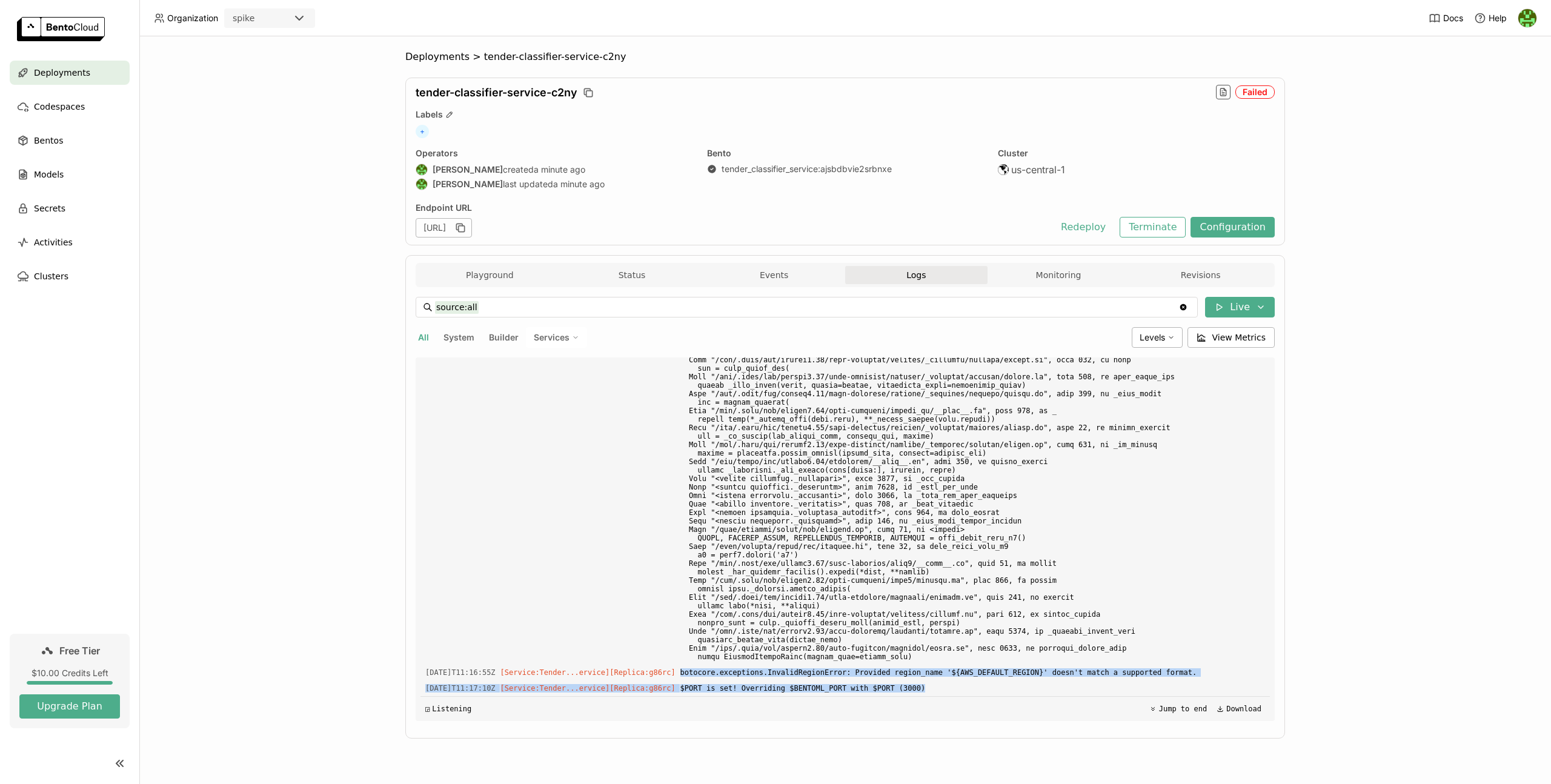
scroll to position [2408, 0]
click at [1014, 670] on span "botocore.exceptions.InvalidRegionError: Provided region_name '${AWS_DEFAULT_REG…" at bounding box center [973, 672] width 585 height 13
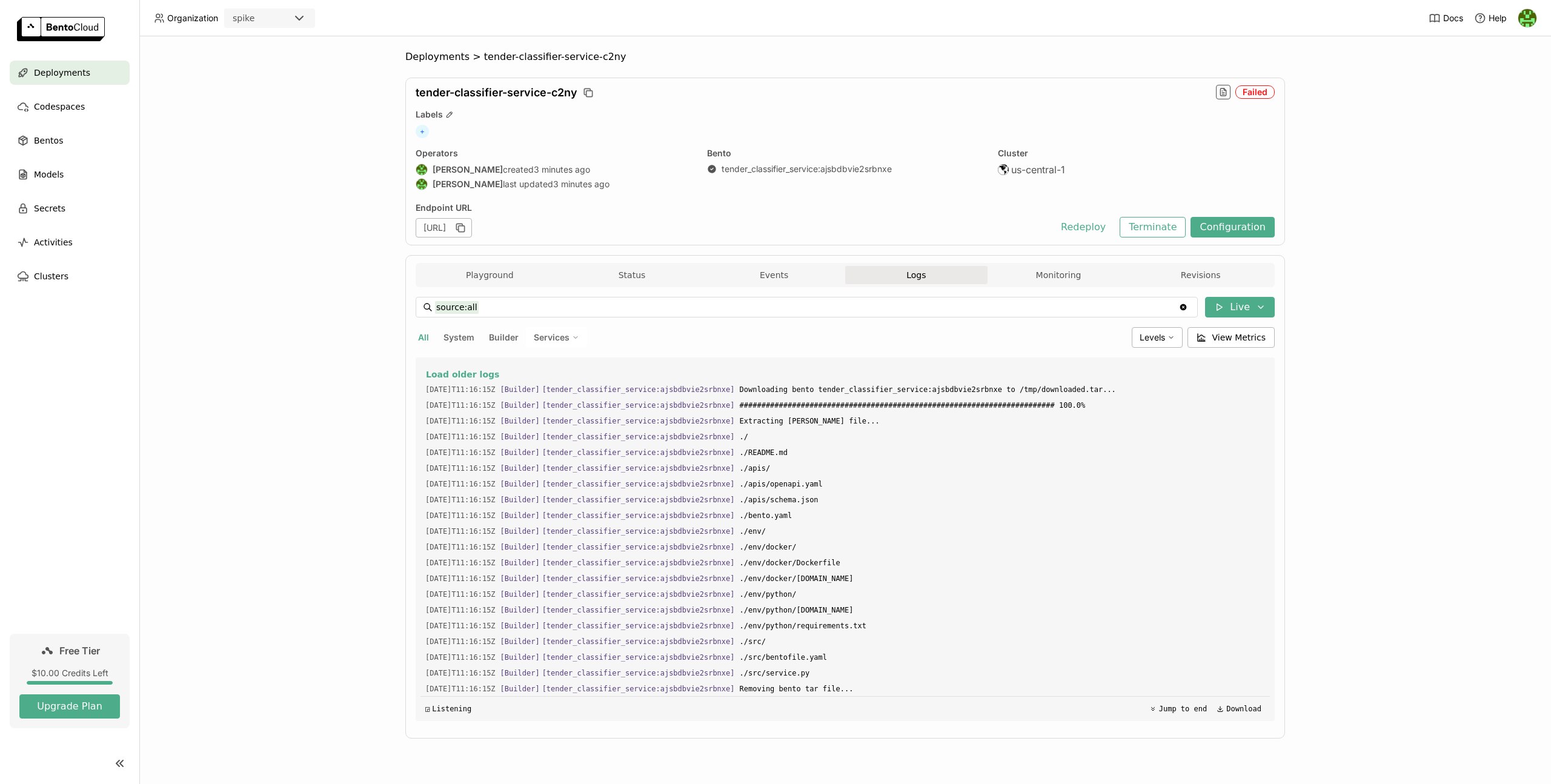
scroll to position [4006, 0]
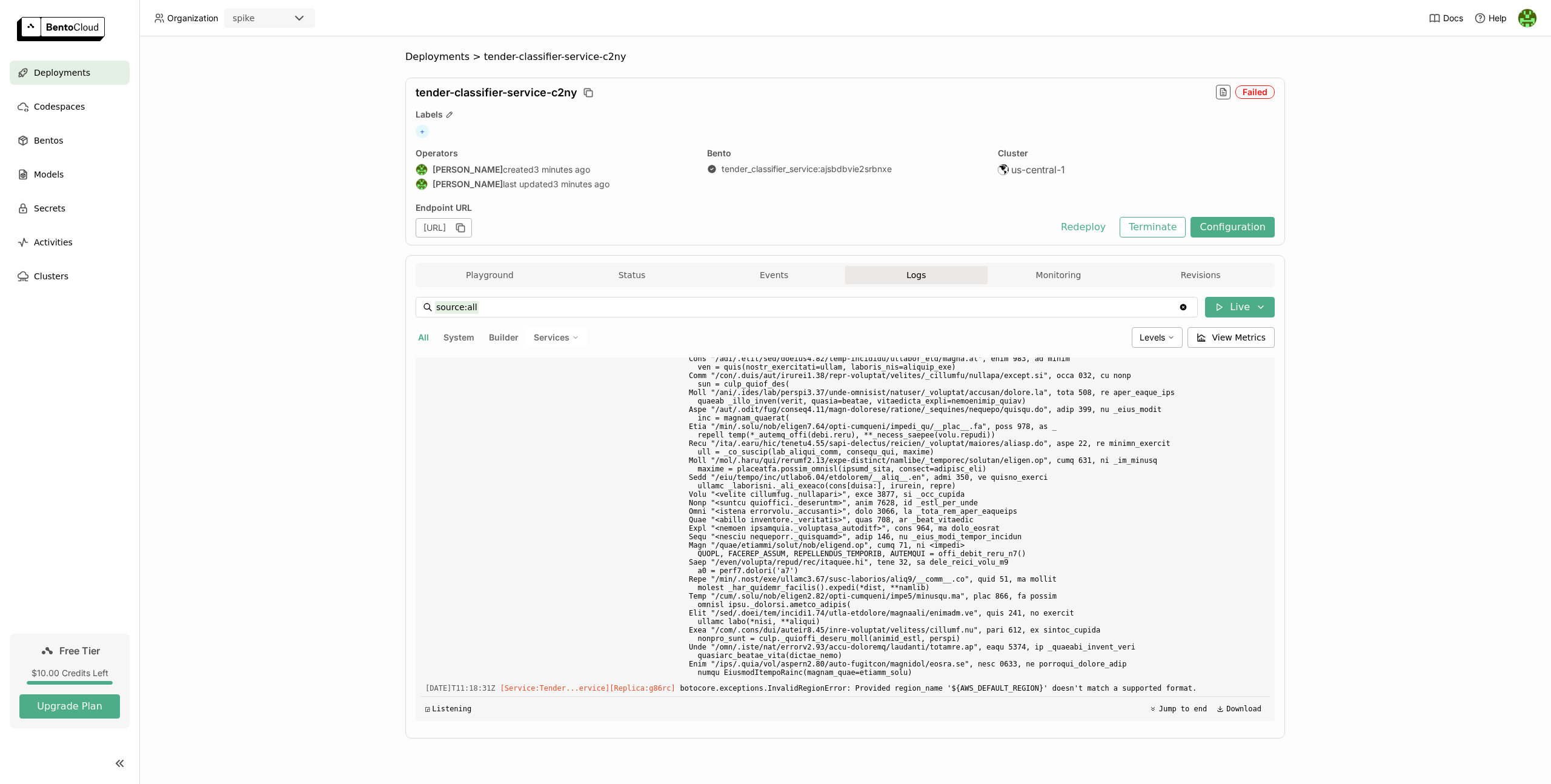
click at [92, 72] on div "Deployments" at bounding box center [70, 73] width 120 height 24
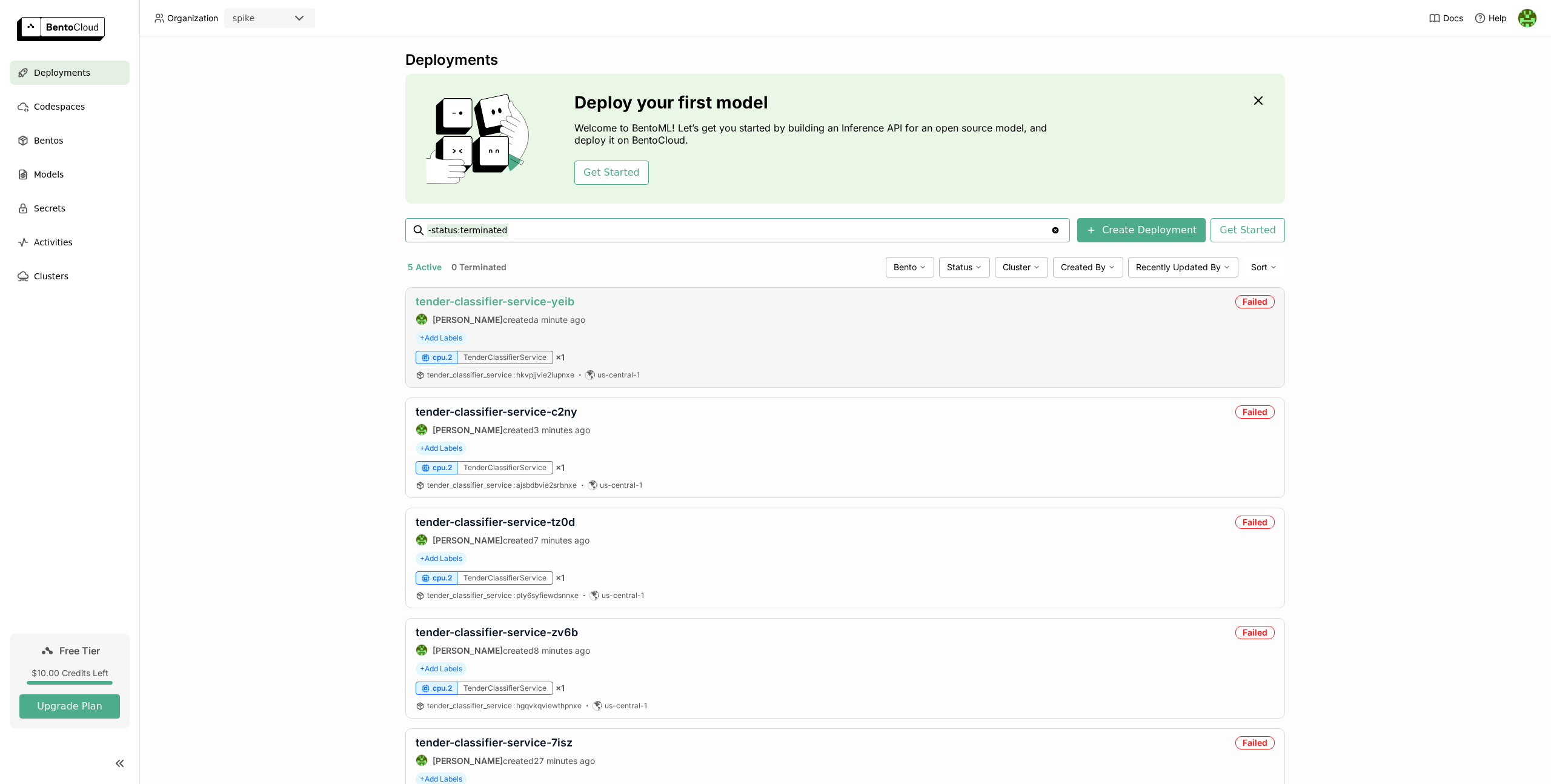
click at [533, 302] on link "tender-classifier-service-yeib" at bounding box center [495, 301] width 158 height 13
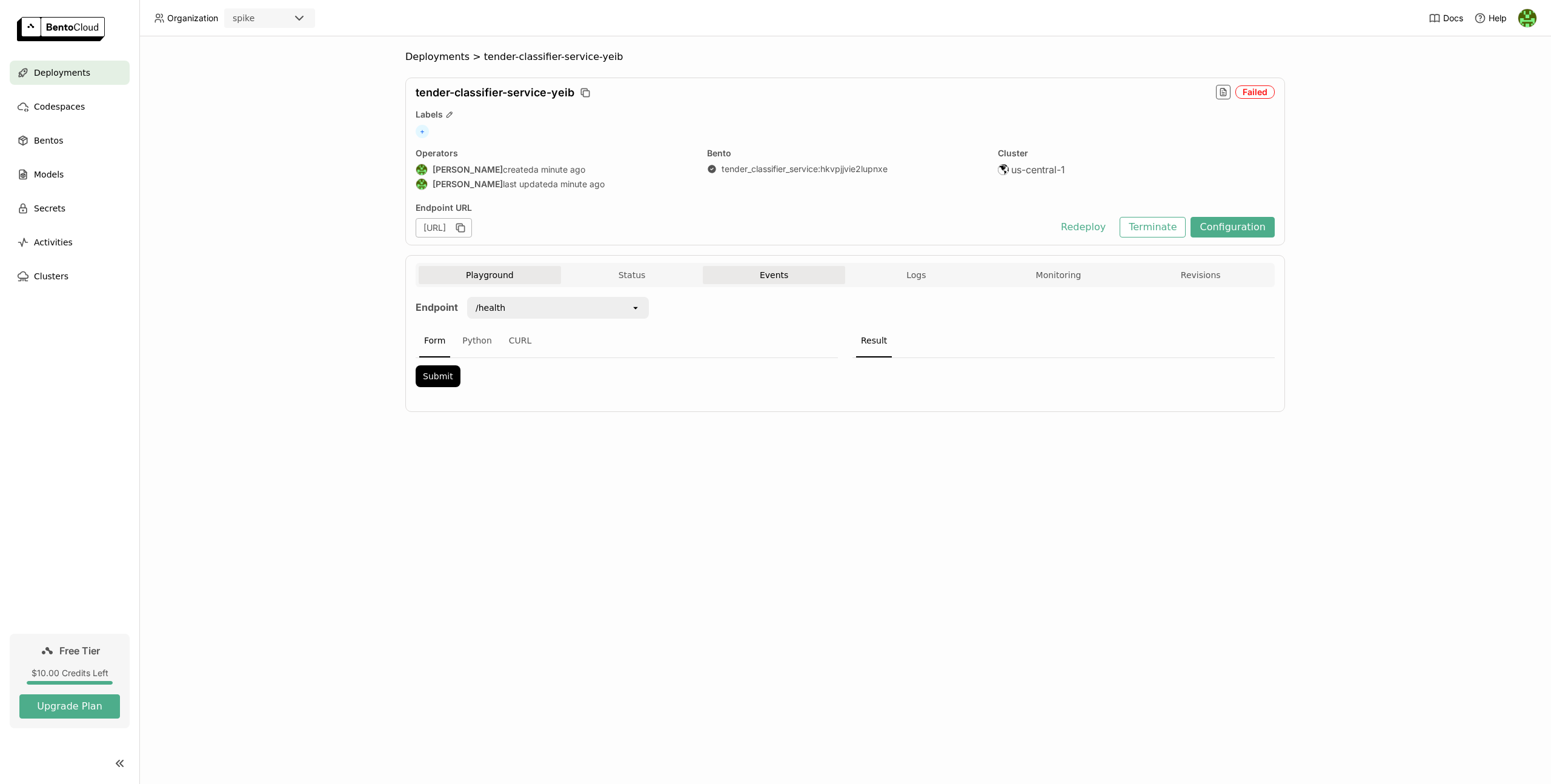
click at [716, 277] on button "Events" at bounding box center [774, 275] width 143 height 18
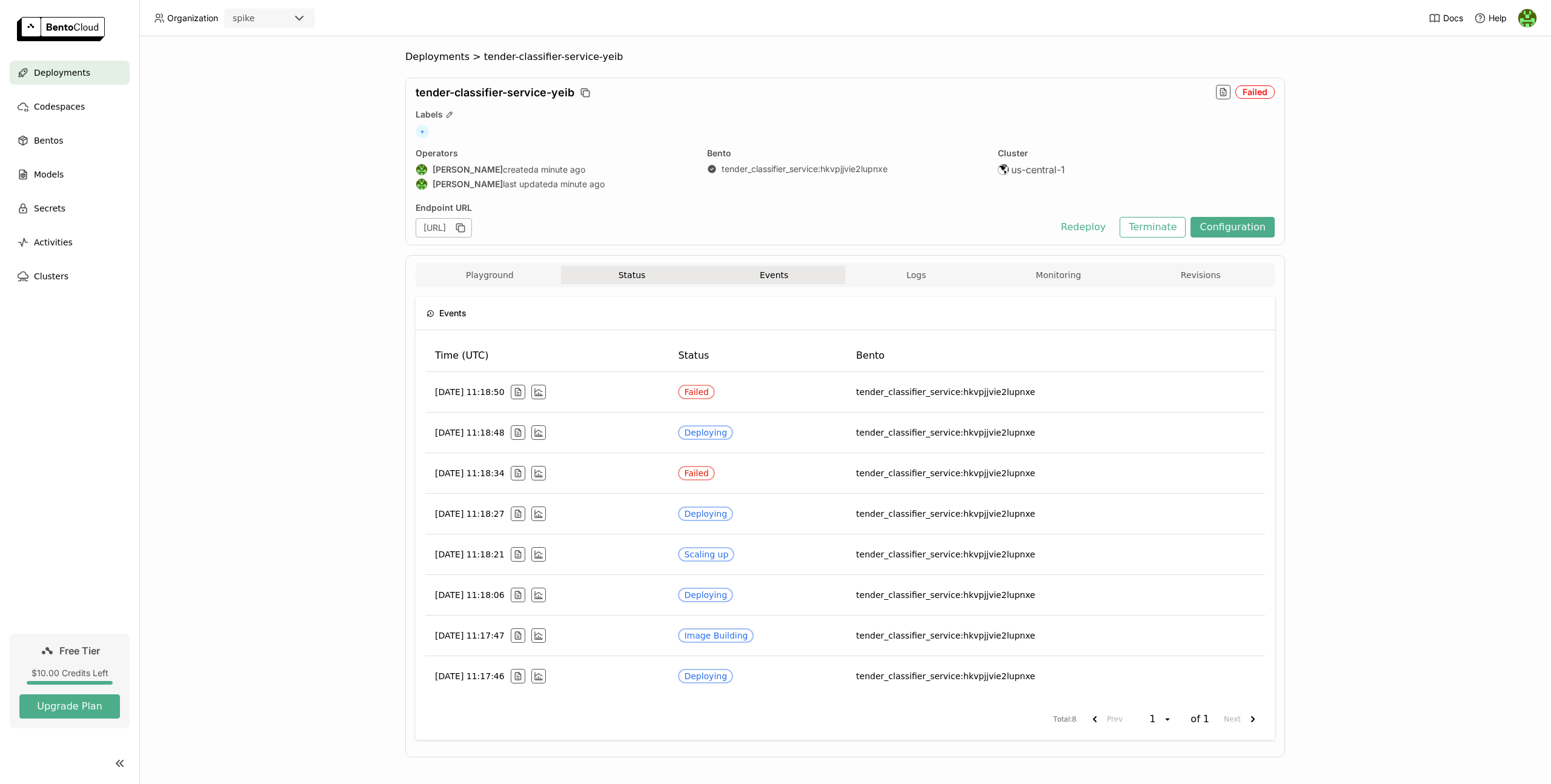
click at [636, 272] on button "Status" at bounding box center [632, 275] width 143 height 18
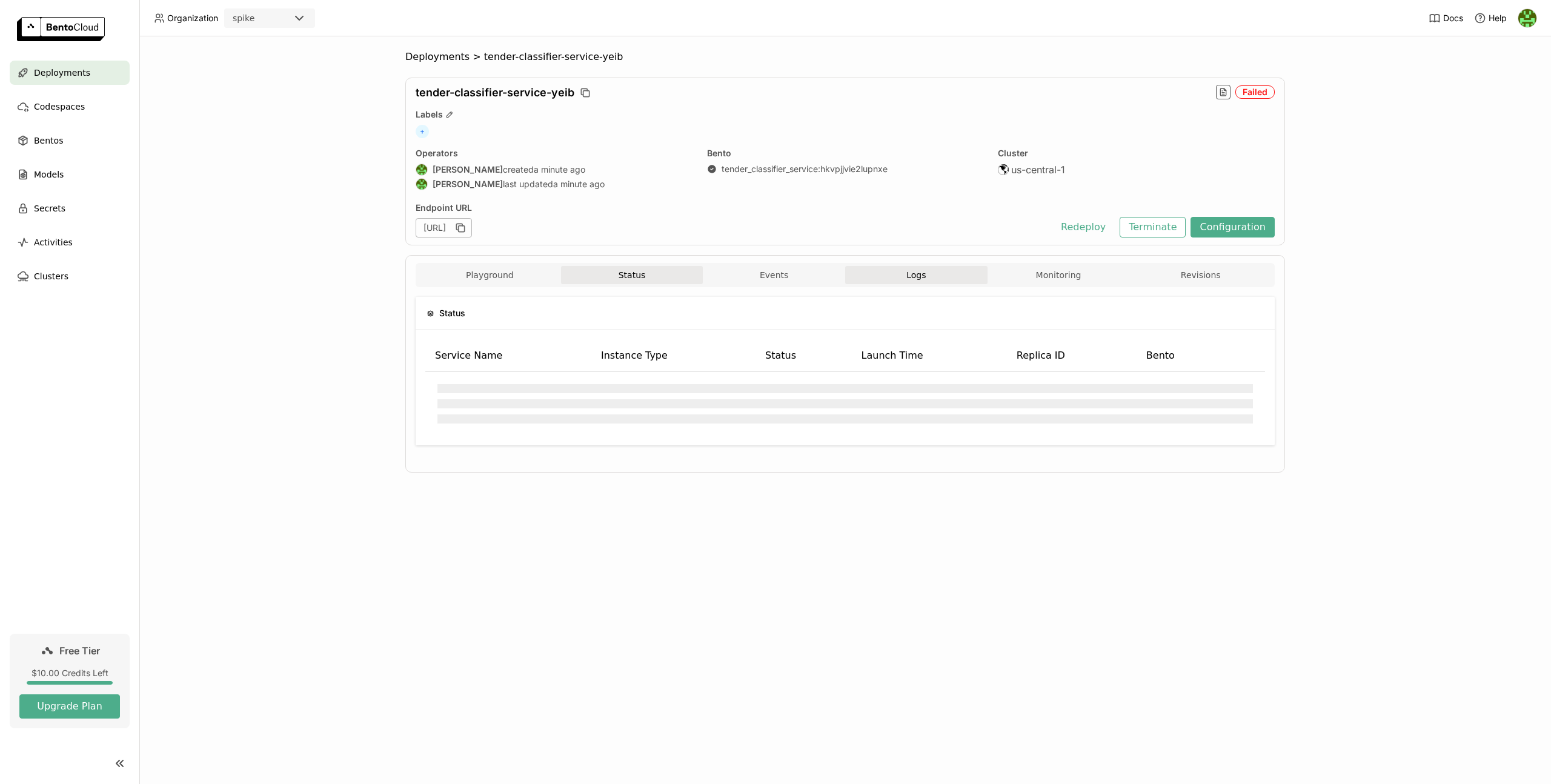
click at [913, 277] on span "Logs" at bounding box center [915, 275] width 19 height 11
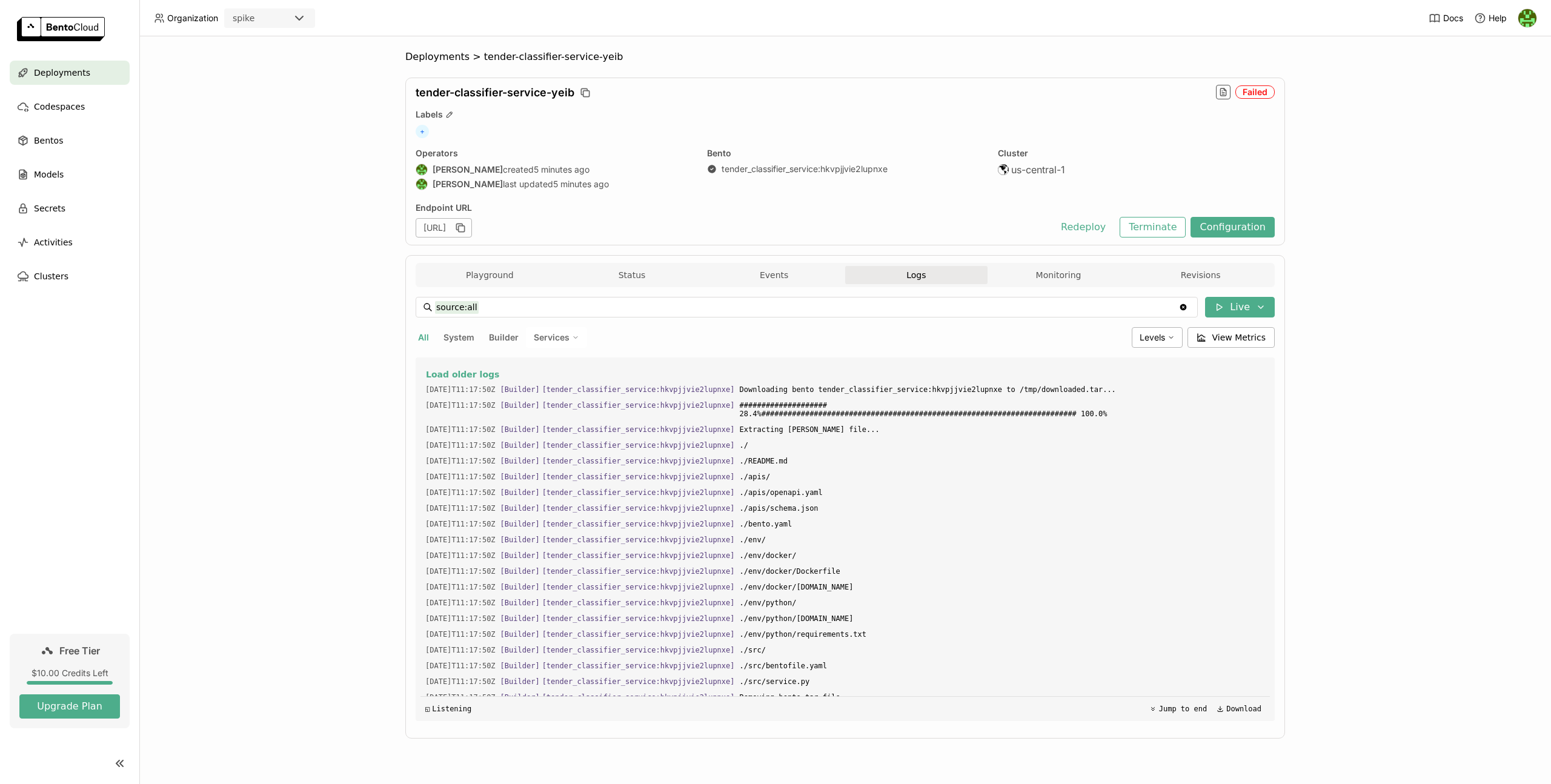
click at [101, 75] on div "Deployments" at bounding box center [70, 73] width 120 height 24
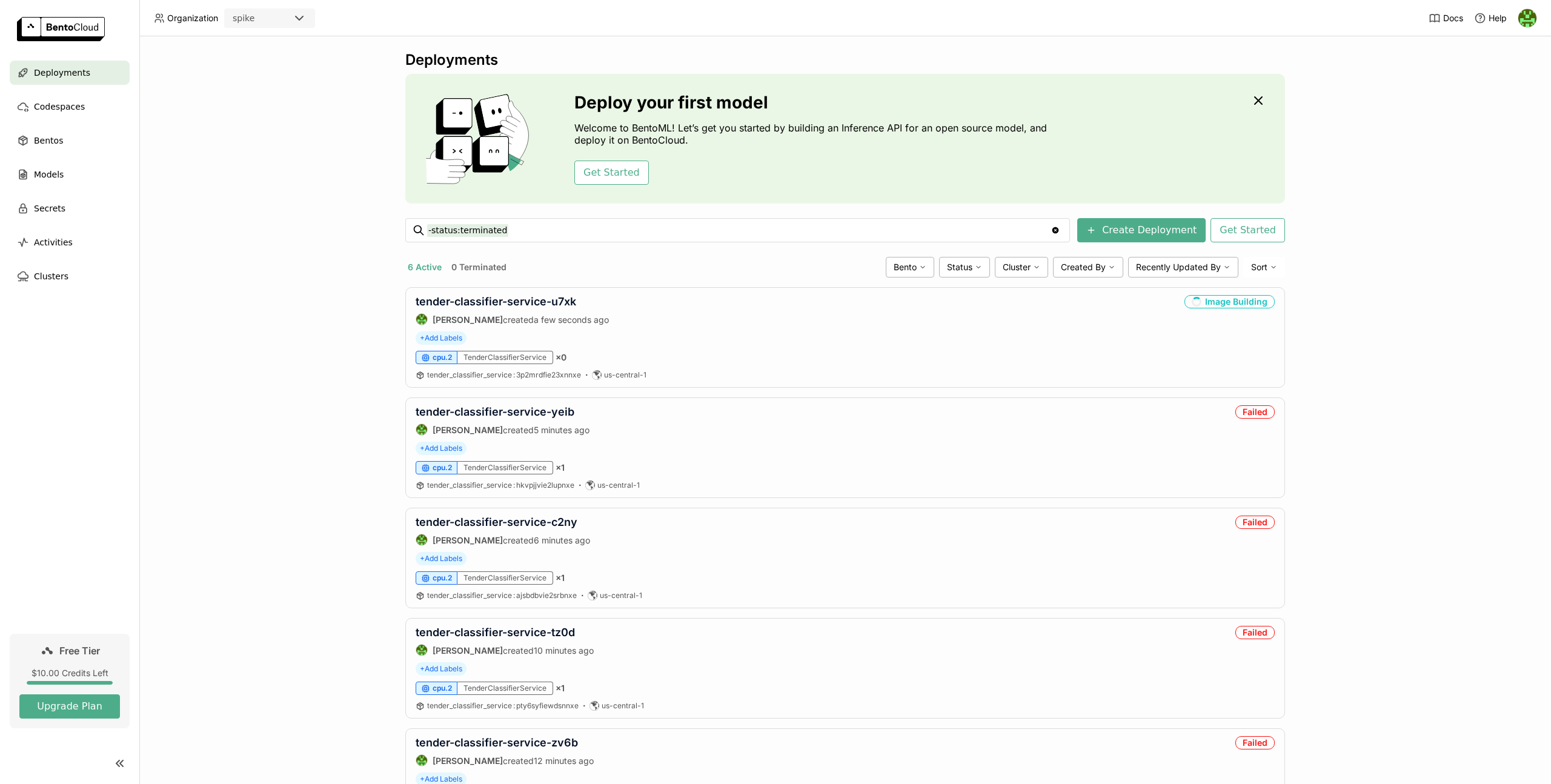
click at [1315, 226] on div "Deployments Deploy your first model Welcome to BentoML! Let’s get you started b…" at bounding box center [845, 410] width 1412 height 748
click at [421, 467] on icon at bounding box center [426, 466] width 9 height 9
click at [491, 309] on div "tender-classifier-service-u7xk [PERSON_NAME] created a few seconds ago" at bounding box center [512, 308] width 193 height 30
click at [491, 299] on link "tender-classifier-service-u7xk" at bounding box center [496, 298] width 160 height 13
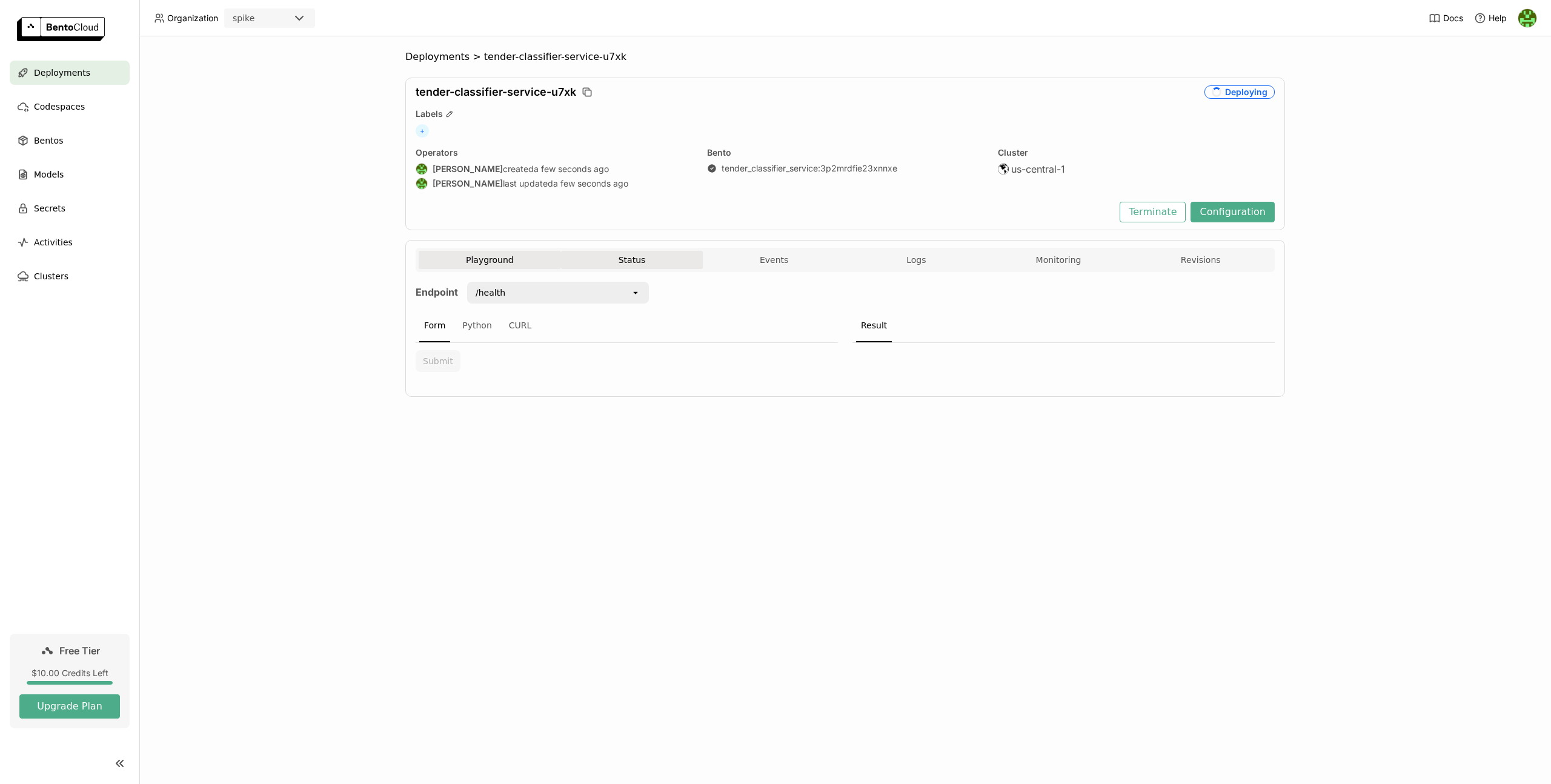
click at [646, 255] on button "Status" at bounding box center [632, 260] width 143 height 18
click at [1071, 253] on button "Monitoring" at bounding box center [1059, 260] width 143 height 18
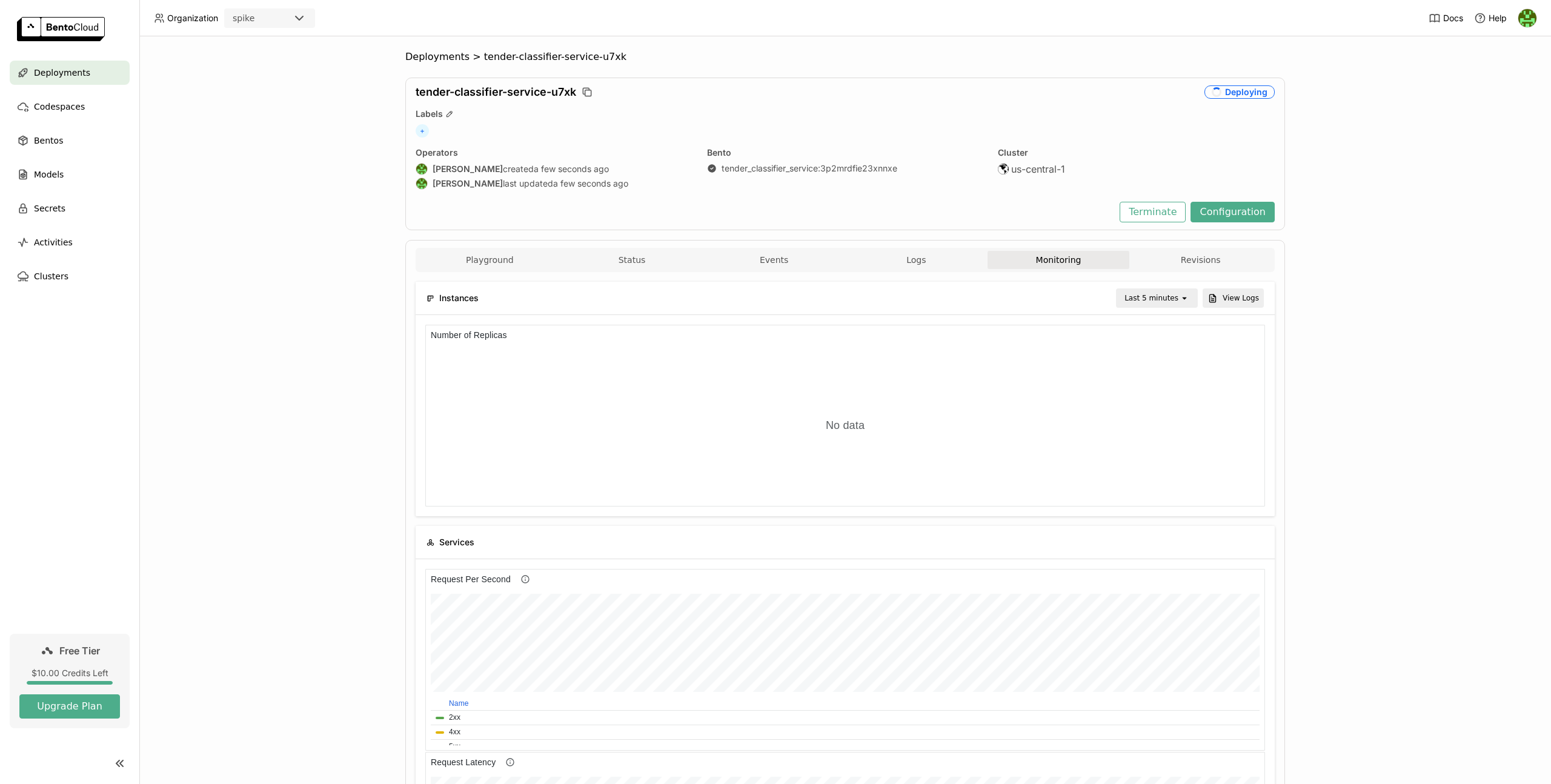
click at [942, 269] on div "Playground Status Events Logs Monitoring Revisions" at bounding box center [845, 261] width 853 height 21
drag, startPoint x: 934, startPoint y: 266, endPoint x: 1045, endPoint y: 323, distance: 124.8
click at [934, 265] on button "Logs" at bounding box center [917, 260] width 143 height 18
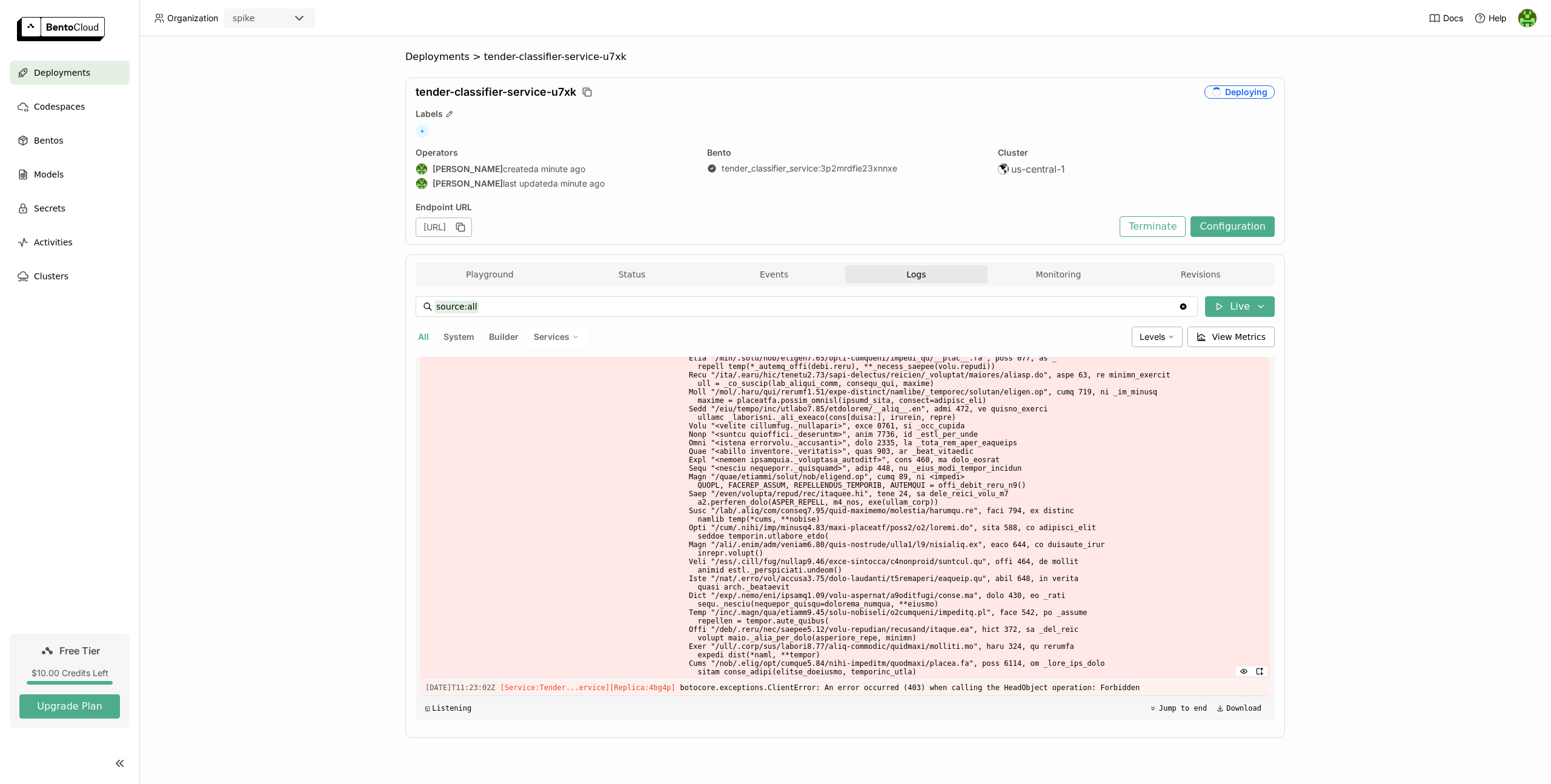
click at [1036, 575] on span at bounding box center [973, 400] width 585 height 556
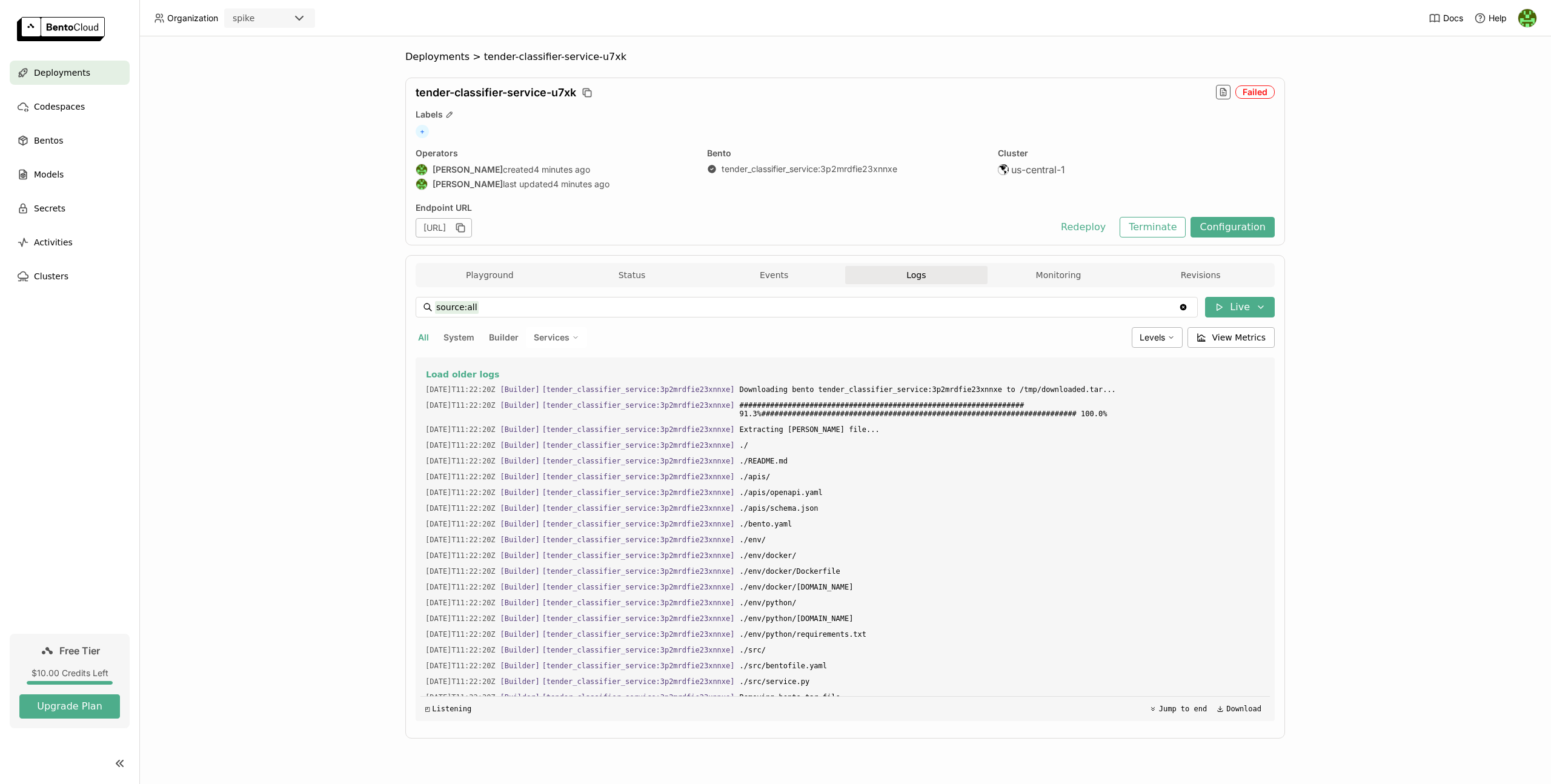
scroll to position [4511, 0]
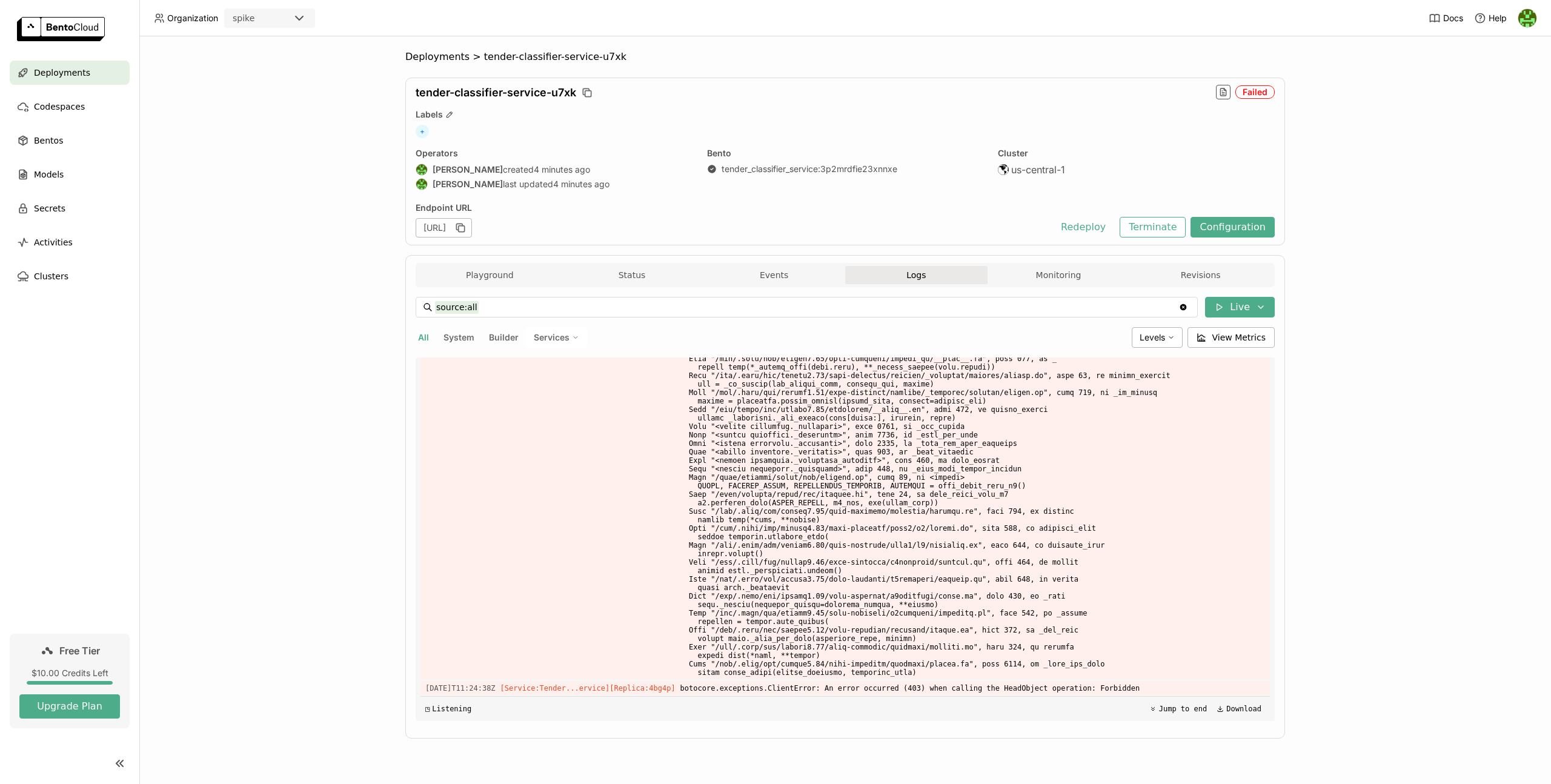
drag, startPoint x: 380, startPoint y: 196, endPoint x: 364, endPoint y: 173, distance: 28.0
click at [380, 195] on div "Deployments > tender-classifier-service-u7xk tender-classifier-service-u7xk Fai…" at bounding box center [845, 410] width 1412 height 748
click at [98, 65] on div "Deployments" at bounding box center [70, 73] width 120 height 24
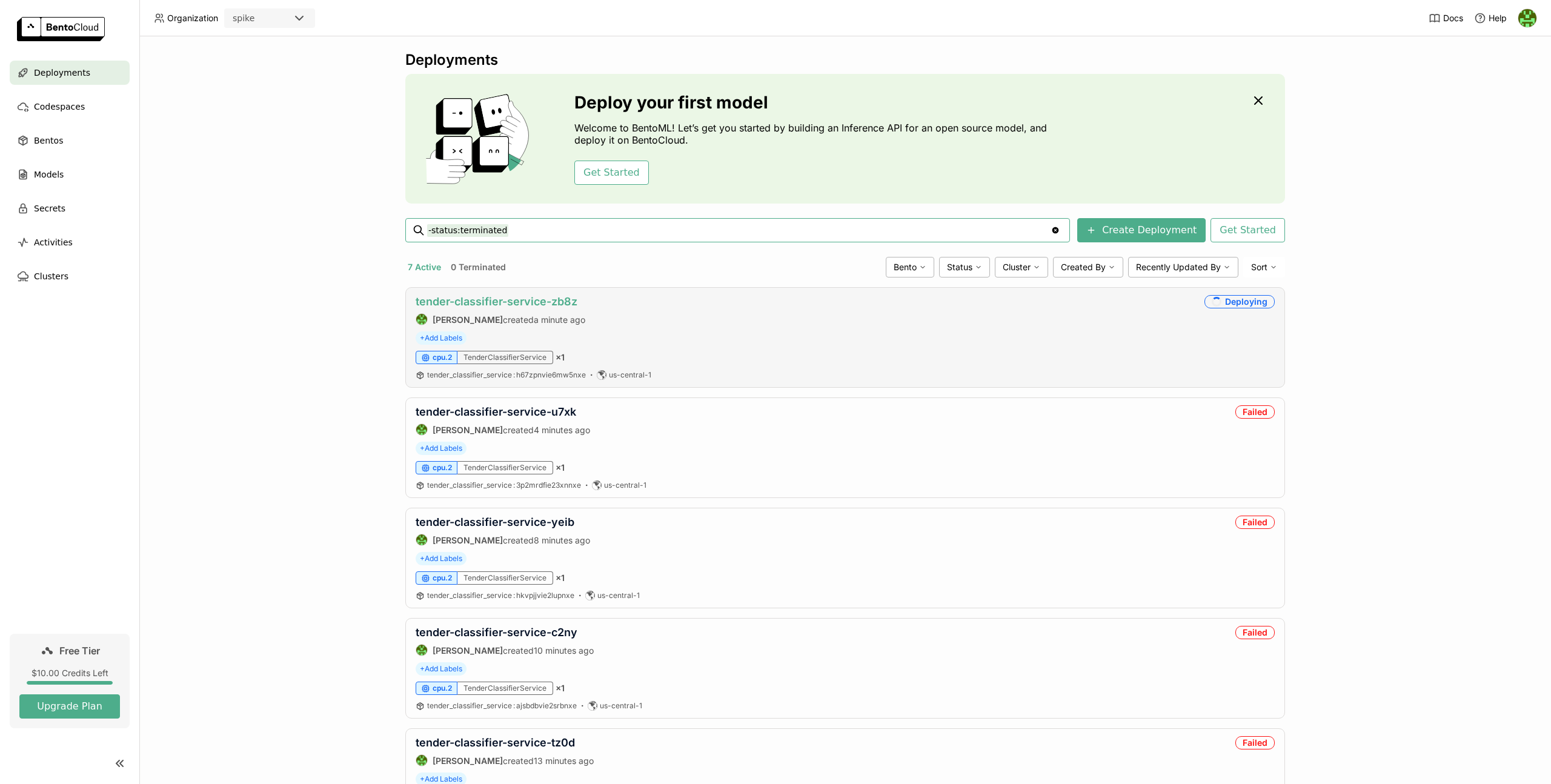
click at [479, 299] on link "tender-classifier-service-zb8z" at bounding box center [496, 301] width 162 height 13
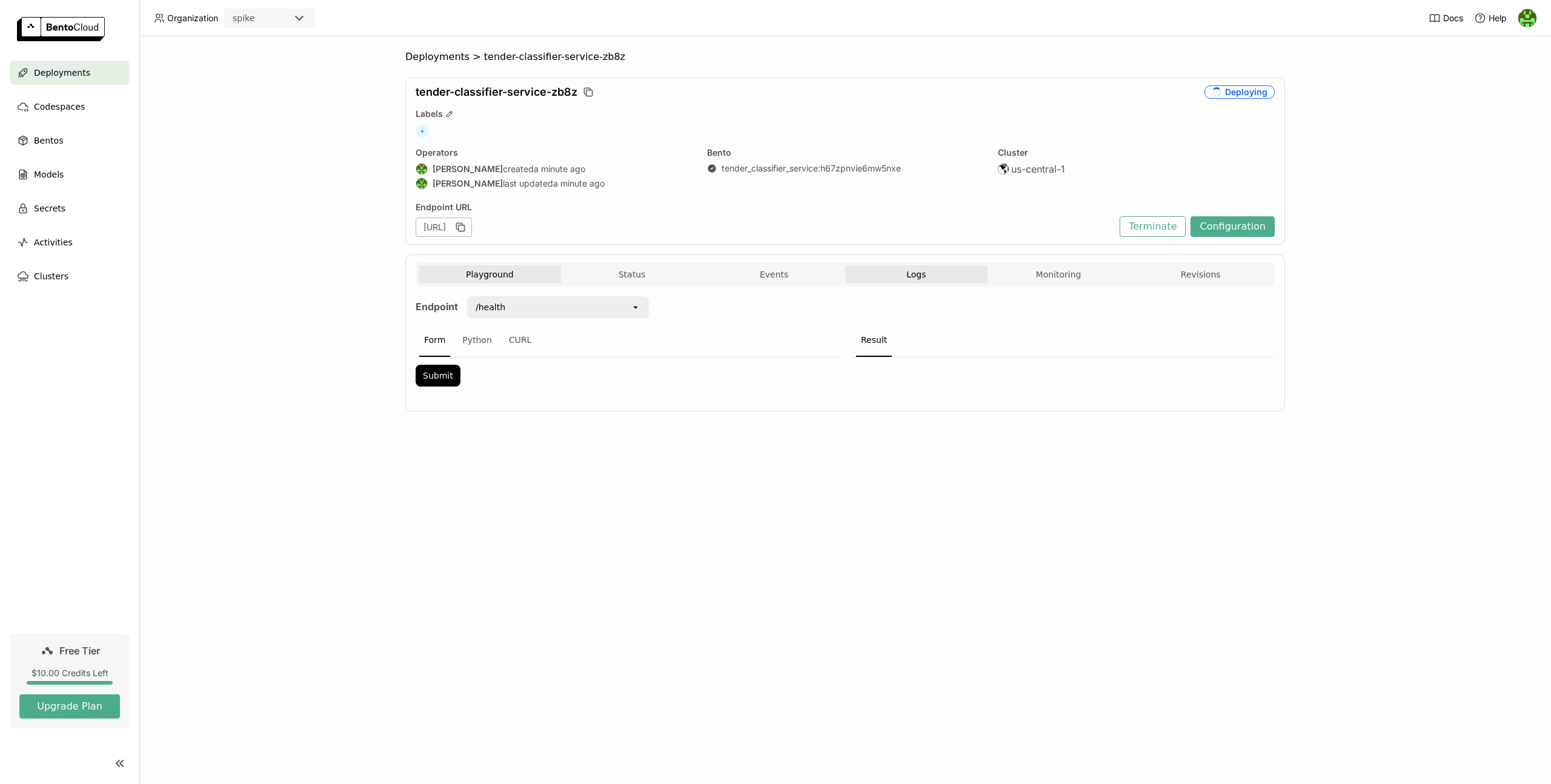
click at [909, 277] on span "Logs" at bounding box center [915, 275] width 19 height 11
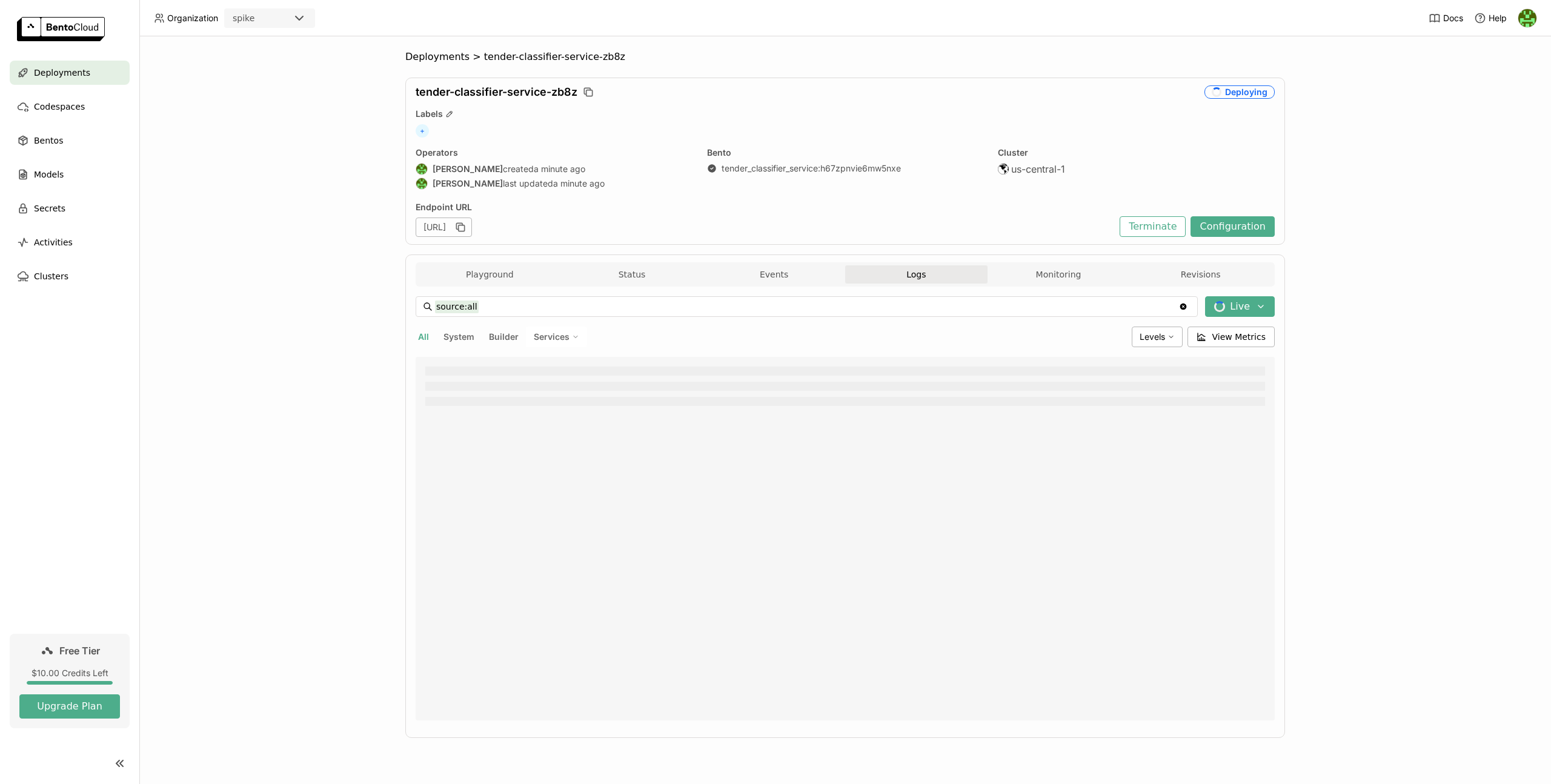
click at [1344, 417] on div "Deployments > tender-classifier-service-zb8z tender-classifier-service-zb8z Dep…" at bounding box center [845, 410] width 1412 height 748
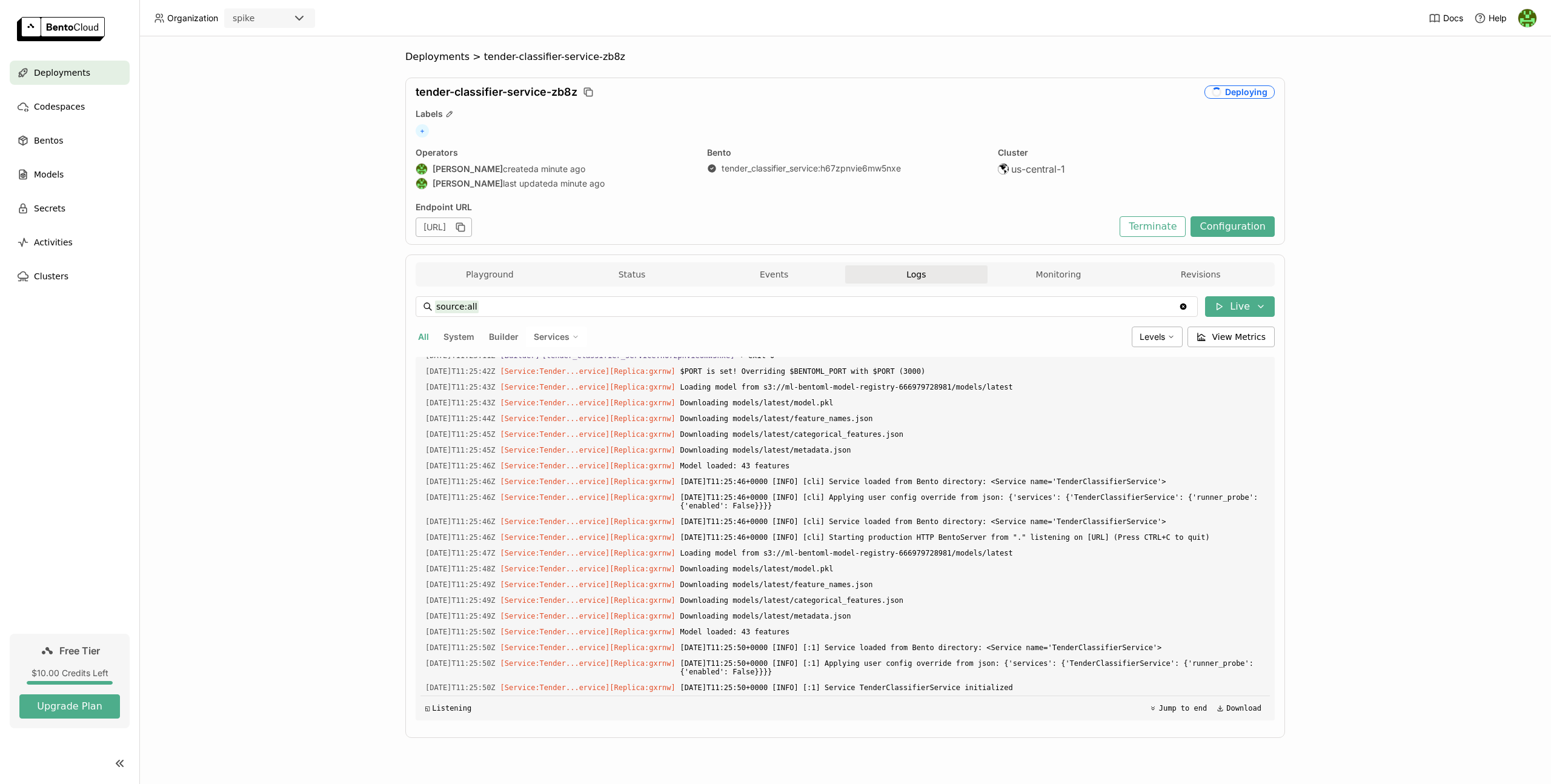
scroll to position [1750, 0]
click at [451, 275] on button "Playground" at bounding box center [490, 275] width 143 height 18
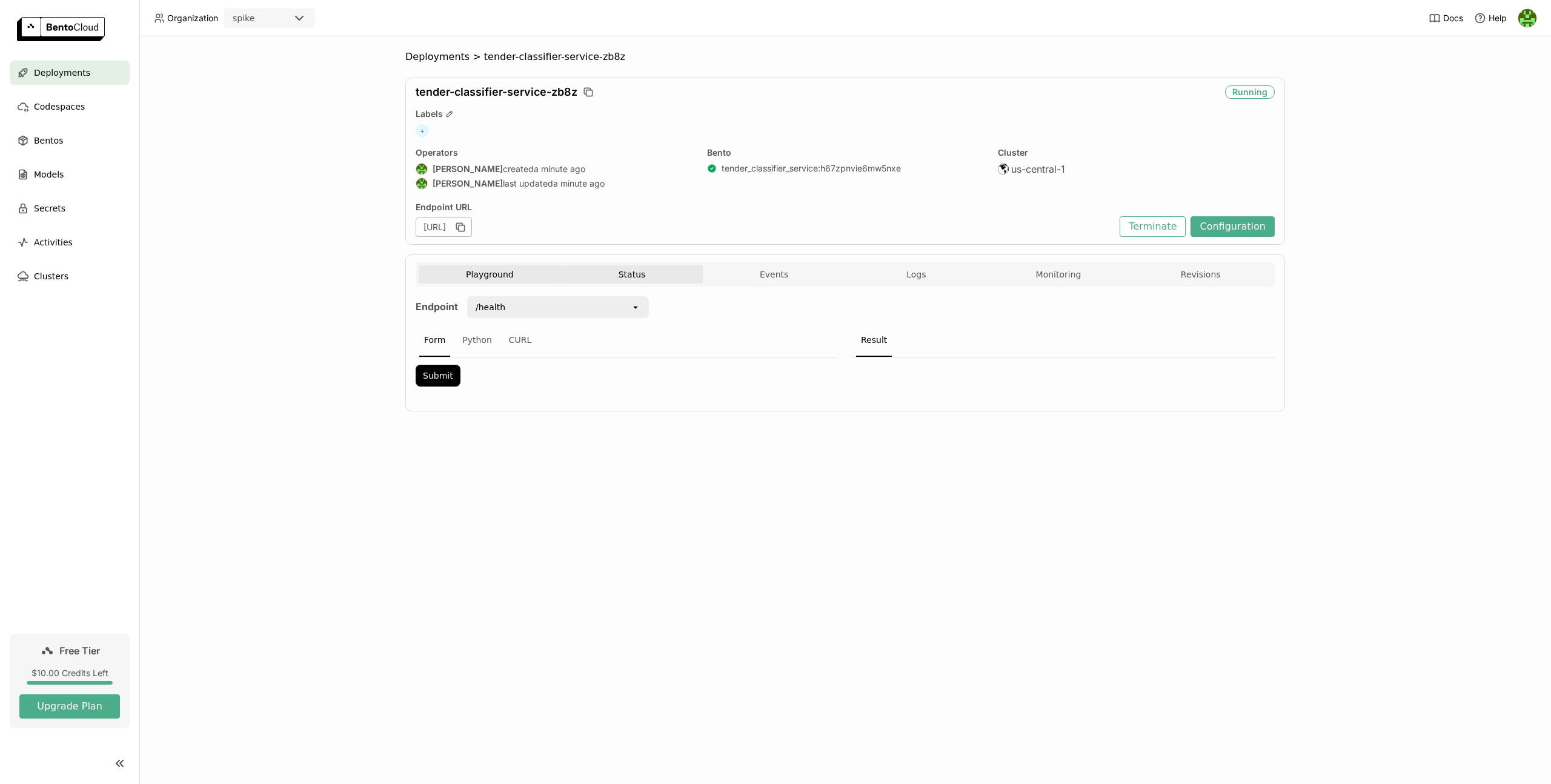
click at [677, 277] on button "Status" at bounding box center [632, 275] width 143 height 18
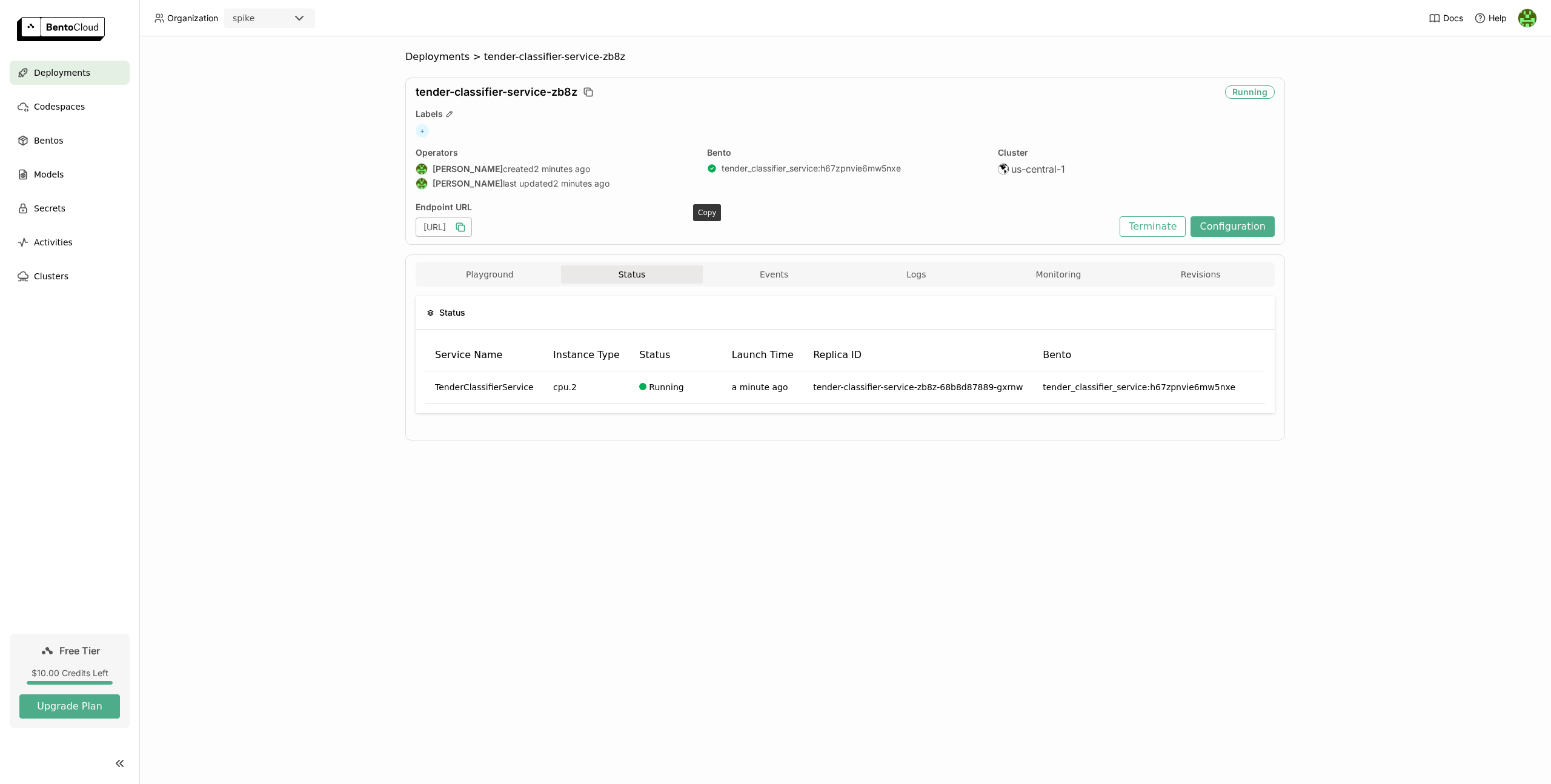
click at [467, 230] on icon "button" at bounding box center [460, 227] width 12 height 12
drag, startPoint x: 680, startPoint y: 224, endPoint x: 903, endPoint y: 533, distance: 381.1
click at [928, 242] on div "tender-classifier-service-zb8z Running Labels + Operators [PERSON_NAME] created…" at bounding box center [845, 160] width 880 height 167
click at [737, 403] on td "a minute ago" at bounding box center [763, 387] width 82 height 32
click at [457, 272] on button "Playground" at bounding box center [490, 275] width 143 height 18
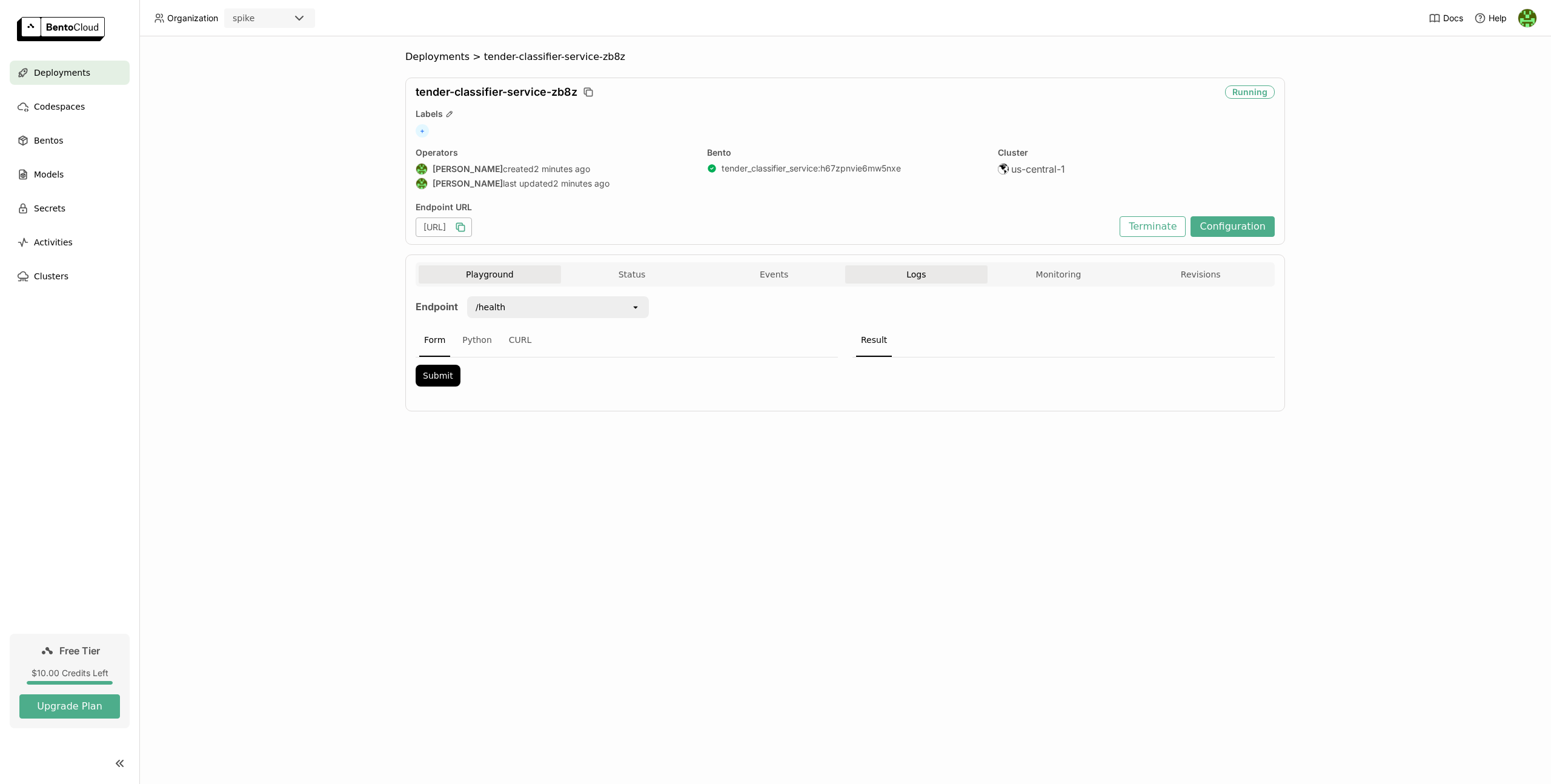
click at [902, 278] on button "Logs" at bounding box center [917, 275] width 143 height 18
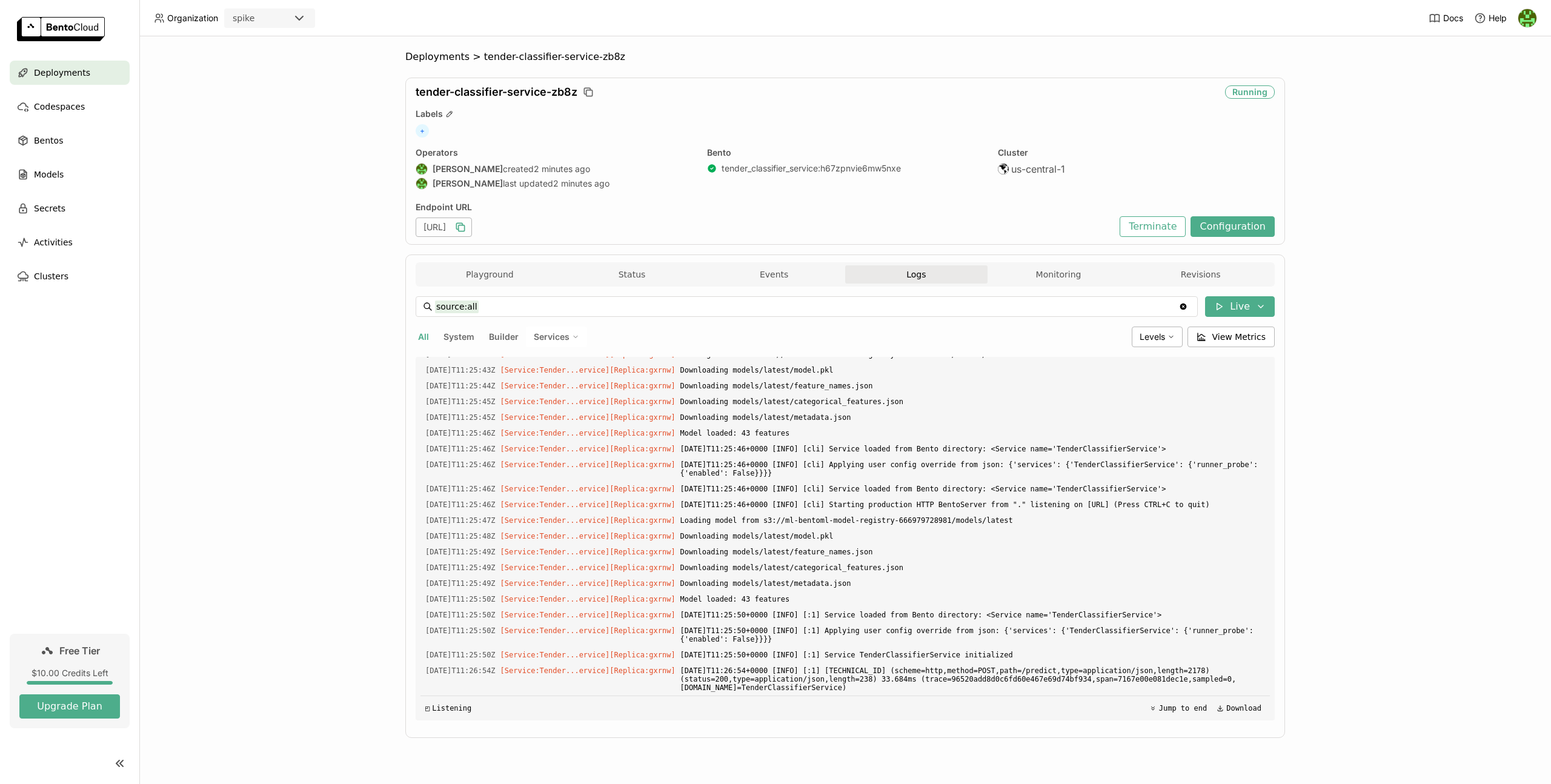
scroll to position [1782, 0]
click at [1052, 263] on div "Playground Status Events Logs Monitoring Revisions" at bounding box center [845, 274] width 859 height 24
click at [1055, 269] on button "Monitoring" at bounding box center [1059, 275] width 143 height 18
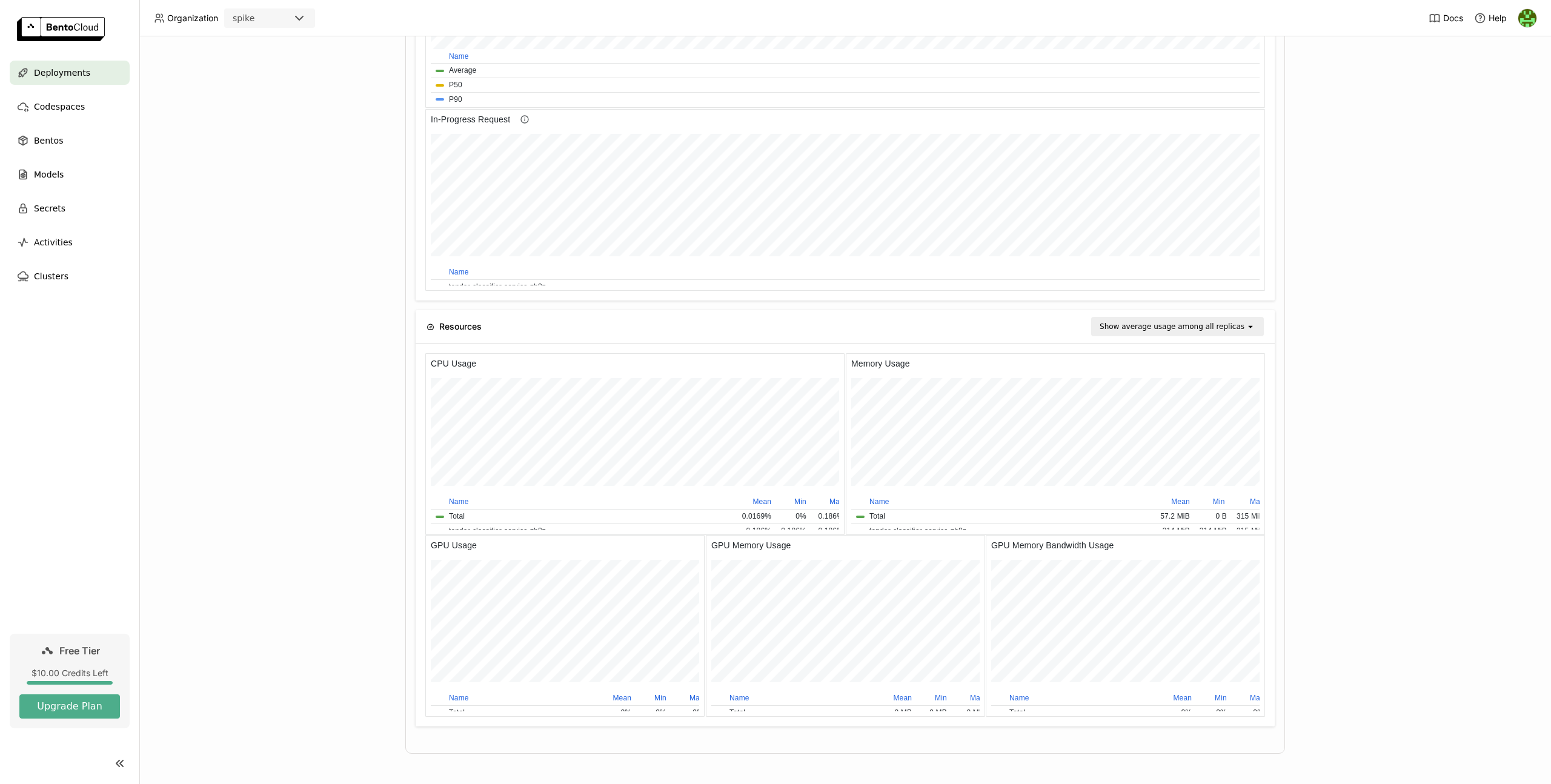
scroll to position [843, 0]
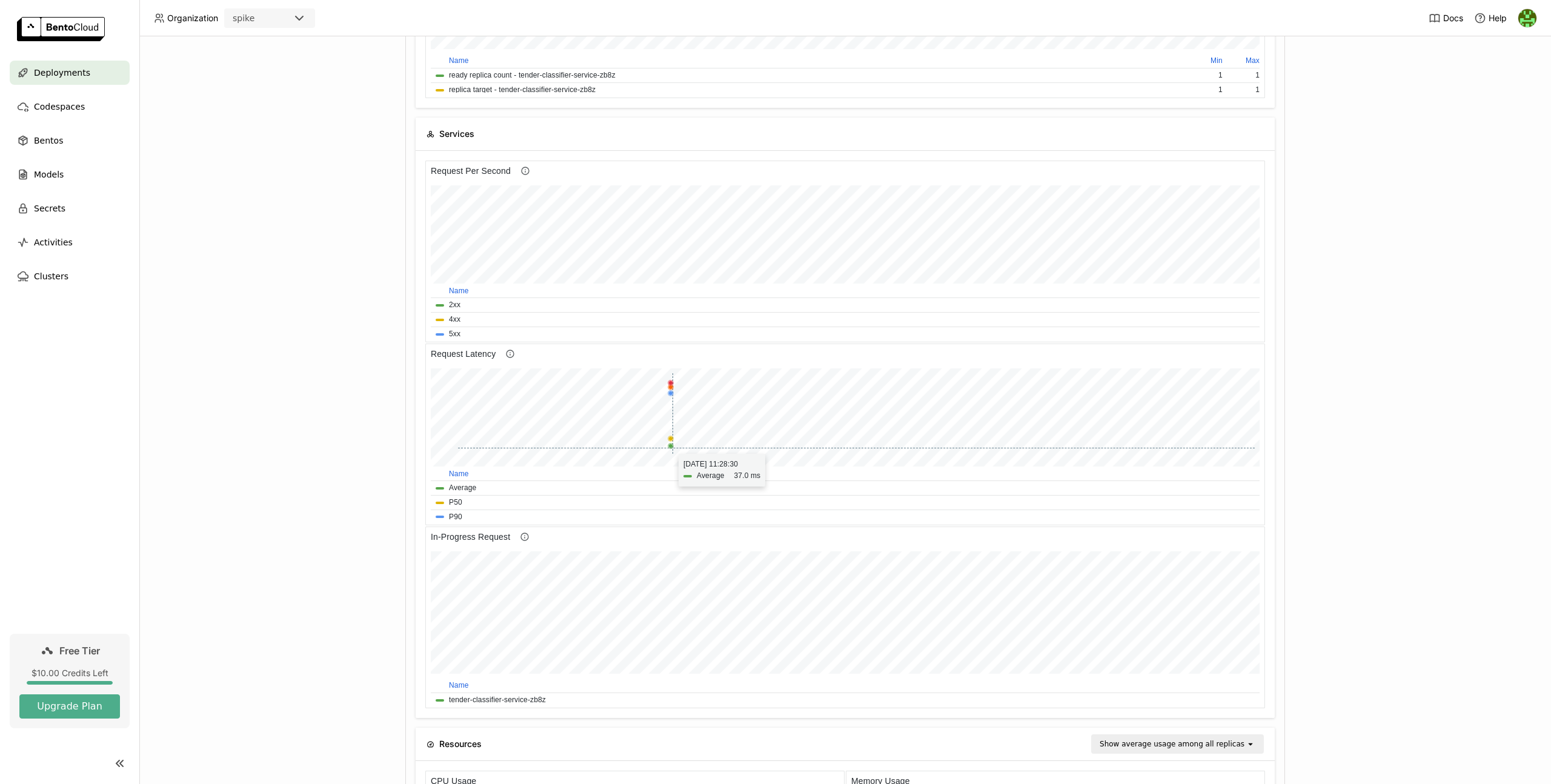
scroll to position [836, 0]
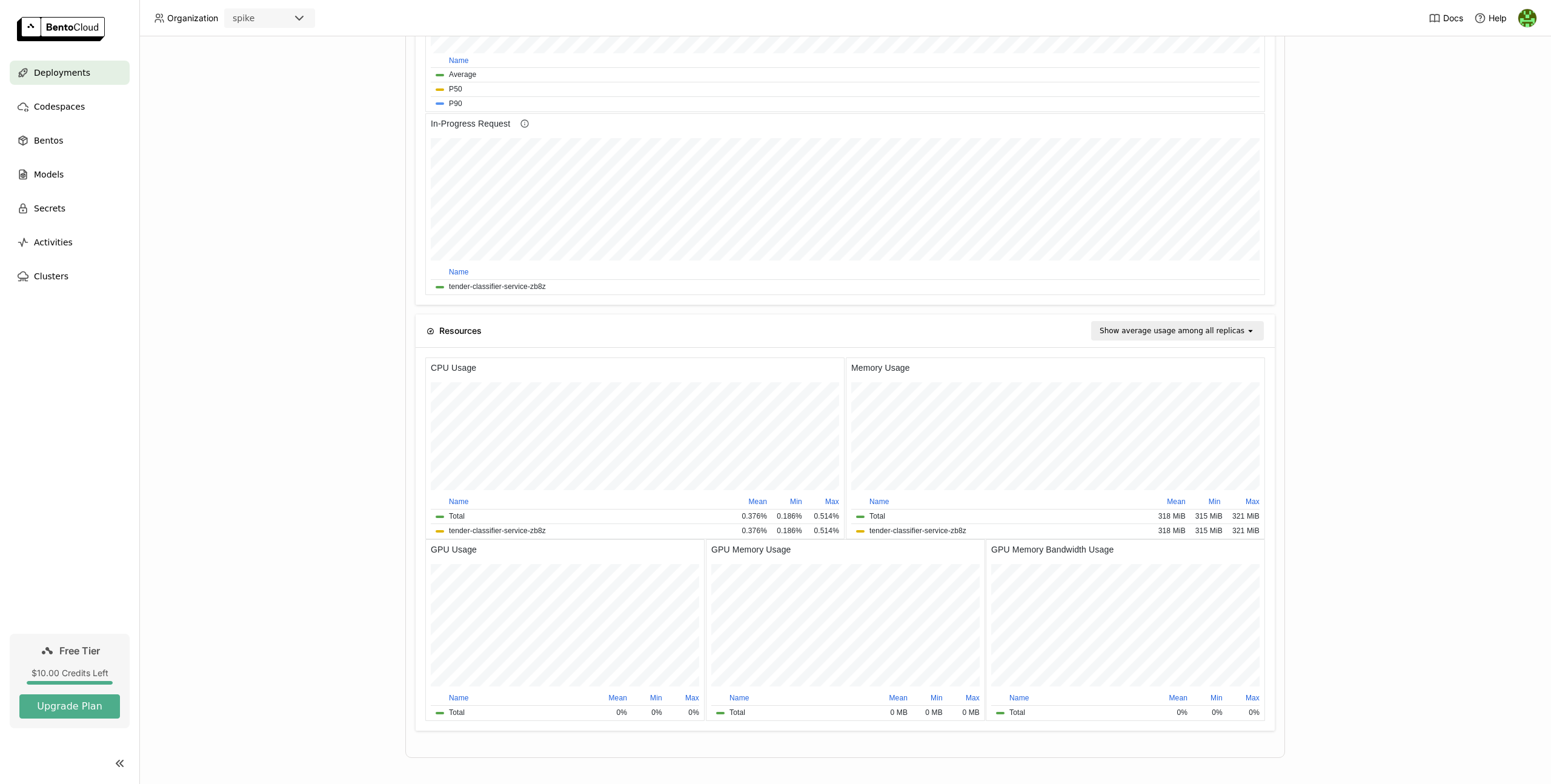
click at [1197, 327] on div "Show average usage among all replicas" at bounding box center [1172, 331] width 145 height 12
click at [386, 397] on div "Deployments > tender-classifier-service-zb8z tender-classifier-service-zb8z Run…" at bounding box center [845, 410] width 1412 height 748
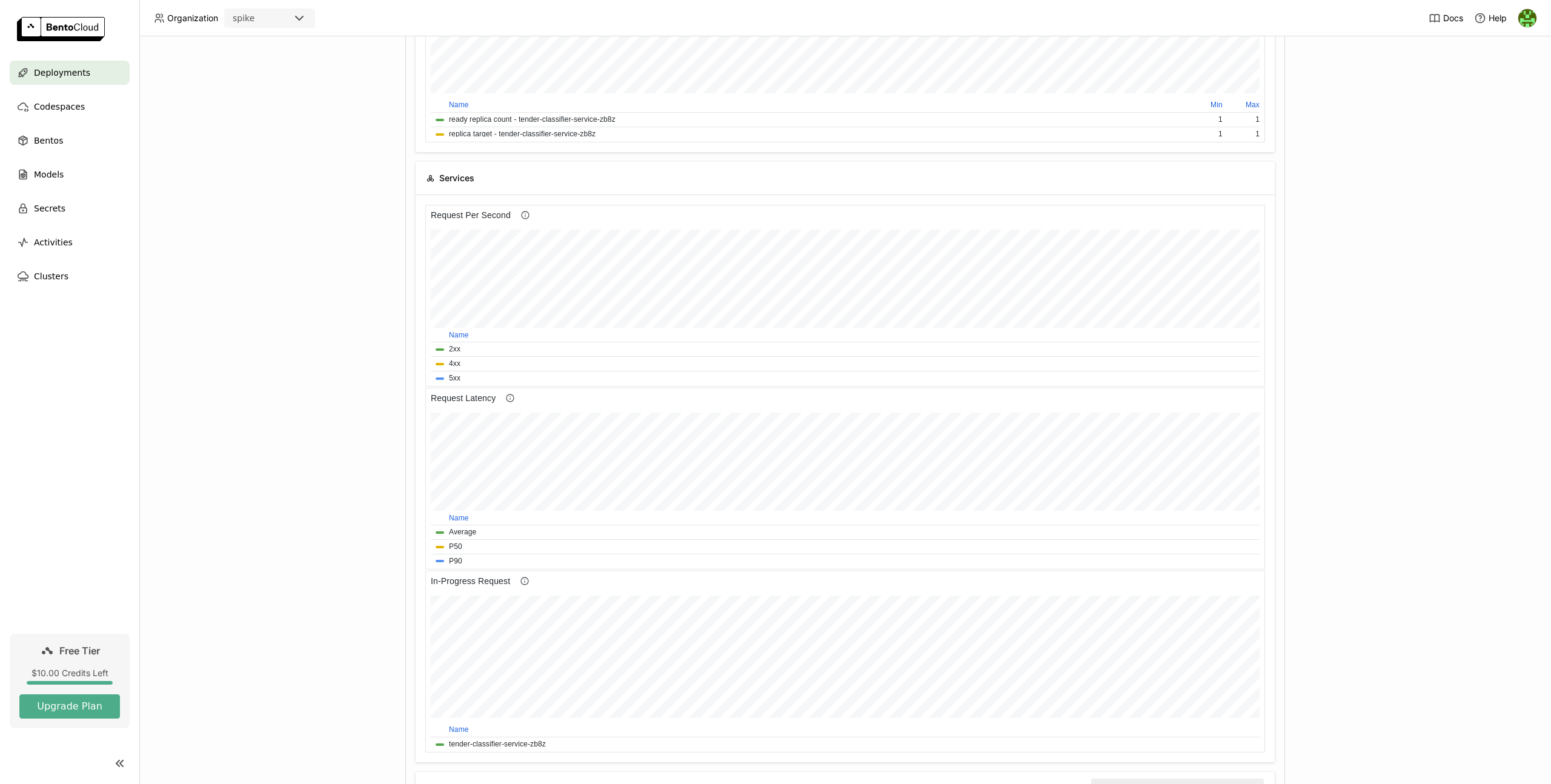
scroll to position [0, 0]
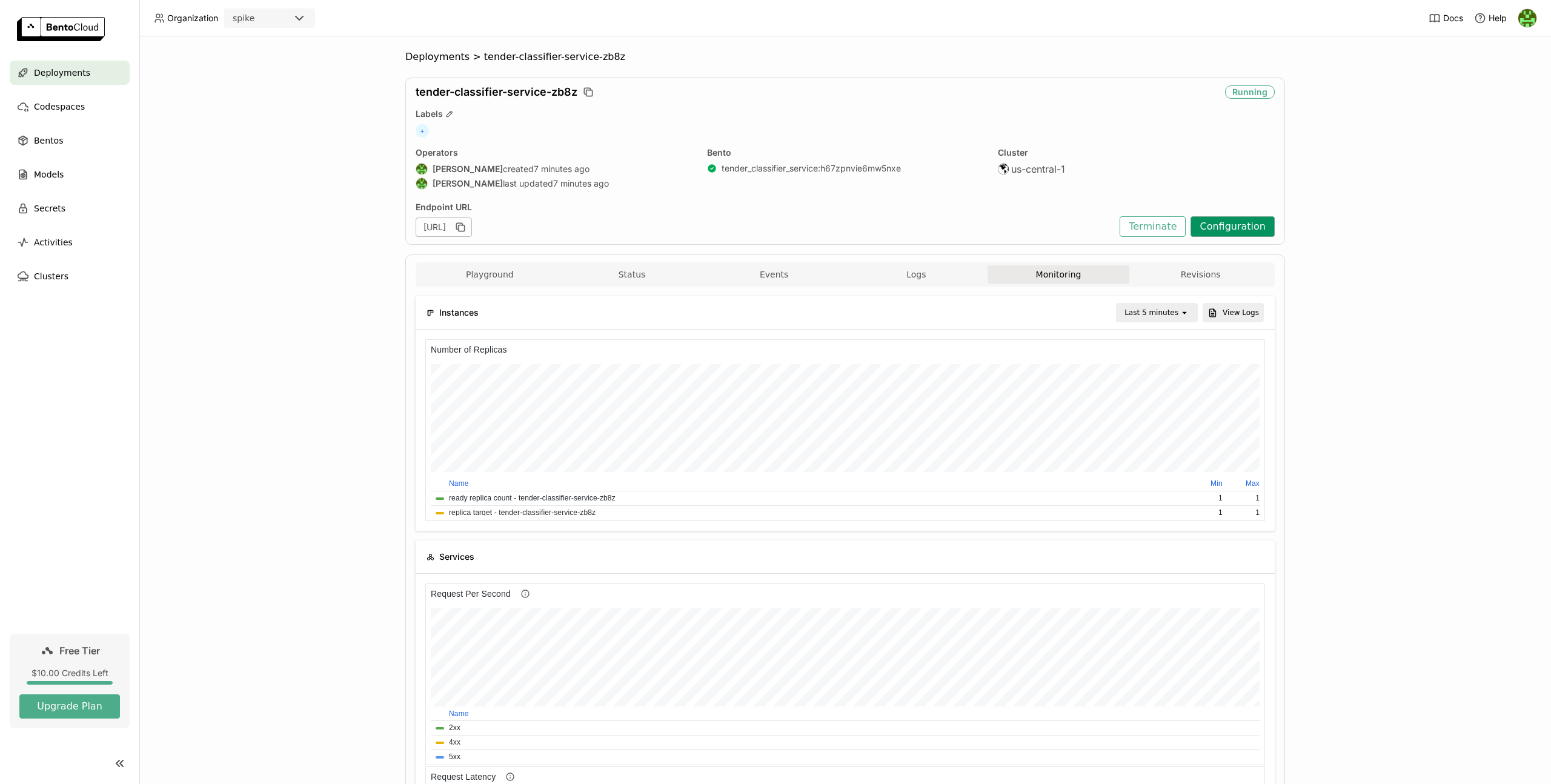
click at [1236, 232] on button "Configuration" at bounding box center [1233, 226] width 84 height 20
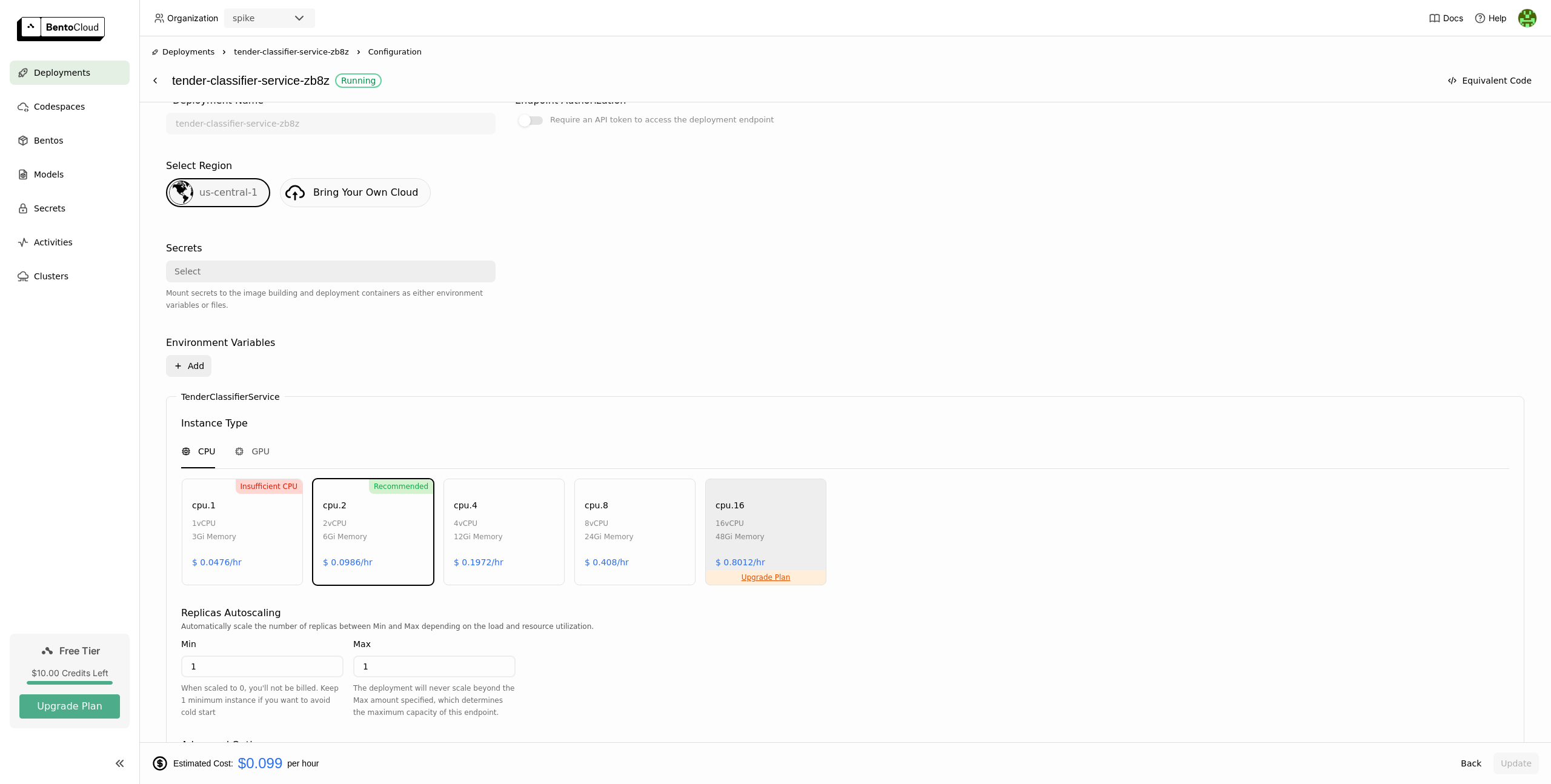
scroll to position [339, 0]
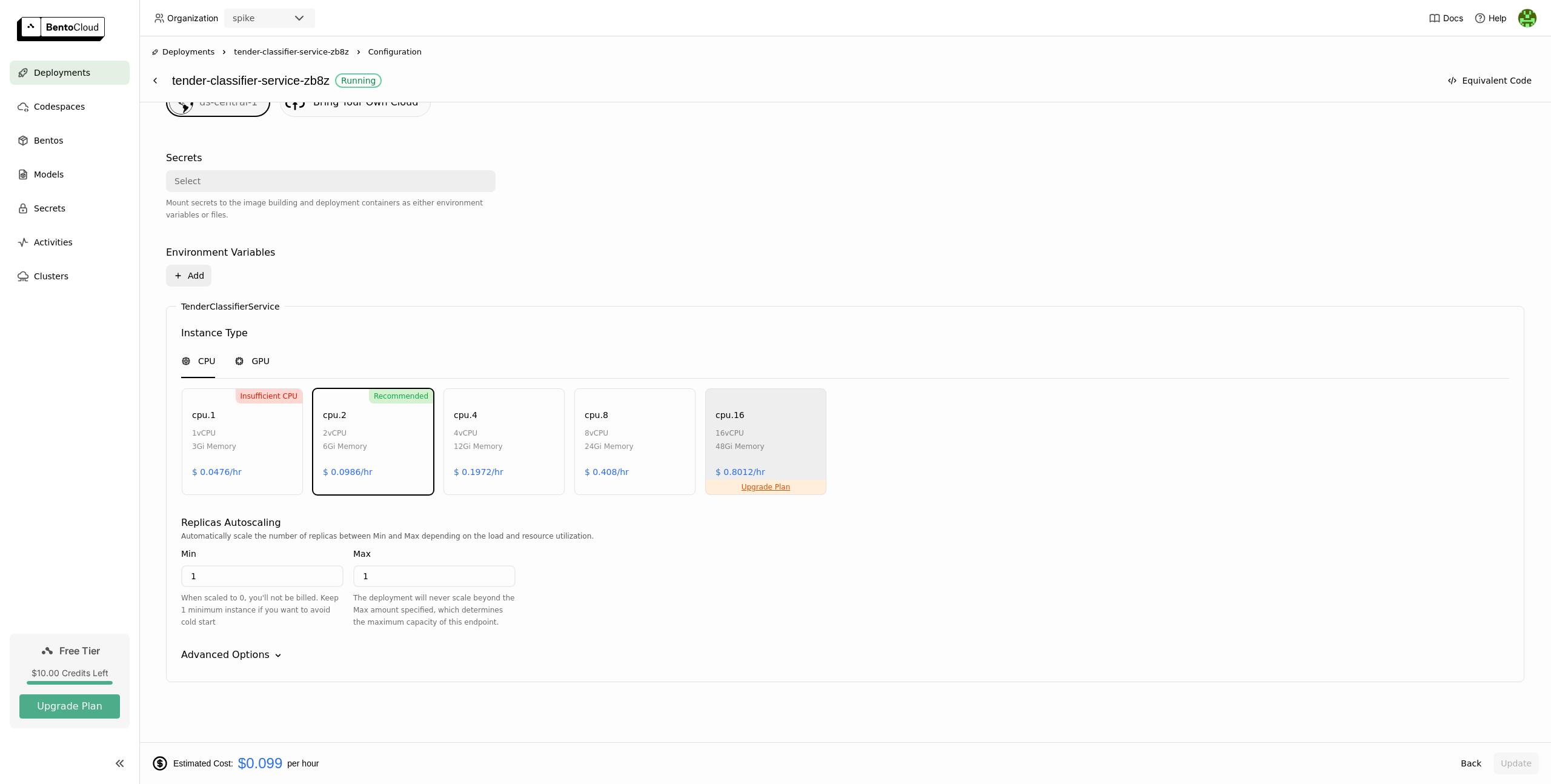
click at [243, 358] on icon at bounding box center [239, 361] width 10 height 10
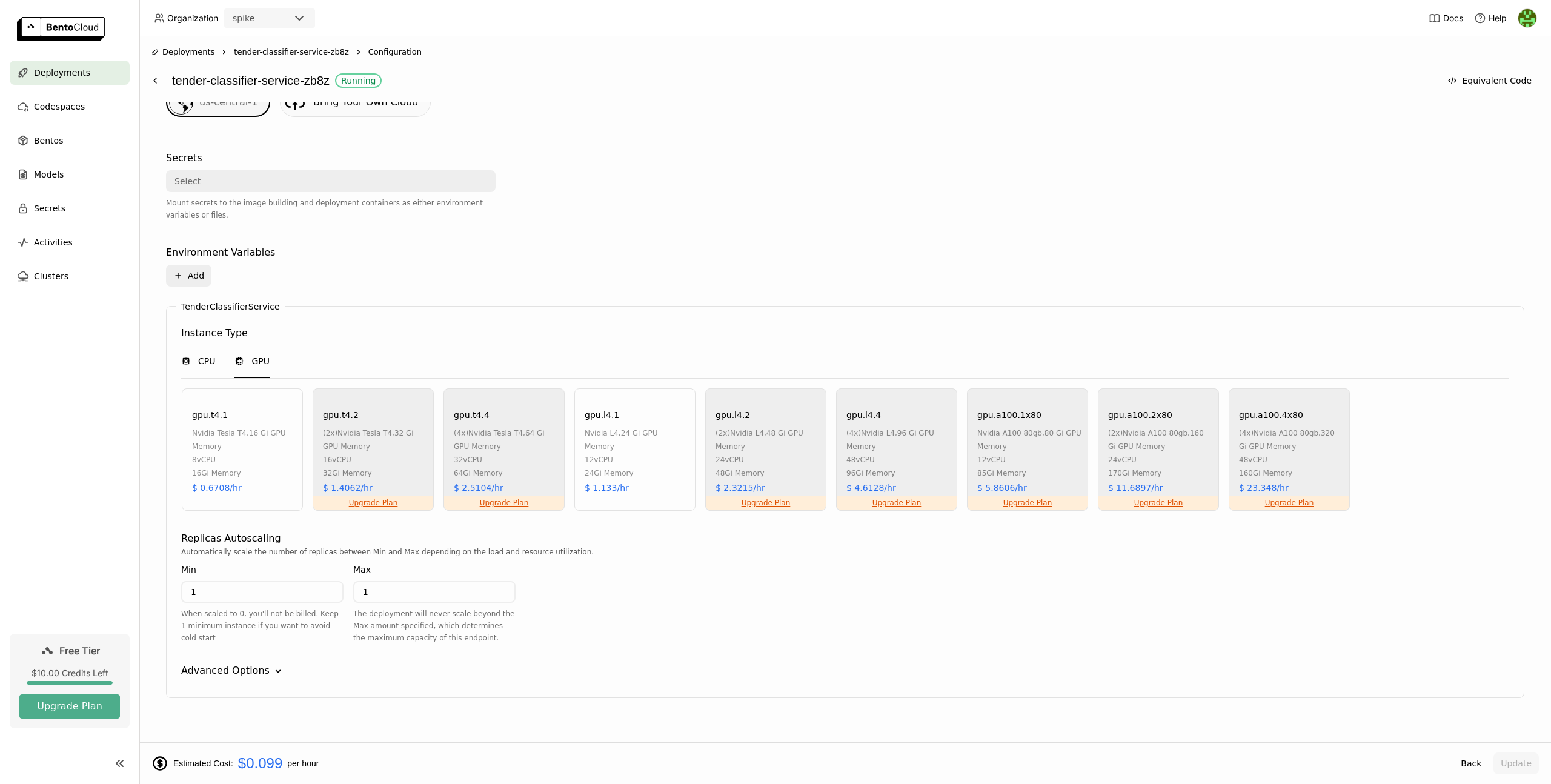
click at [205, 363] on span "CPU" at bounding box center [207, 361] width 17 height 12
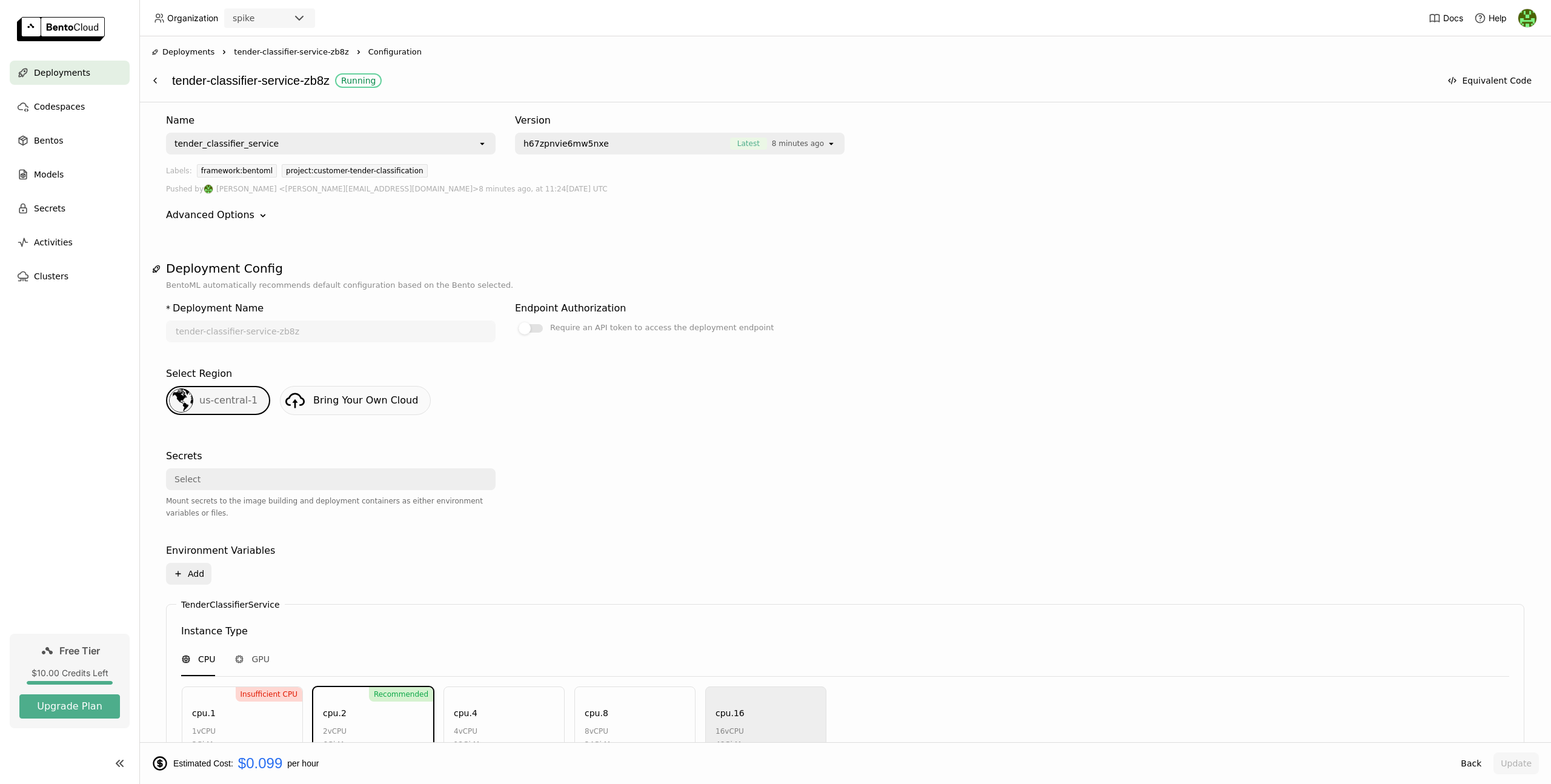
scroll to position [0, 0]
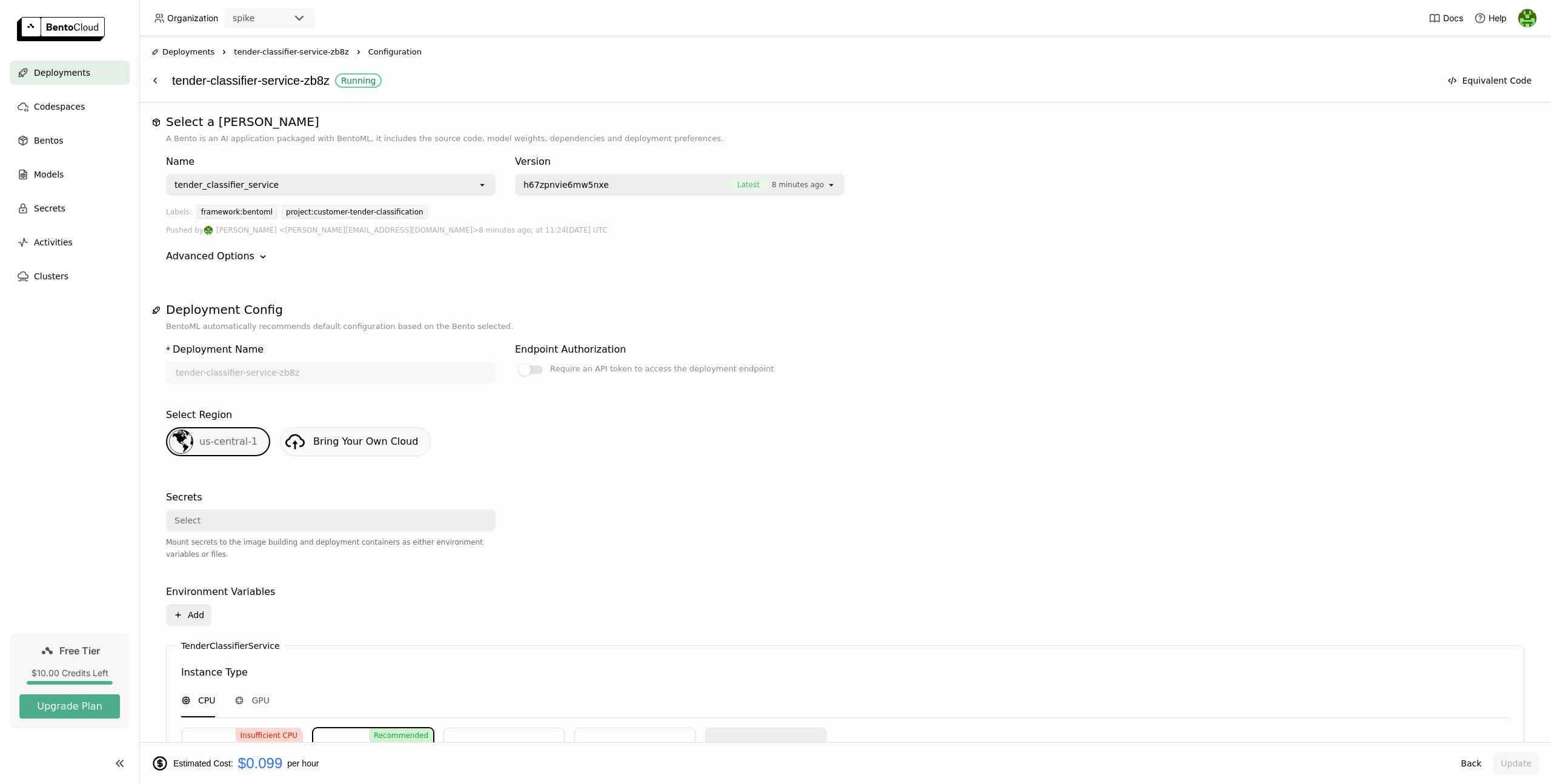
click at [387, 439] on span "Bring Your Own Cloud" at bounding box center [366, 441] width 105 height 11
